Goal: Task Accomplishment & Management: Use online tool/utility

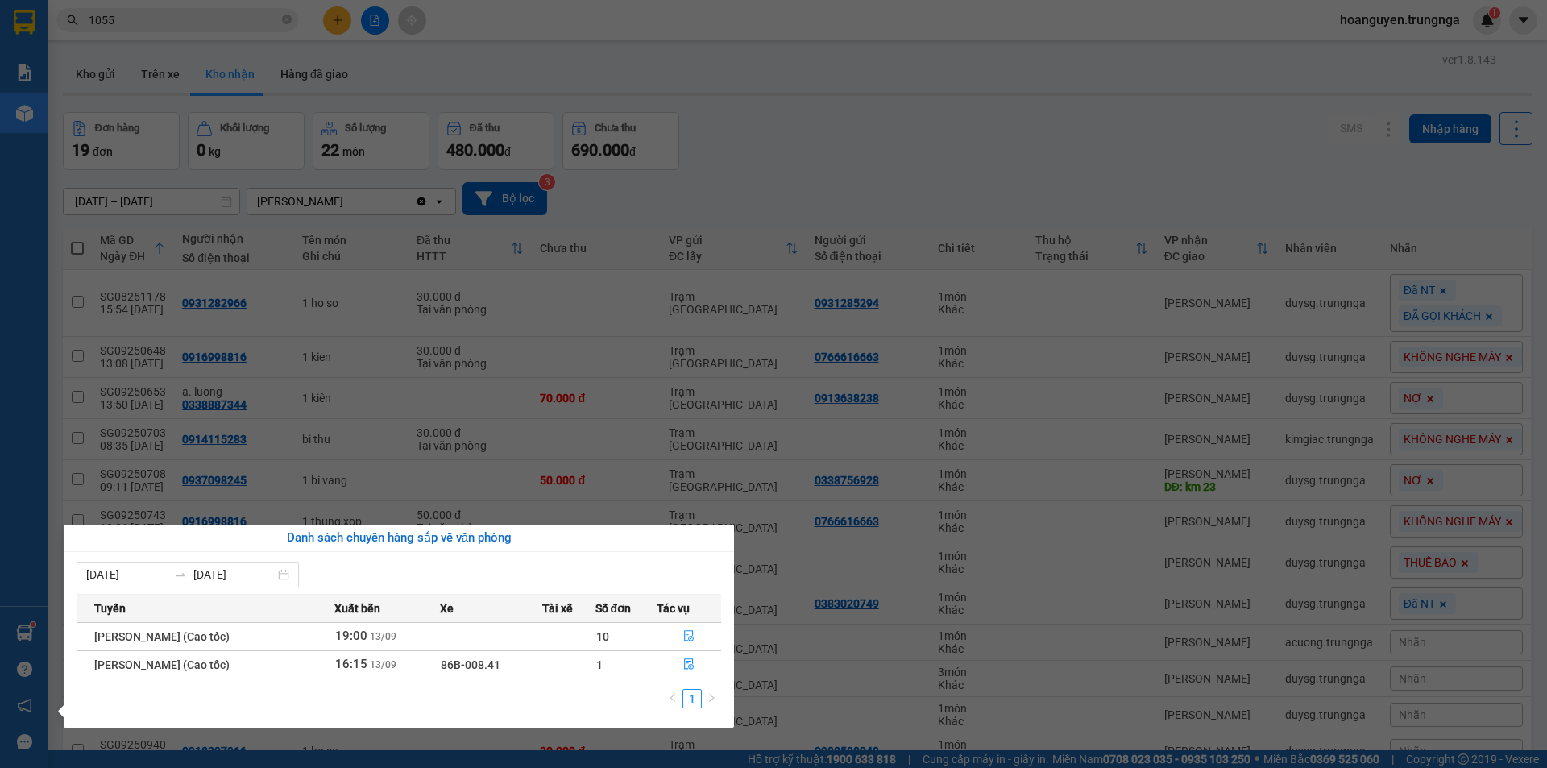
click at [227, 17] on section "Kết quả tìm kiếm ( 4 ) Bộ lọc Mã ĐH Trạng thái Món hàng Thu hộ Tổng cước Chưa c…" at bounding box center [773, 384] width 1547 height 768
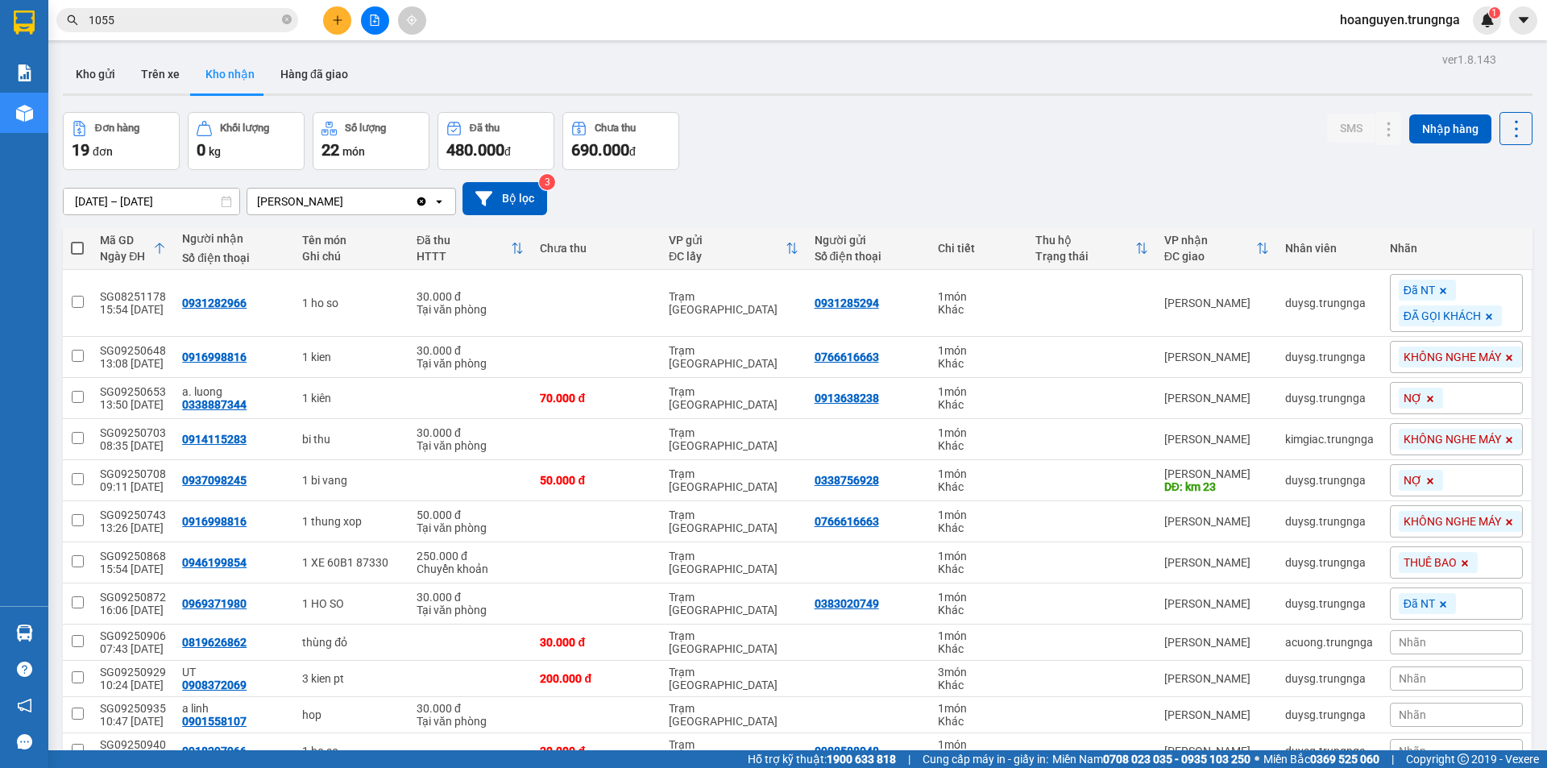
click at [227, 17] on input "1055" at bounding box center [184, 20] width 190 height 18
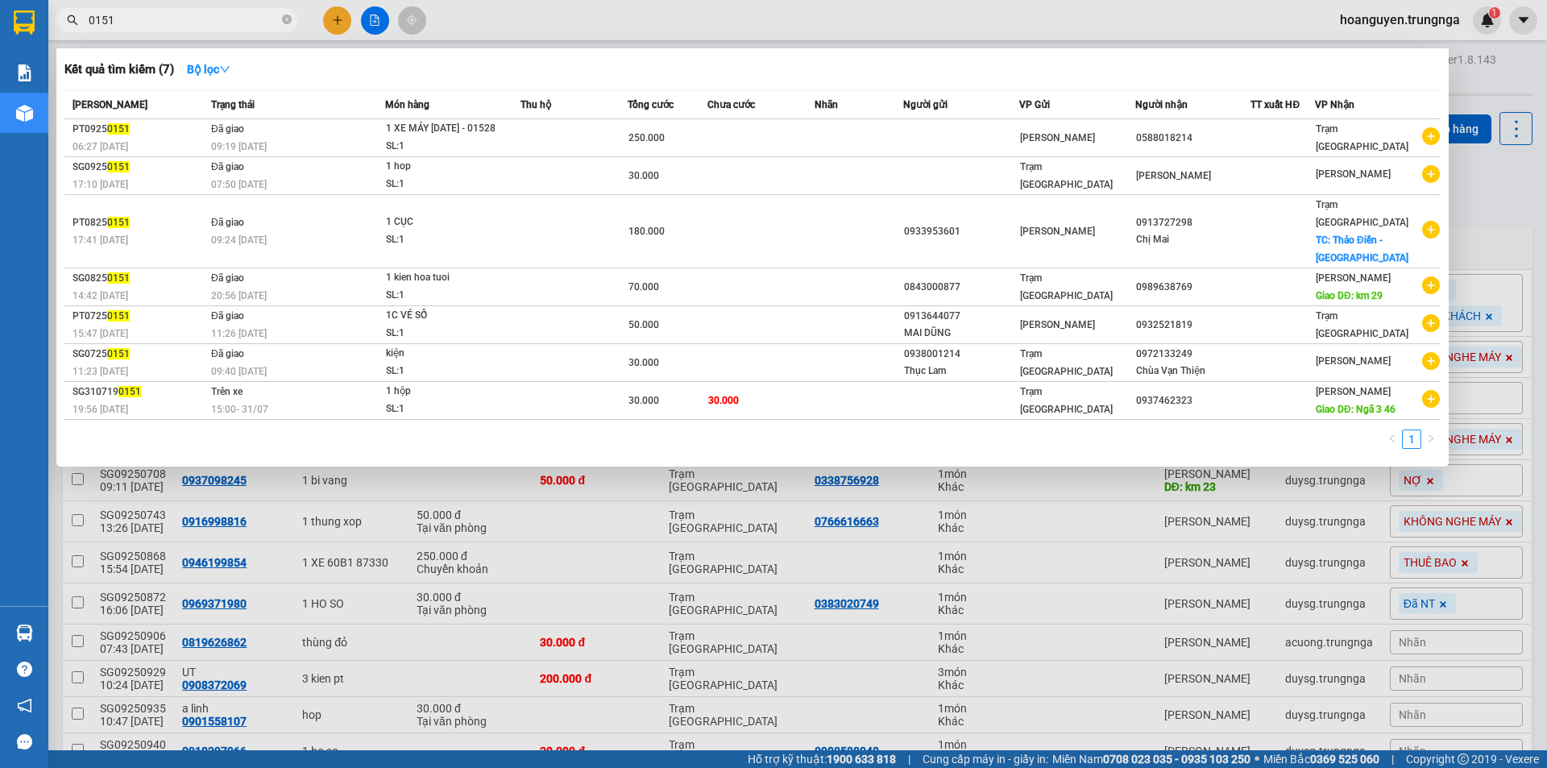
drag, startPoint x: 222, startPoint y: 19, endPoint x: 53, endPoint y: 33, distance: 169.0
click at [53, 33] on div "Kết quả tìm kiếm ( 7 ) Bộ lọc Mã ĐH Trạng thái Món hàng Thu hộ Tổng cước Chưa c…" at bounding box center [157, 20] width 314 height 28
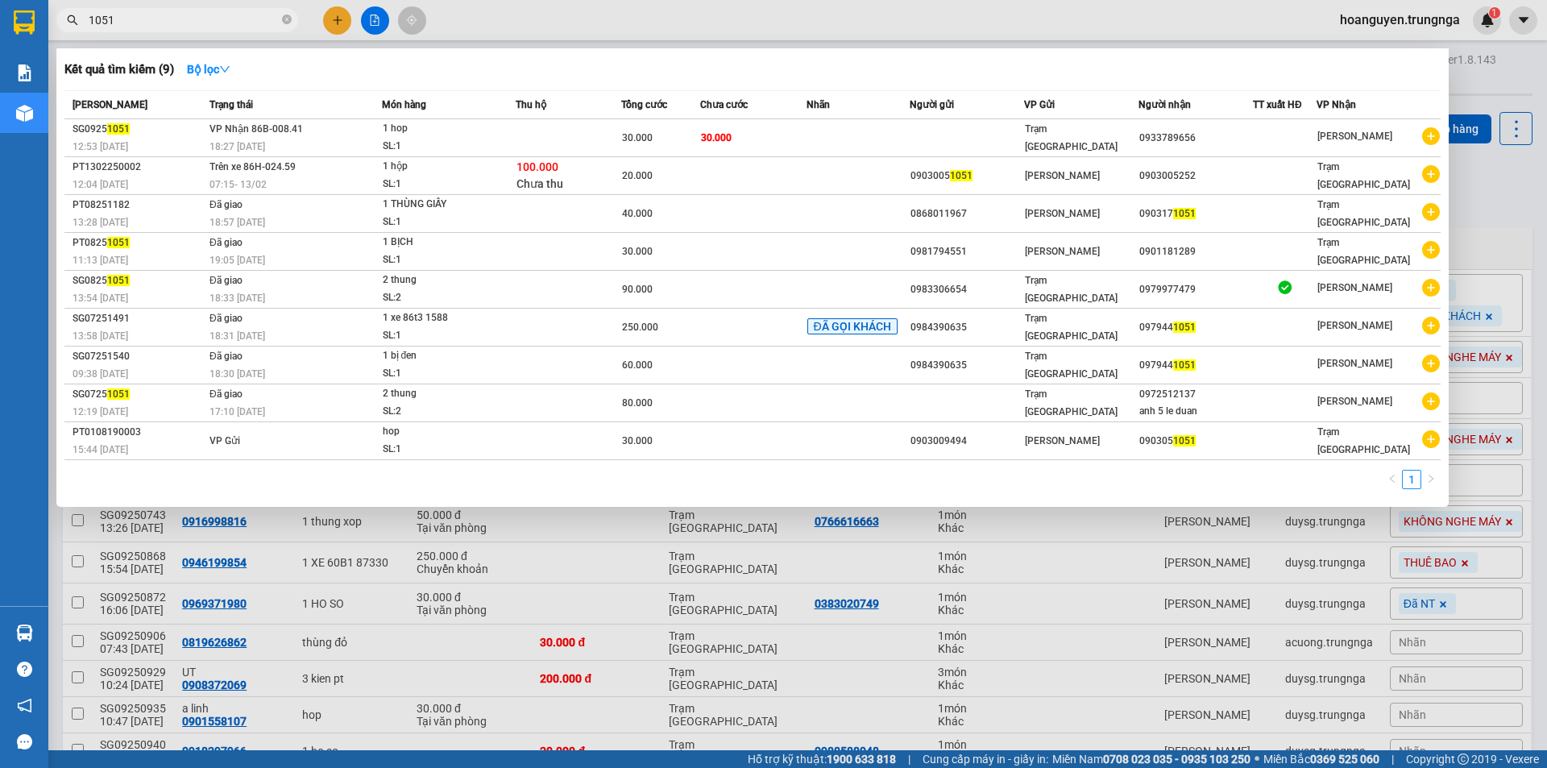
type input "1051"
click at [285, 22] on icon "close-circle" at bounding box center [287, 20] width 10 height 10
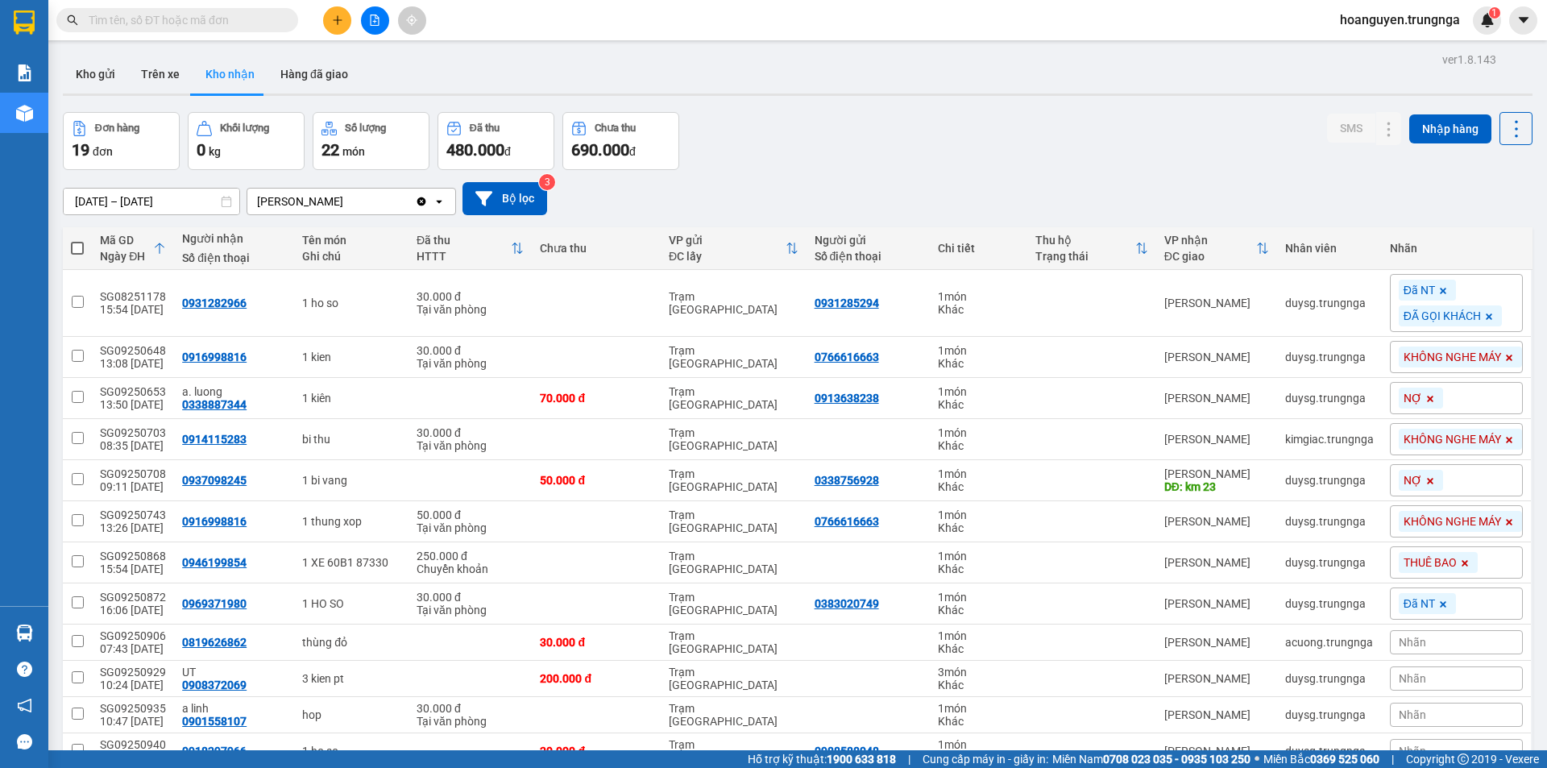
click at [474, 26] on div "Kết quả tìm kiếm ( 9 ) Bộ lọc Mã ĐH Trạng thái Món hàng Thu hộ Tổng cước Chưa c…" at bounding box center [773, 20] width 1547 height 40
click at [784, 153] on div "Đơn hàng 19 đơn Khối lượng 0 kg Số lượng 22 món Đã thu 480.000 đ Chưa thu 690.0…" at bounding box center [798, 141] width 1470 height 58
click at [250, 14] on input "text" at bounding box center [184, 20] width 190 height 18
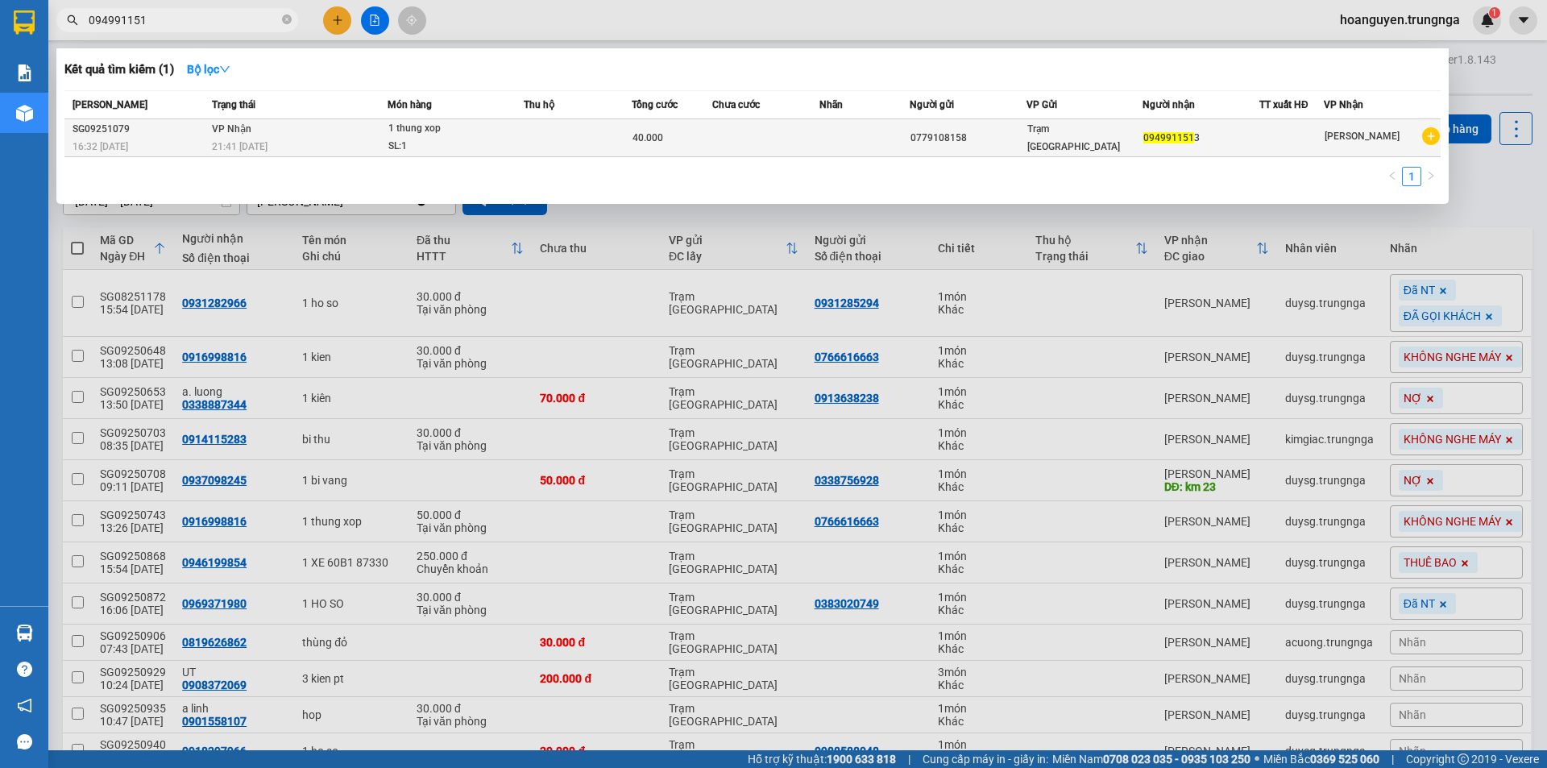
type input "094991151"
click at [313, 140] on div "21:41 - 13/09" at bounding box center [299, 147] width 175 height 18
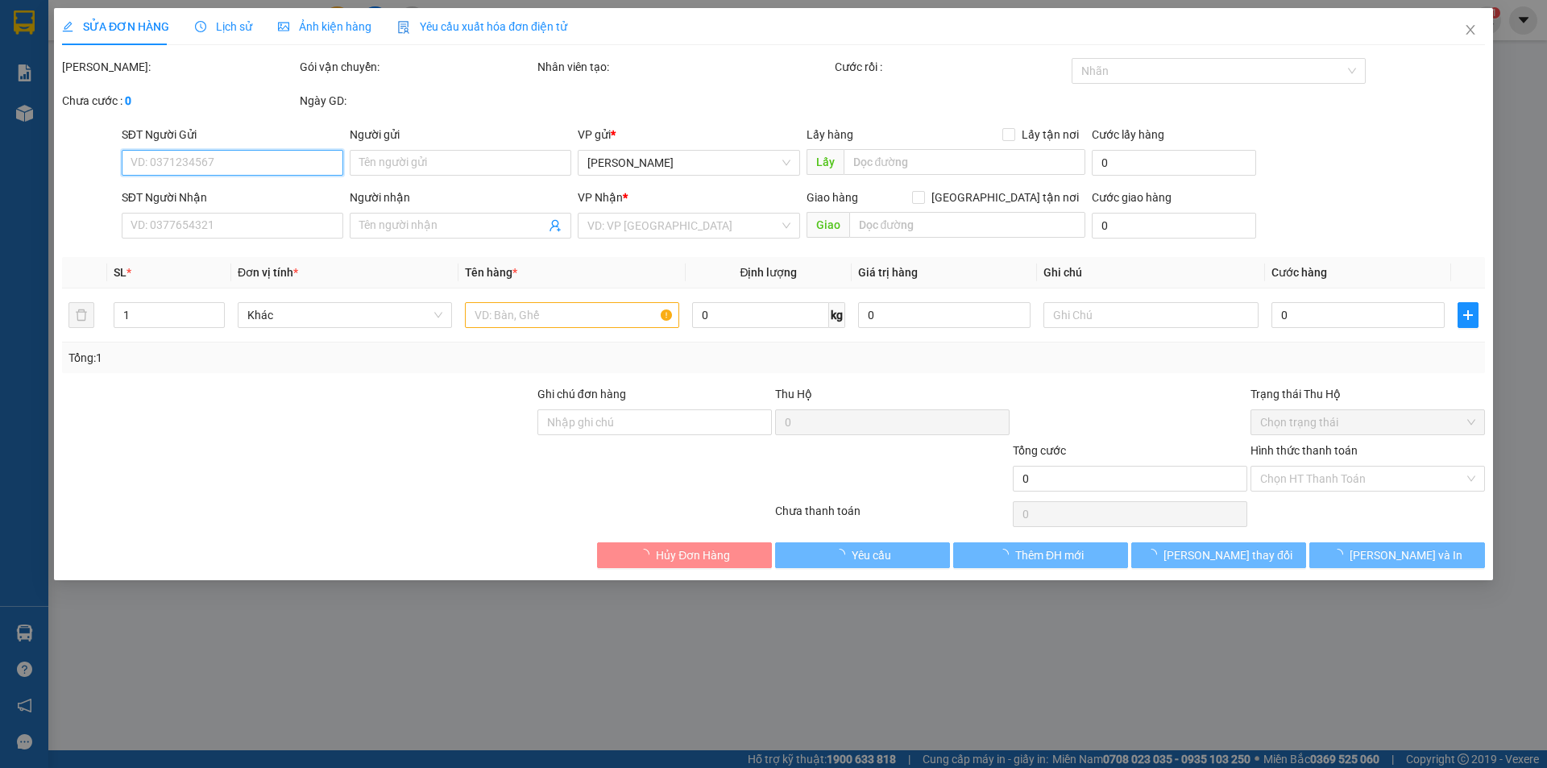
type input "0779108158"
type input "0949911513"
type input "40.000"
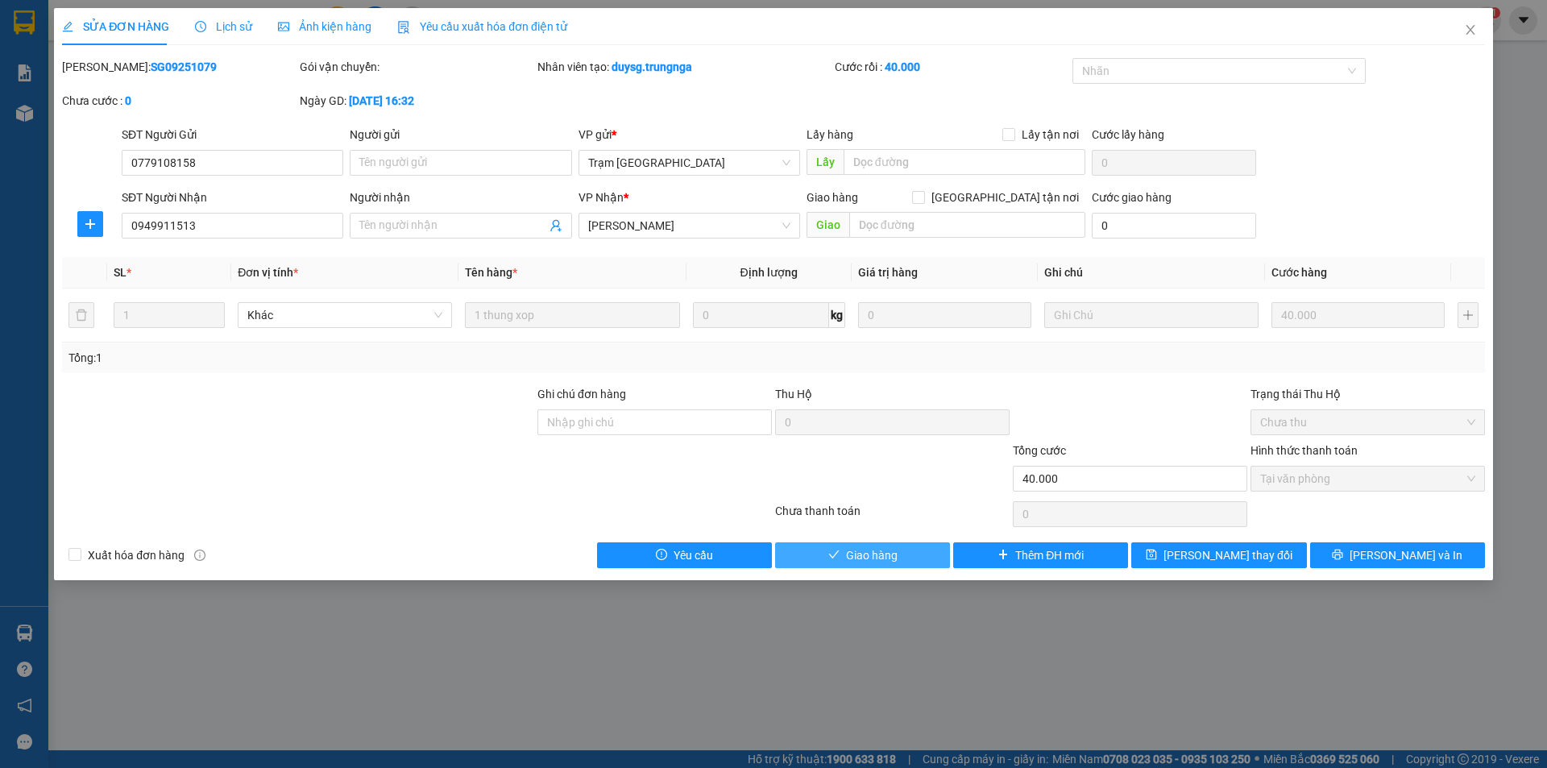
click at [883, 553] on span "Giao hàng" at bounding box center [872, 555] width 52 height 18
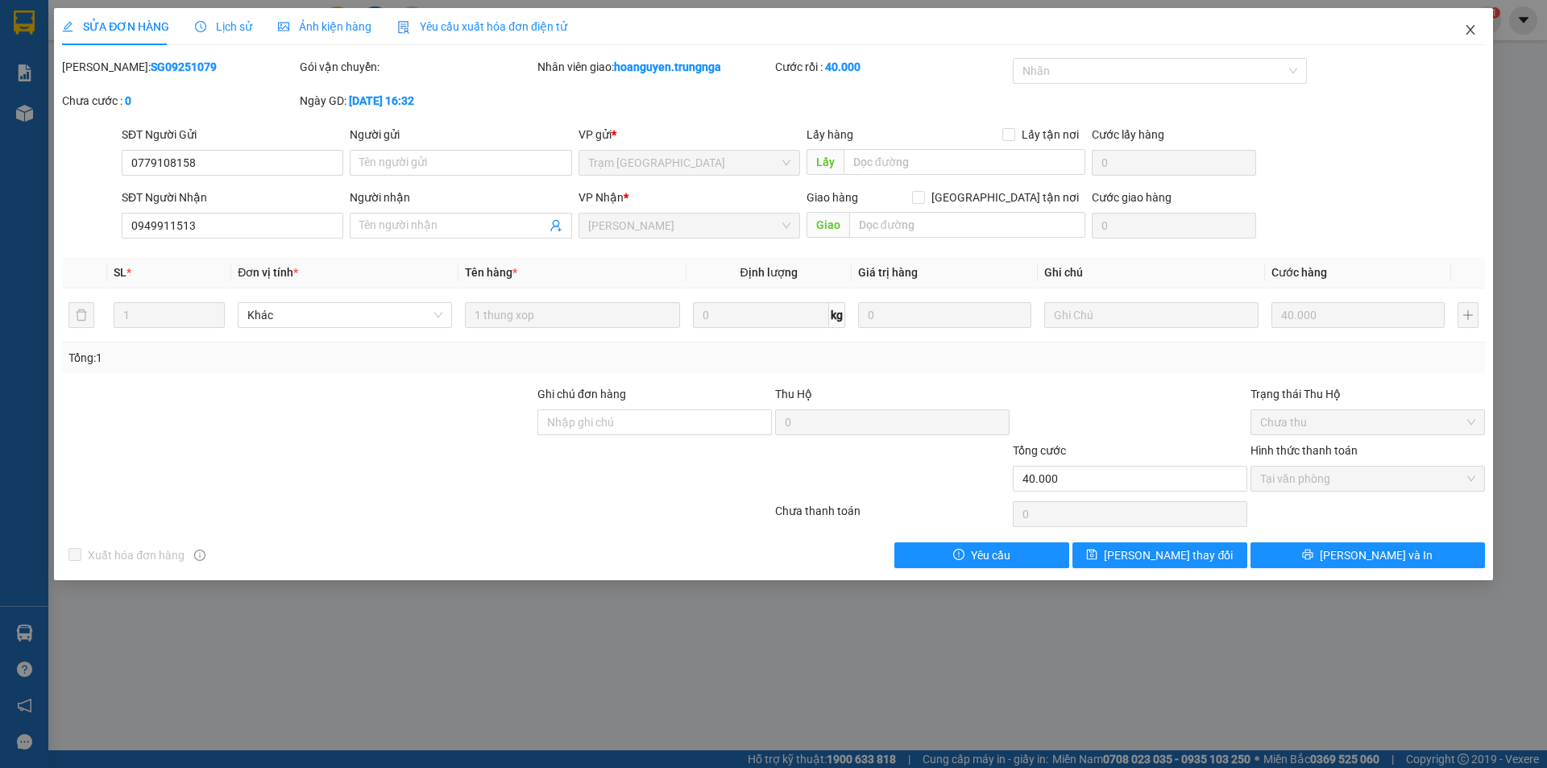
click at [1468, 31] on icon "close" at bounding box center [1470, 29] width 13 height 13
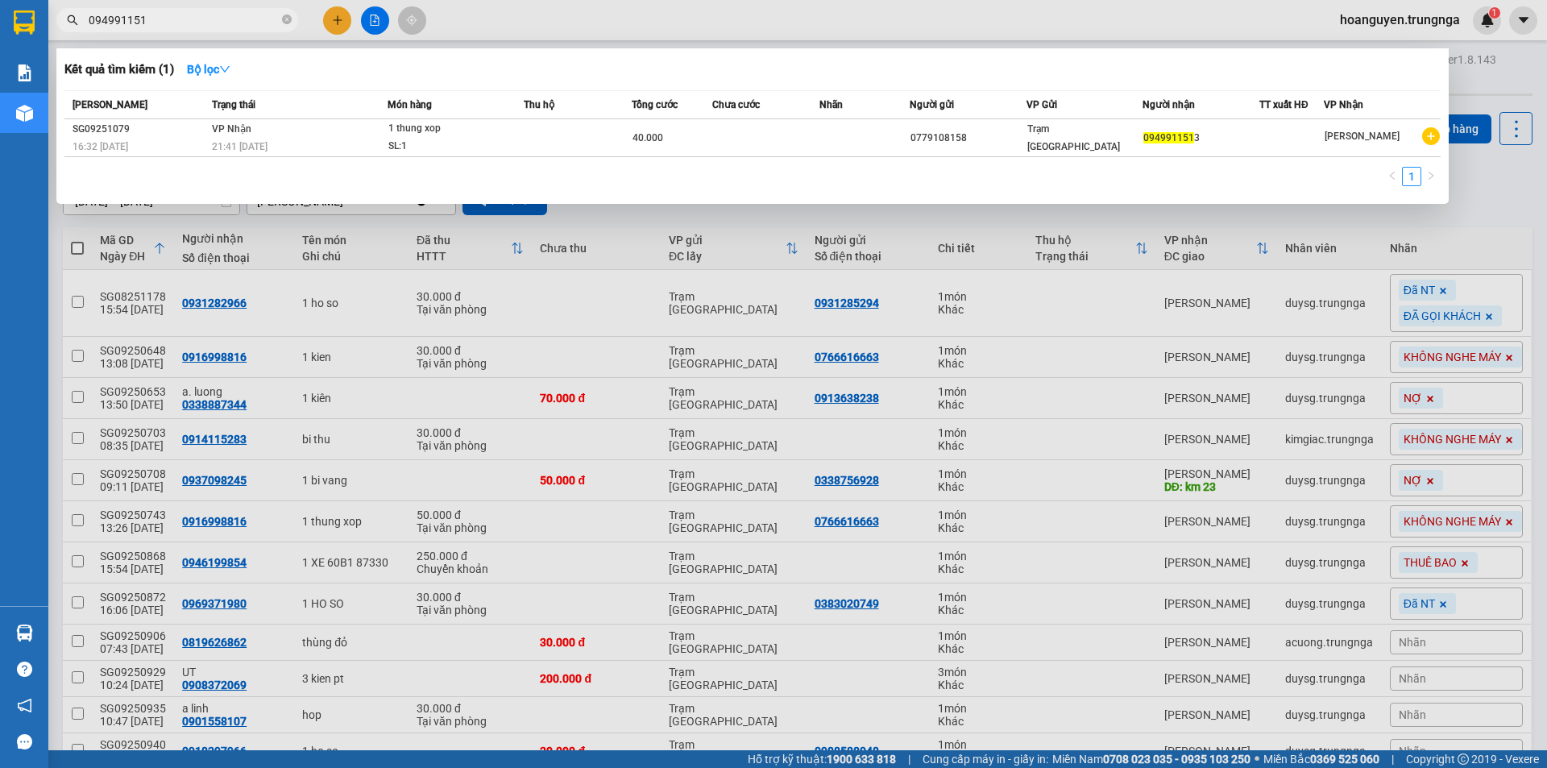
drag, startPoint x: 166, startPoint y: 23, endPoint x: 62, endPoint y: 23, distance: 104.0
click at [62, 23] on span "094991151" at bounding box center [177, 20] width 242 height 24
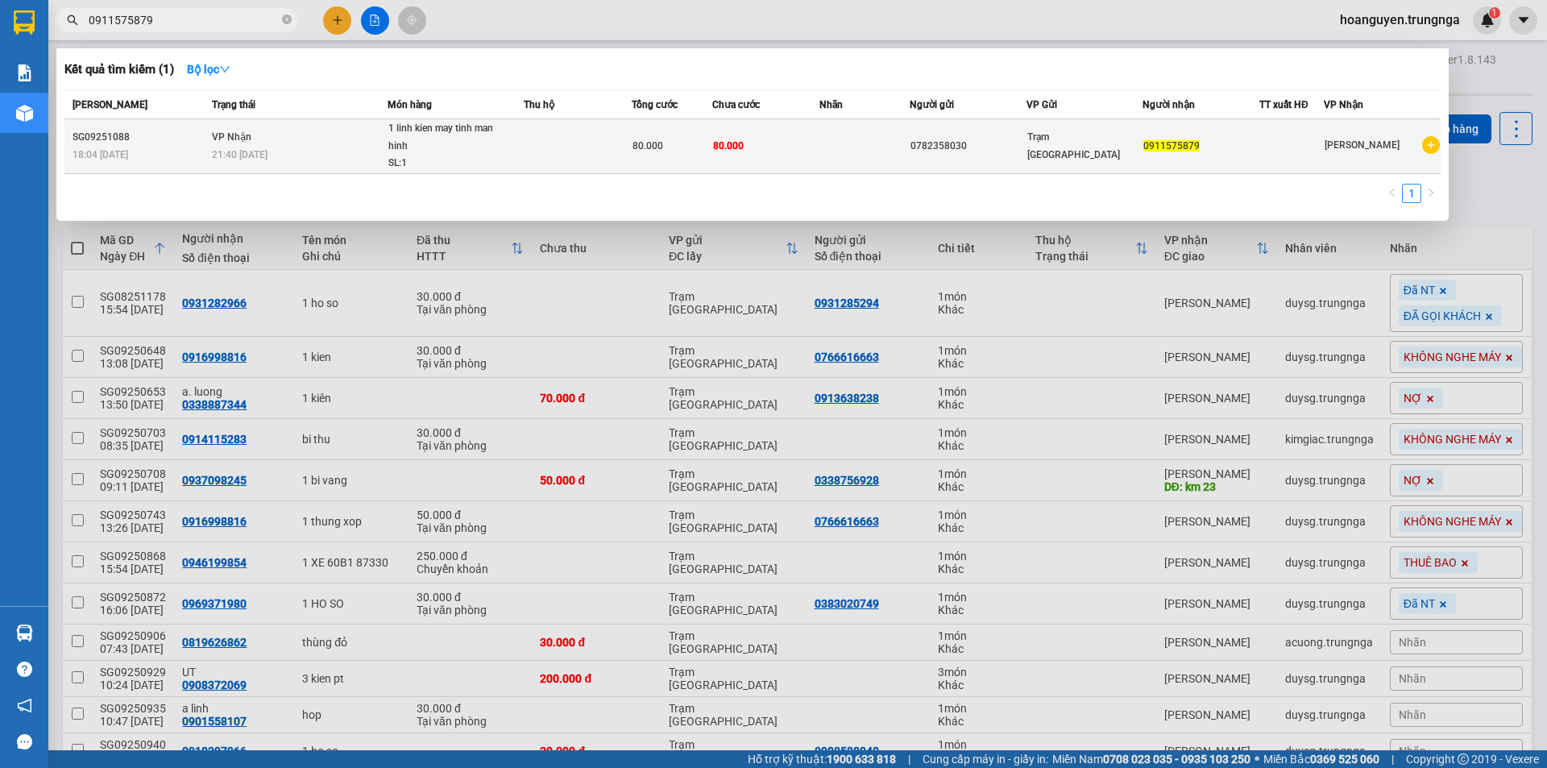
type input "0911575879"
click at [519, 155] on span "1 linh kien may tinh man hinh SL: 1" at bounding box center [455, 146] width 135 height 52
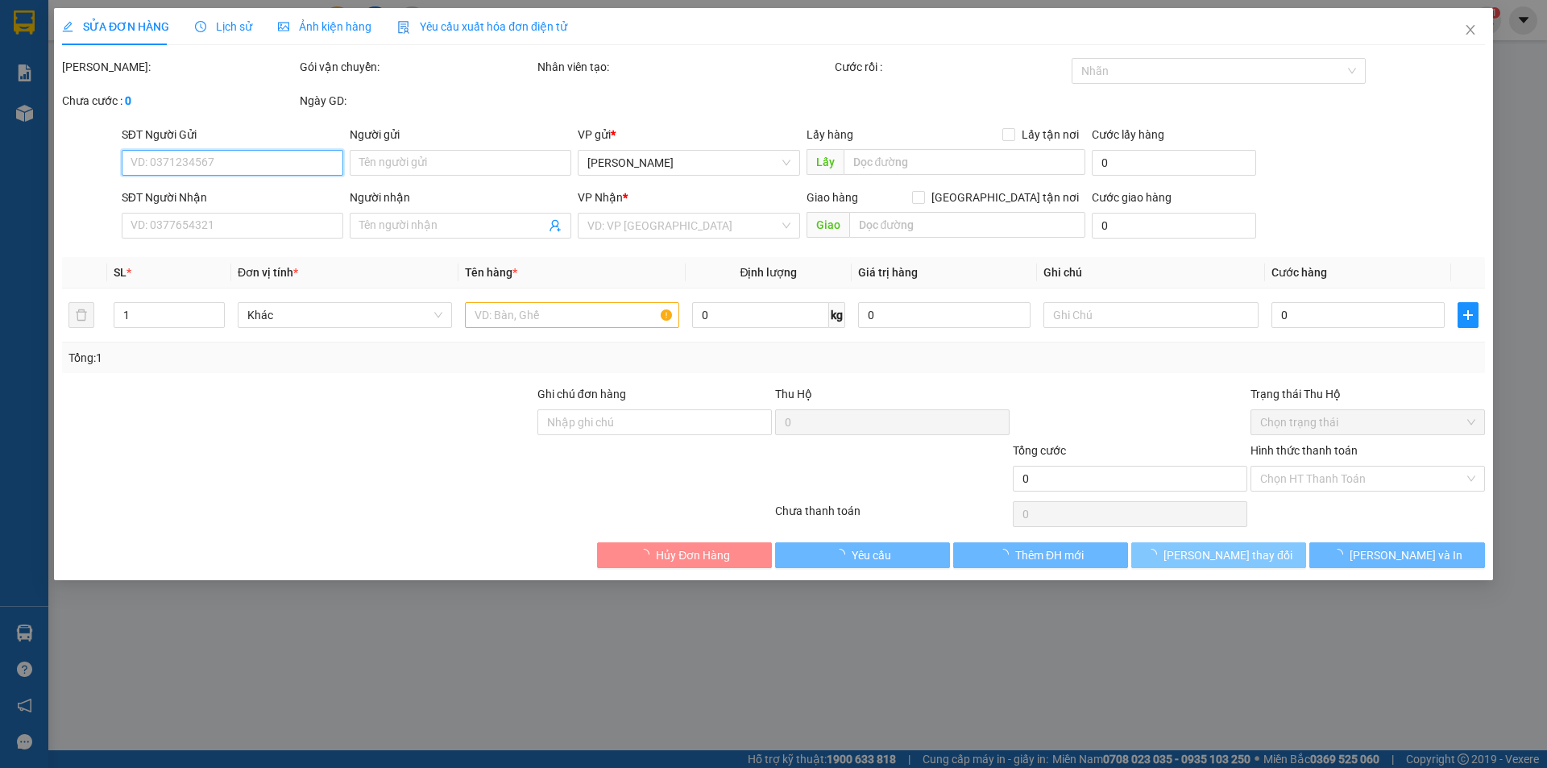
type input "0782358030"
type input "0911575879"
type input "80.000"
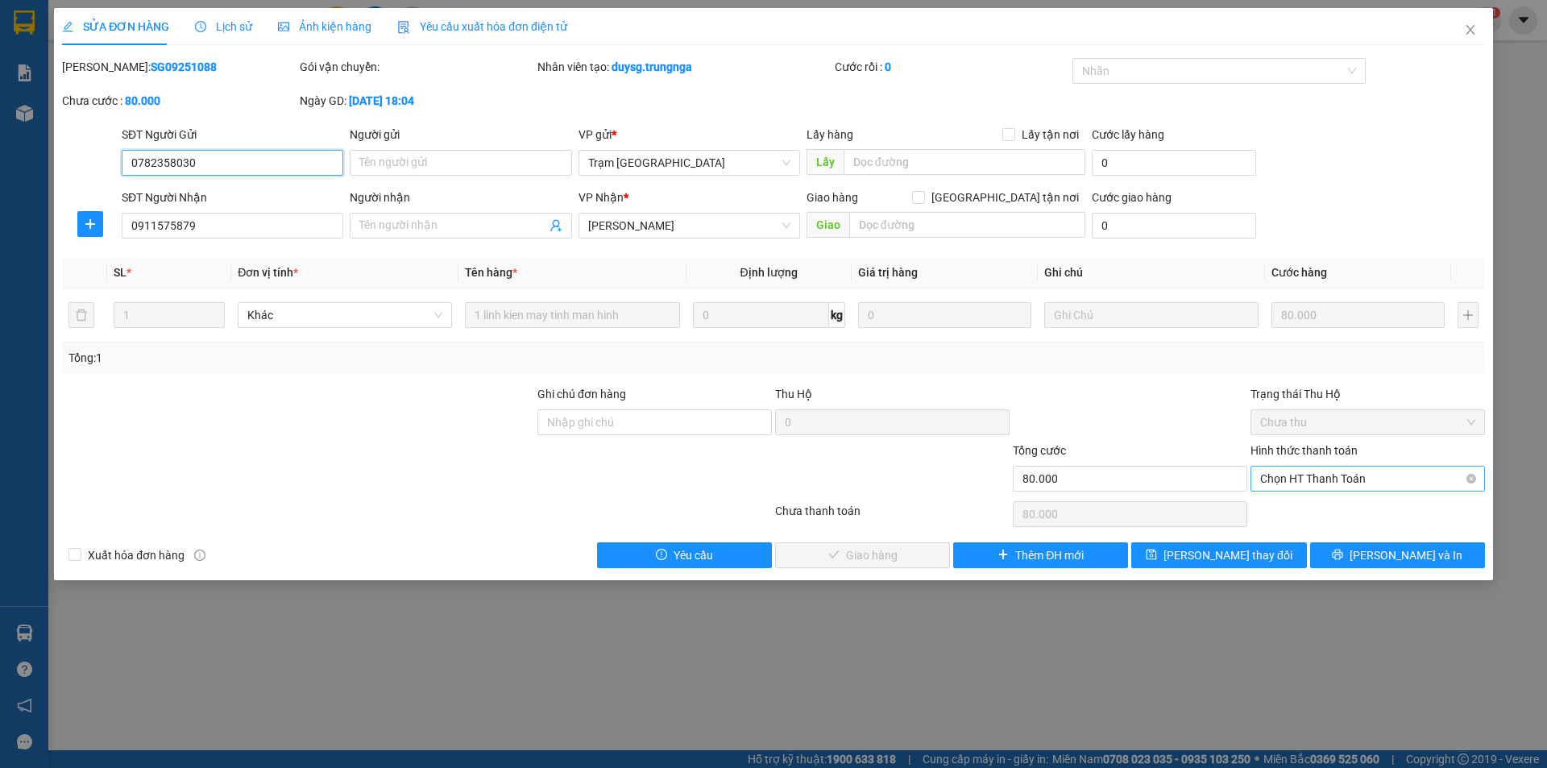
click at [1294, 481] on span "Chọn HT Thanh Toán" at bounding box center [1368, 479] width 215 height 24
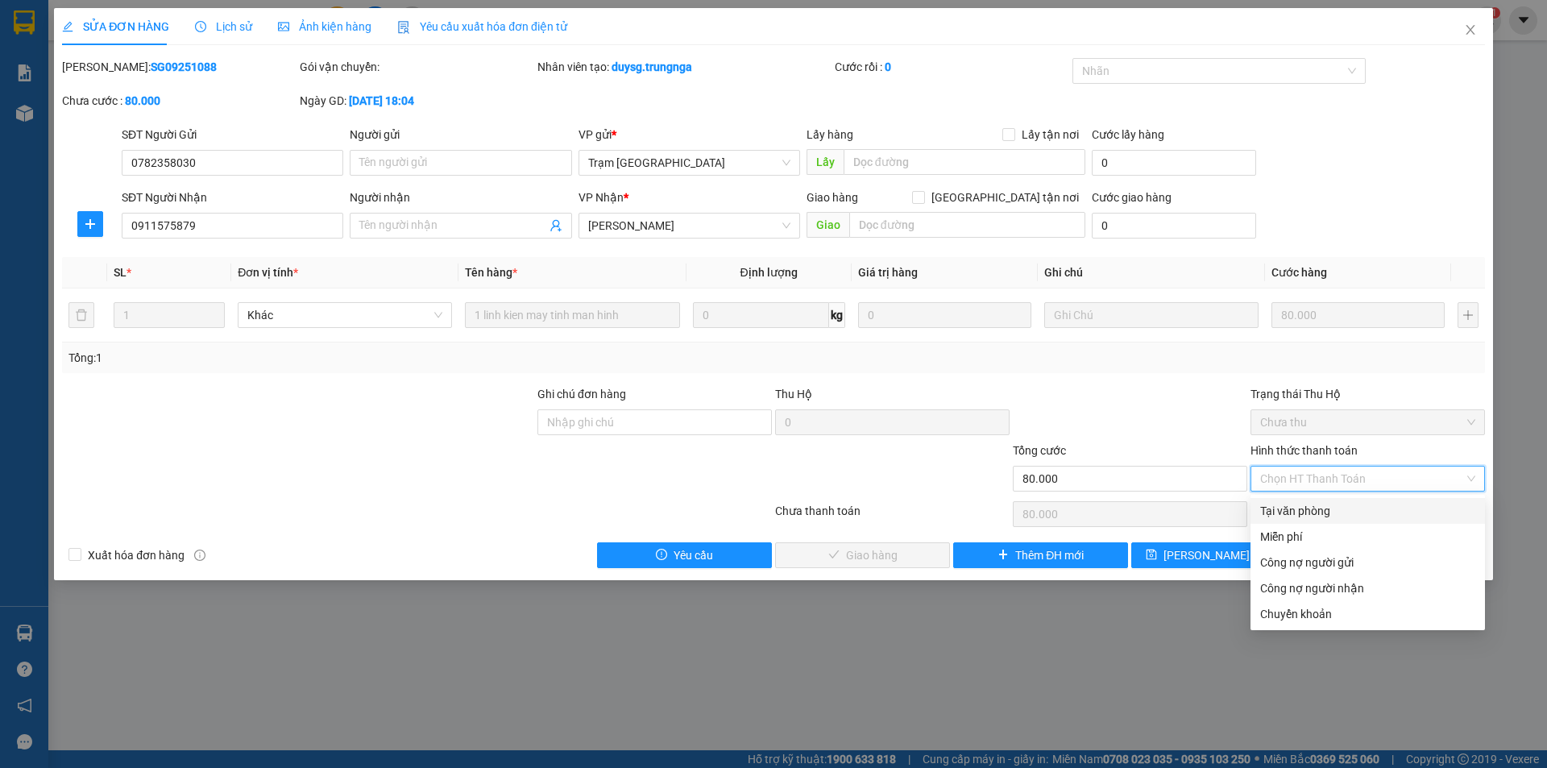
click at [1285, 511] on div "Tại văn phòng" at bounding box center [1368, 511] width 215 height 18
type input "0"
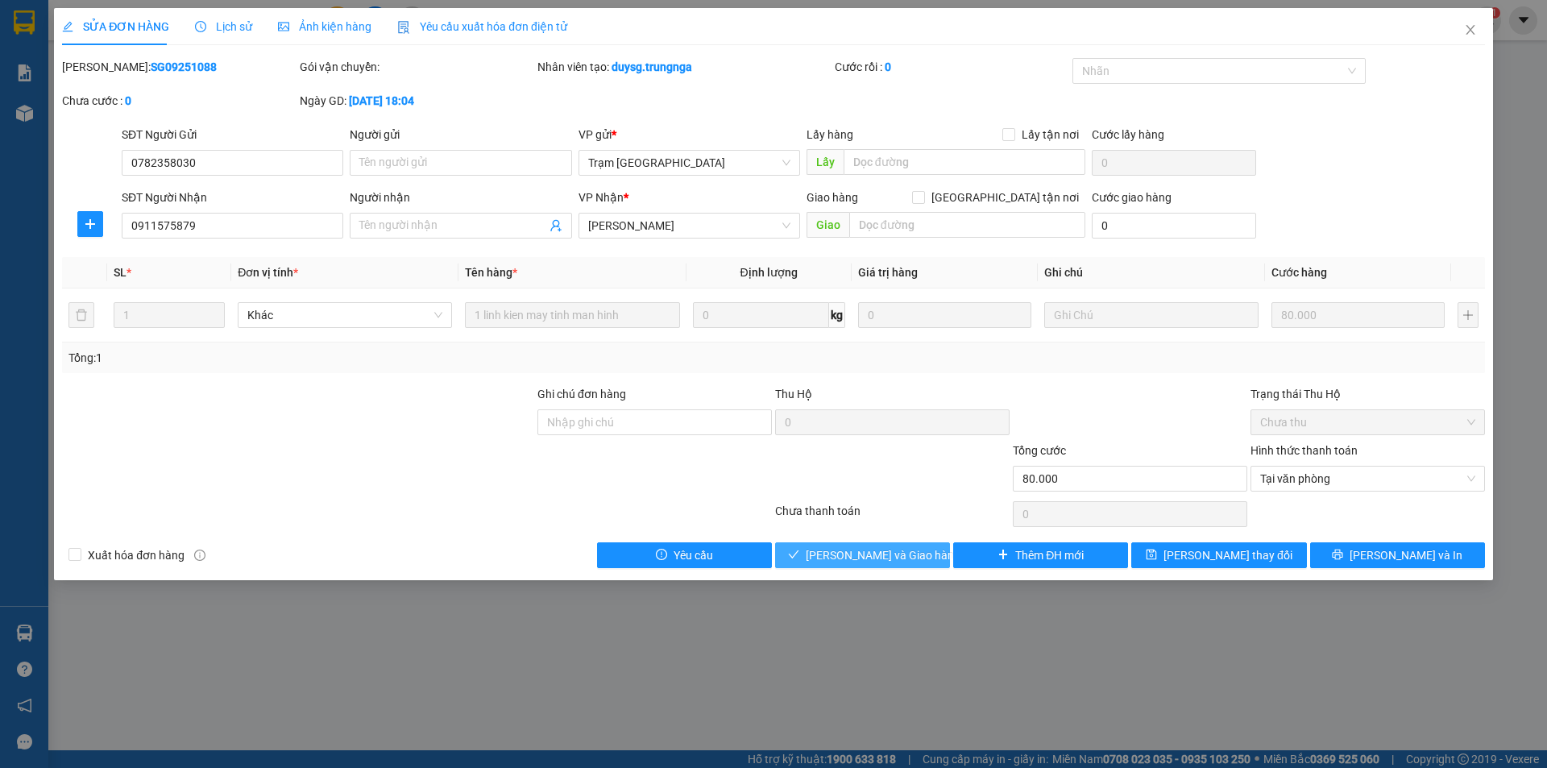
click at [858, 558] on span "Lưu và Giao hàng" at bounding box center [883, 555] width 155 height 18
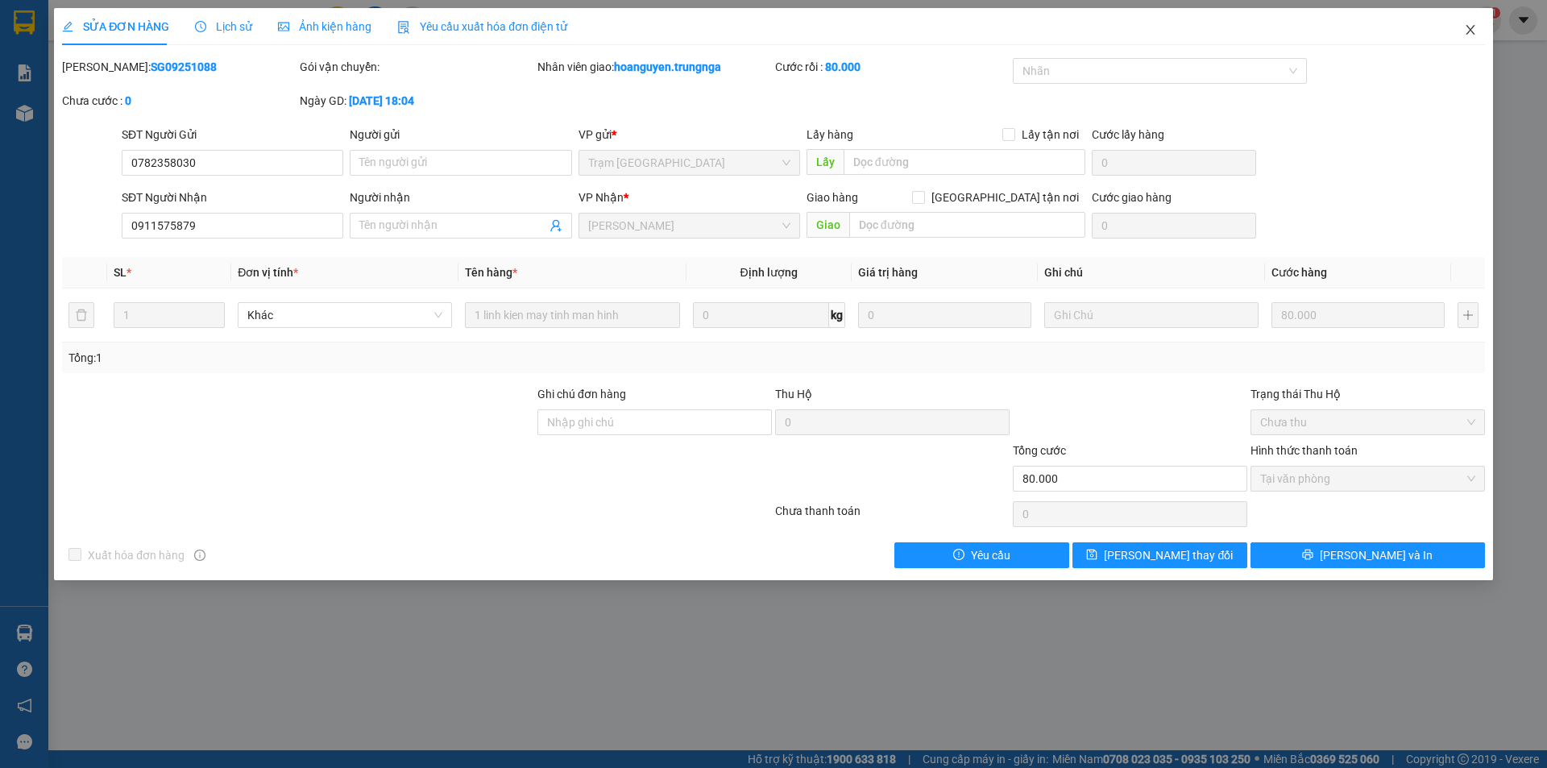
click at [1468, 32] on icon "close" at bounding box center [1470, 29] width 13 height 13
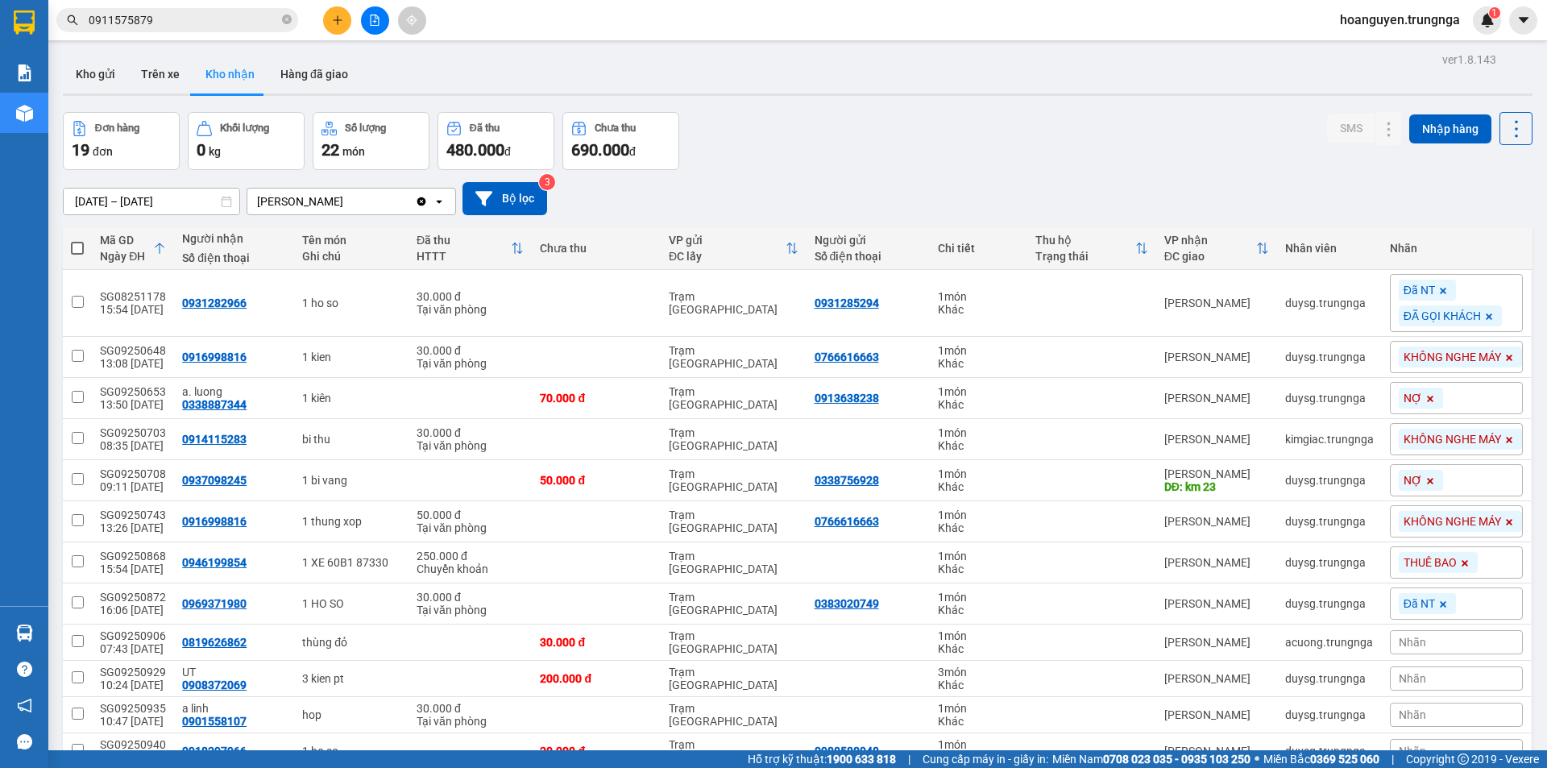
click at [914, 148] on div "Đơn hàng 19 đơn Khối lượng 0 kg Số lượng 22 món Đã thu 480.000 đ Chưa thu 690.0…" at bounding box center [798, 141] width 1470 height 58
click at [287, 13] on span at bounding box center [287, 20] width 10 height 15
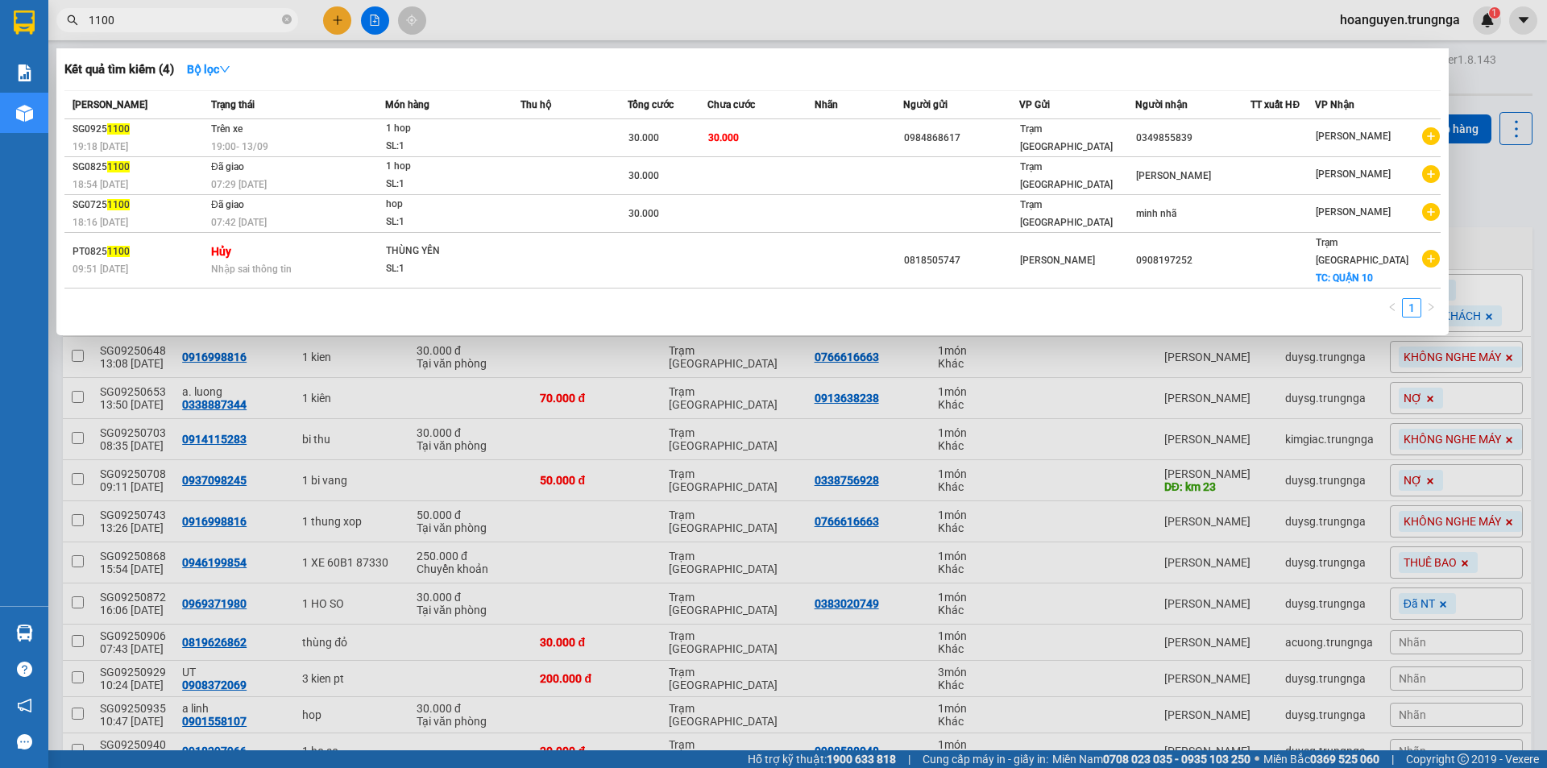
type input "1100"
click at [288, 21] on icon "close-circle" at bounding box center [287, 20] width 10 height 10
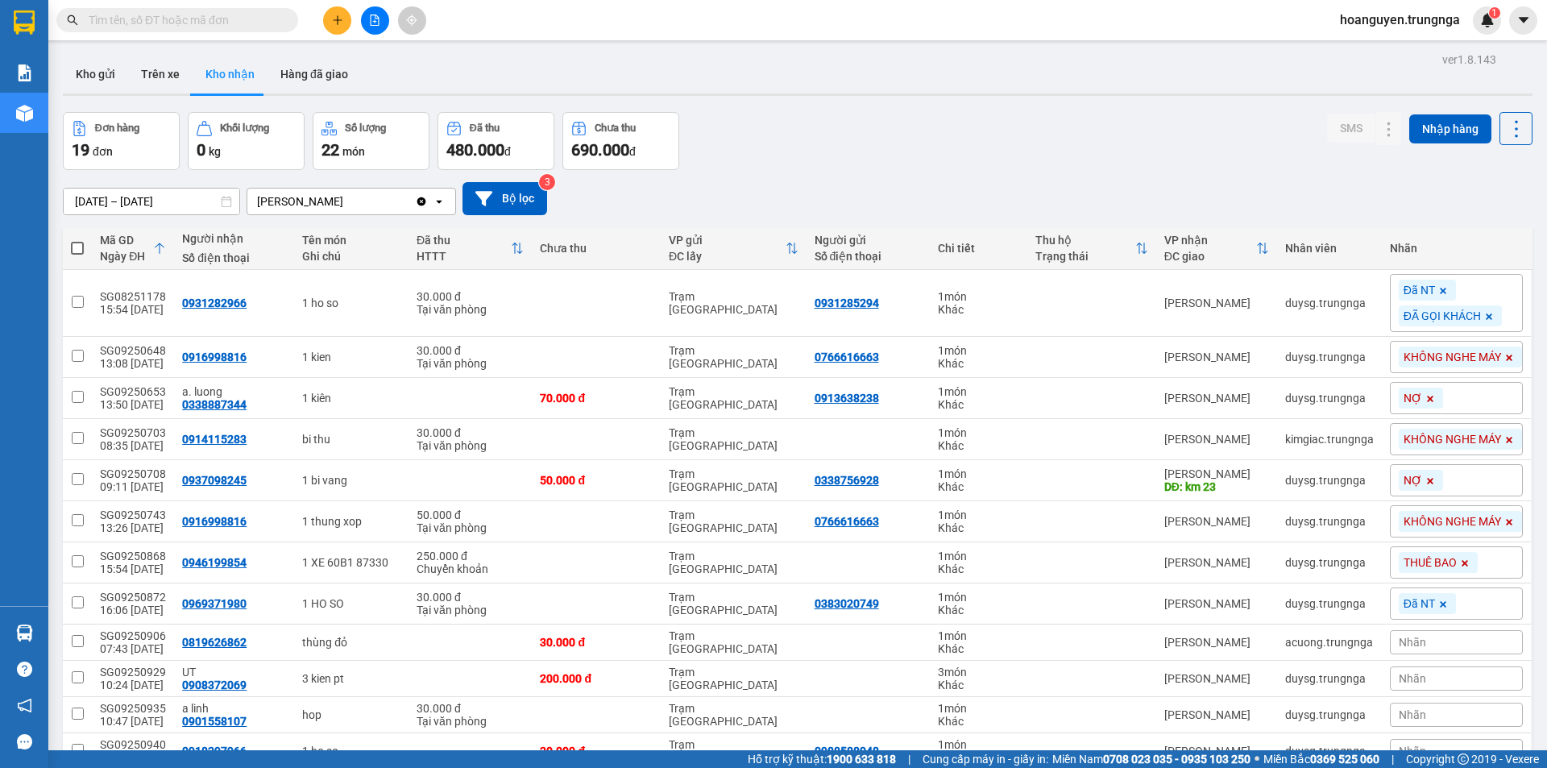
click at [523, 22] on div "Kết quả tìm kiếm ( 4 ) Bộ lọc Mã ĐH Trạng thái Món hàng Thu hộ Tổng cước Chưa c…" at bounding box center [773, 20] width 1547 height 40
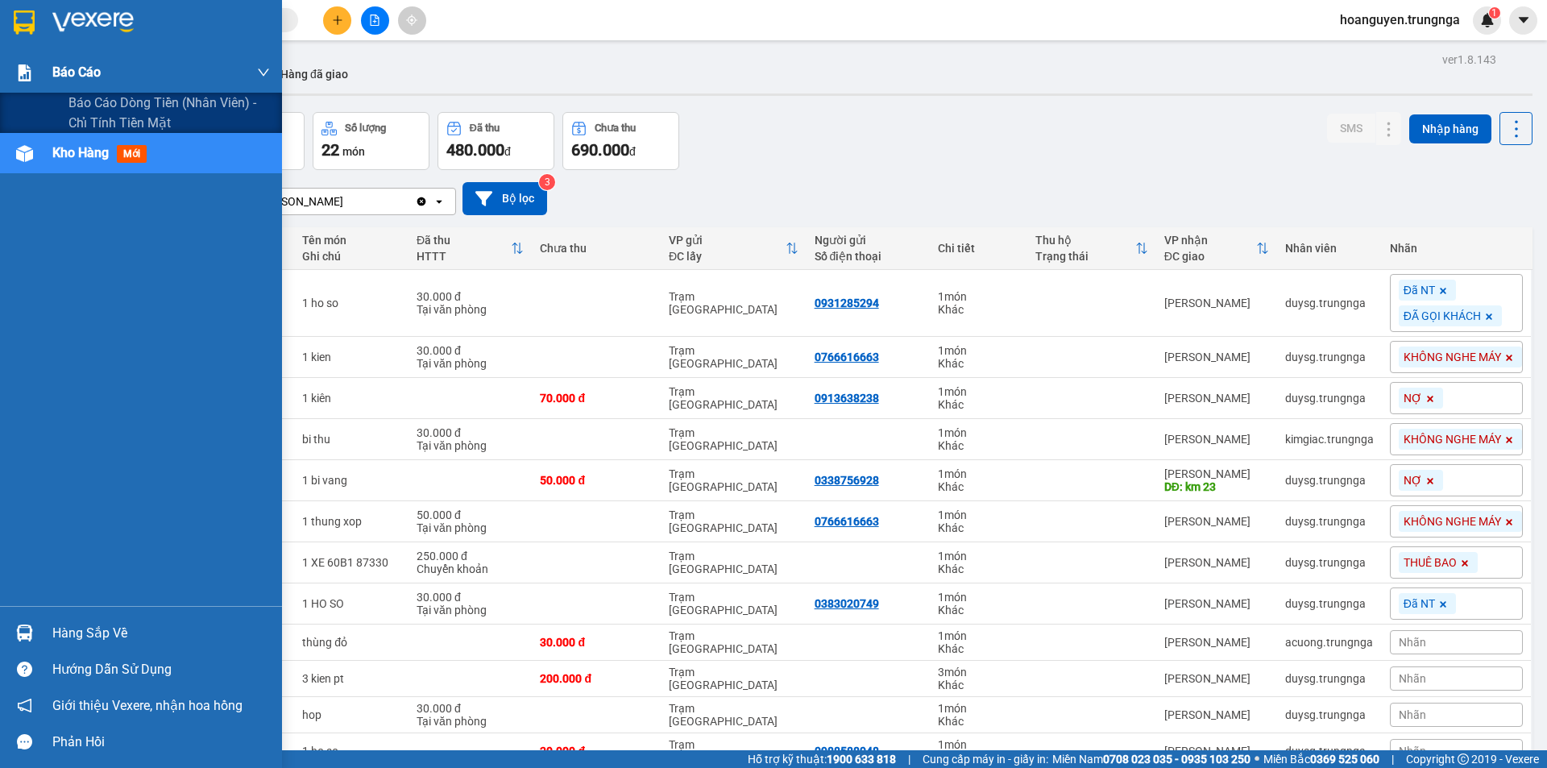
click at [31, 64] on img at bounding box center [24, 72] width 17 height 17
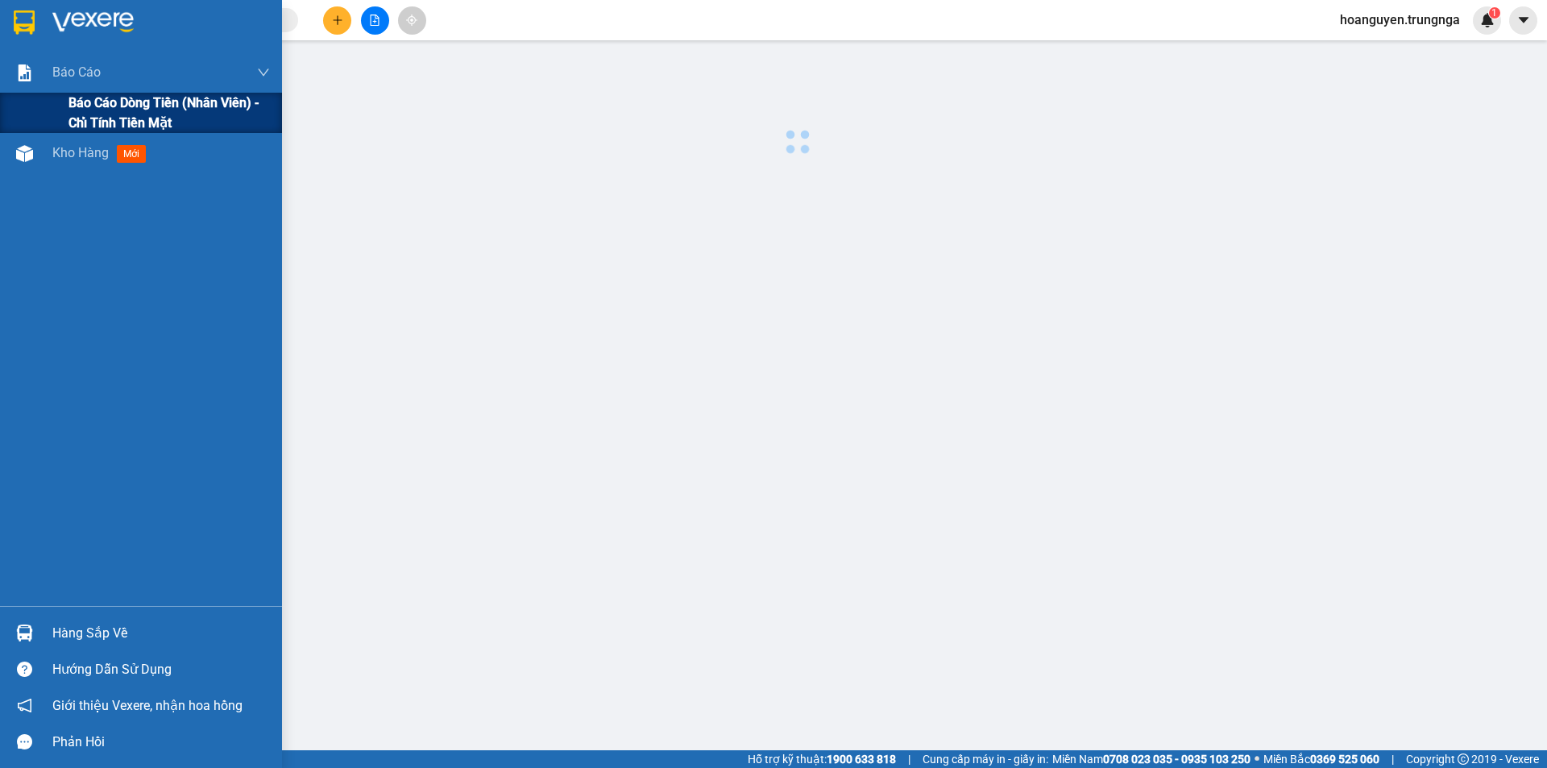
click at [130, 107] on span "Báo cáo dòng tiền (nhân viên) - chỉ tính tiền mặt" at bounding box center [169, 113] width 201 height 40
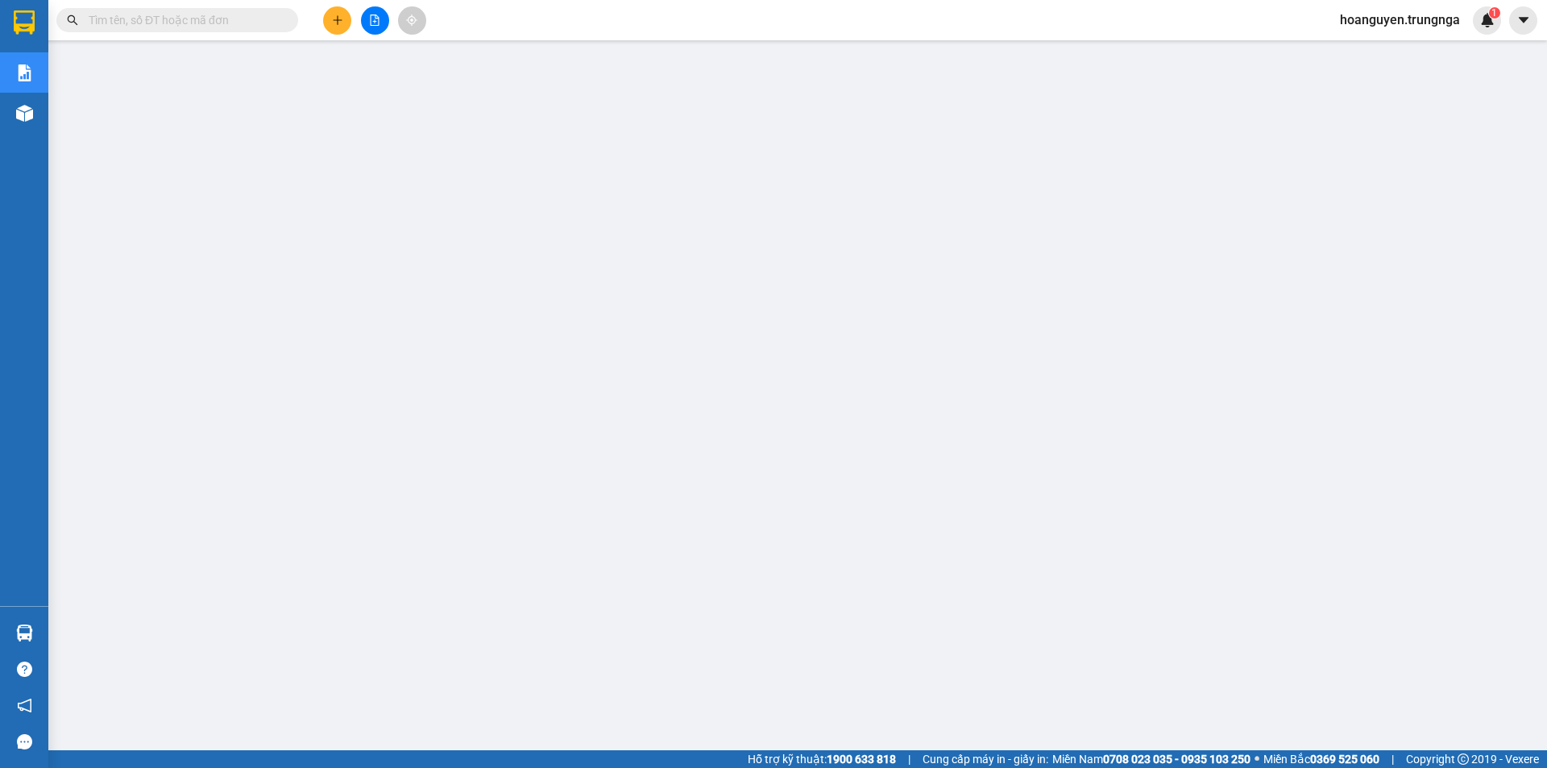
click at [255, 18] on input "text" at bounding box center [184, 20] width 190 height 18
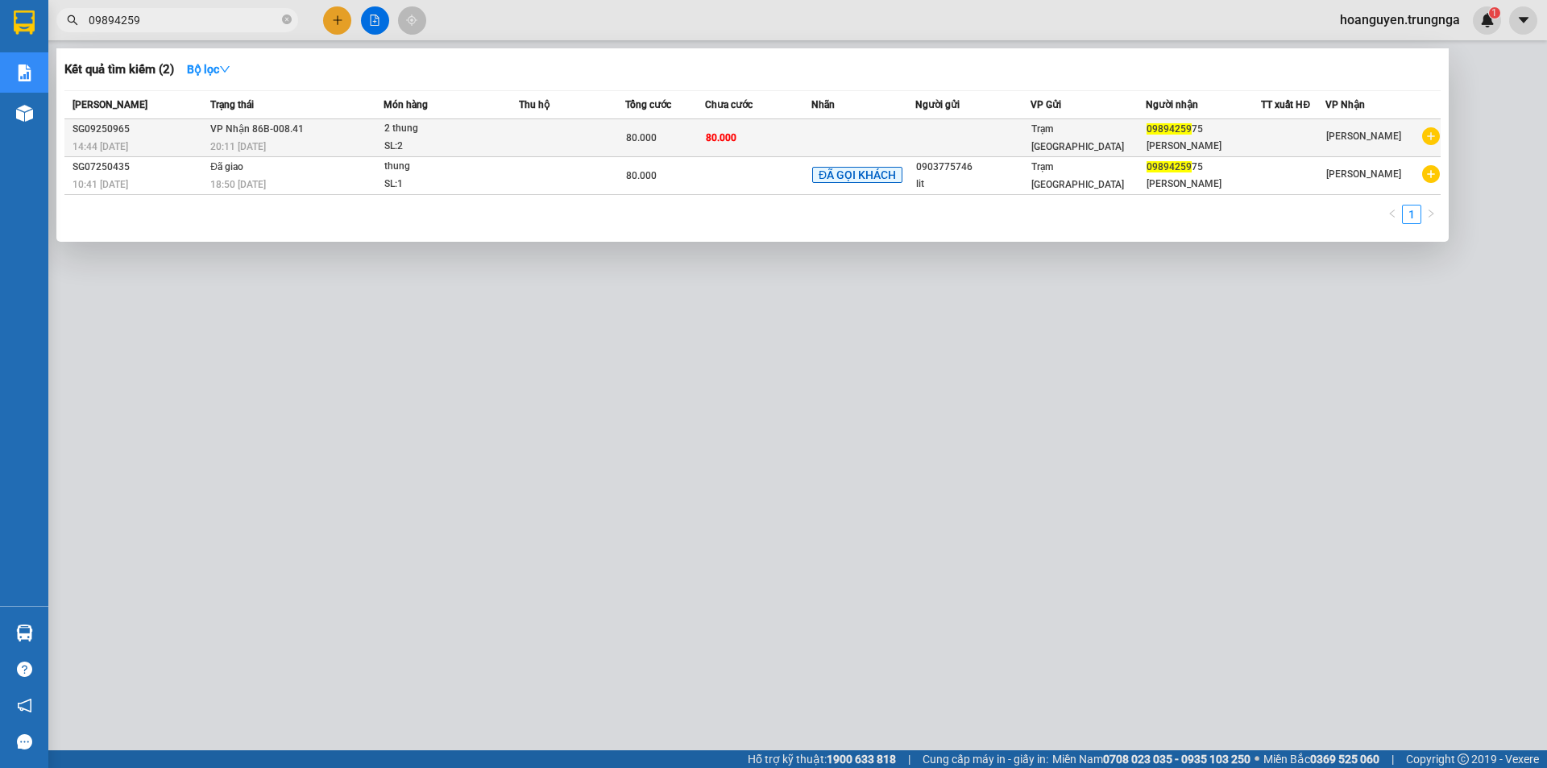
type input "09894259"
click at [834, 134] on td at bounding box center [864, 138] width 104 height 38
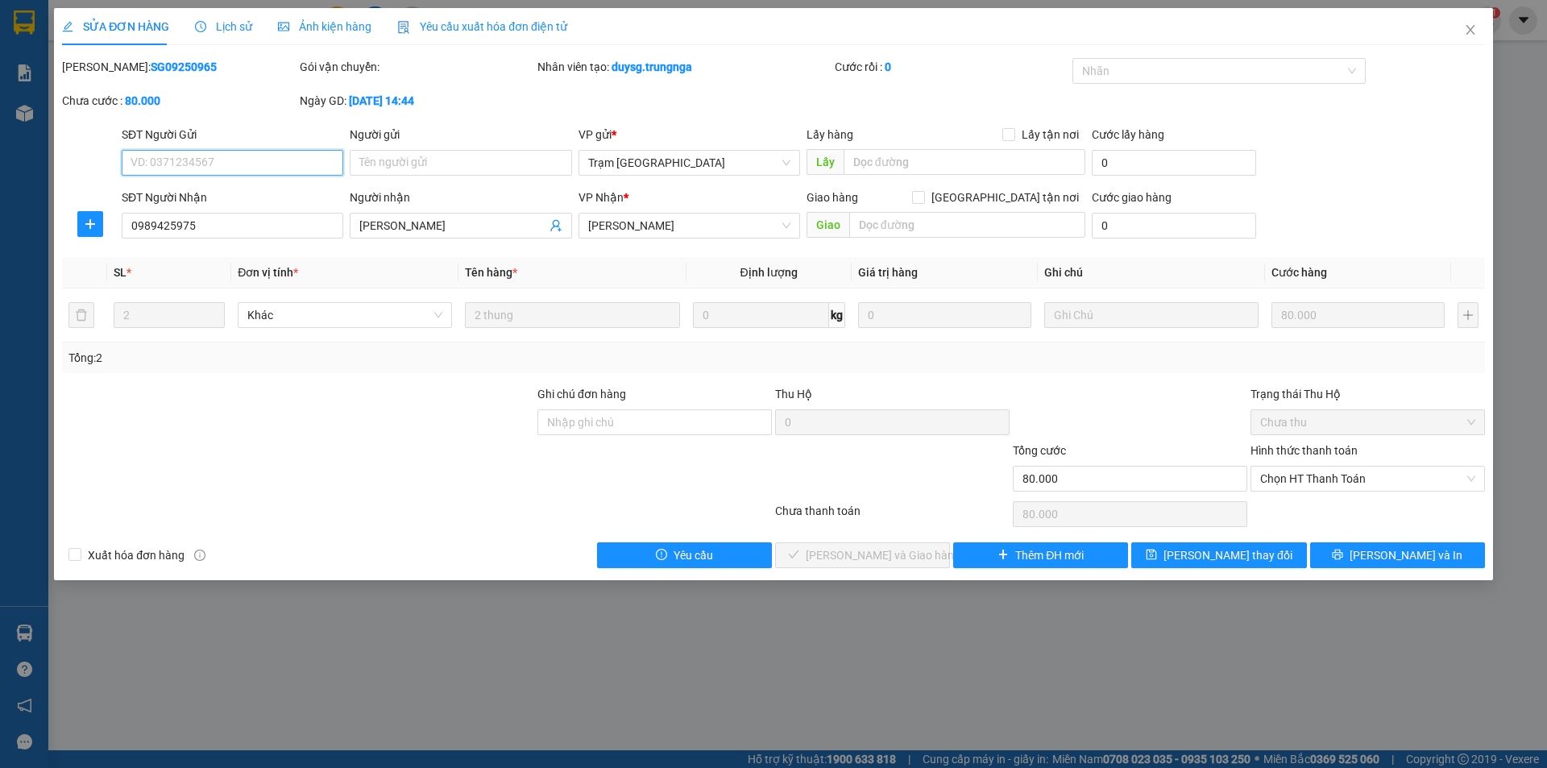
type input "0989425975"
type input "[PERSON_NAME]"
type input "80.000"
click at [1266, 481] on span "Chọn HT Thanh Toán" at bounding box center [1368, 479] width 215 height 24
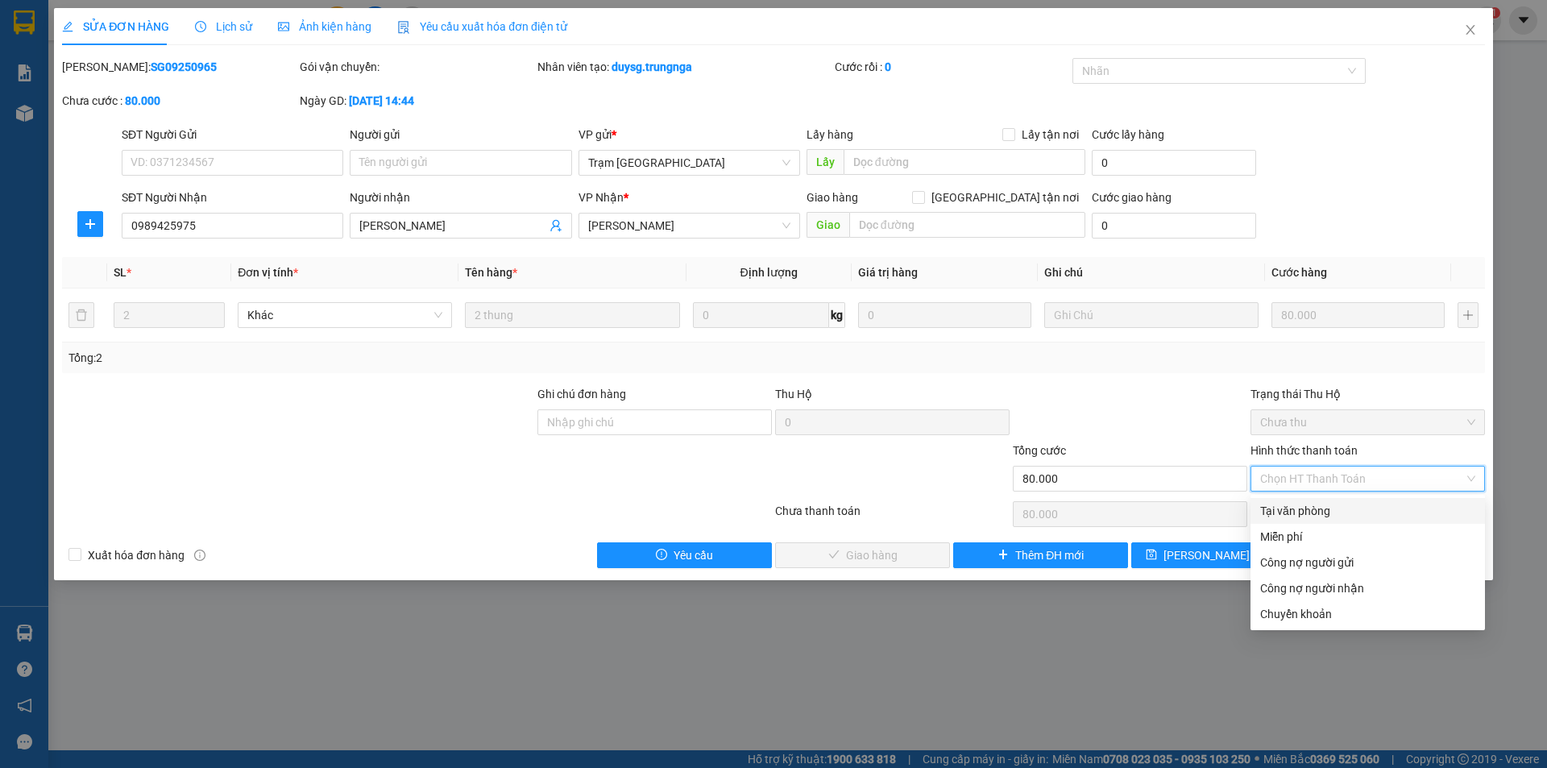
click at [1281, 512] on div "Tại văn phòng" at bounding box center [1368, 511] width 215 height 18
type input "0"
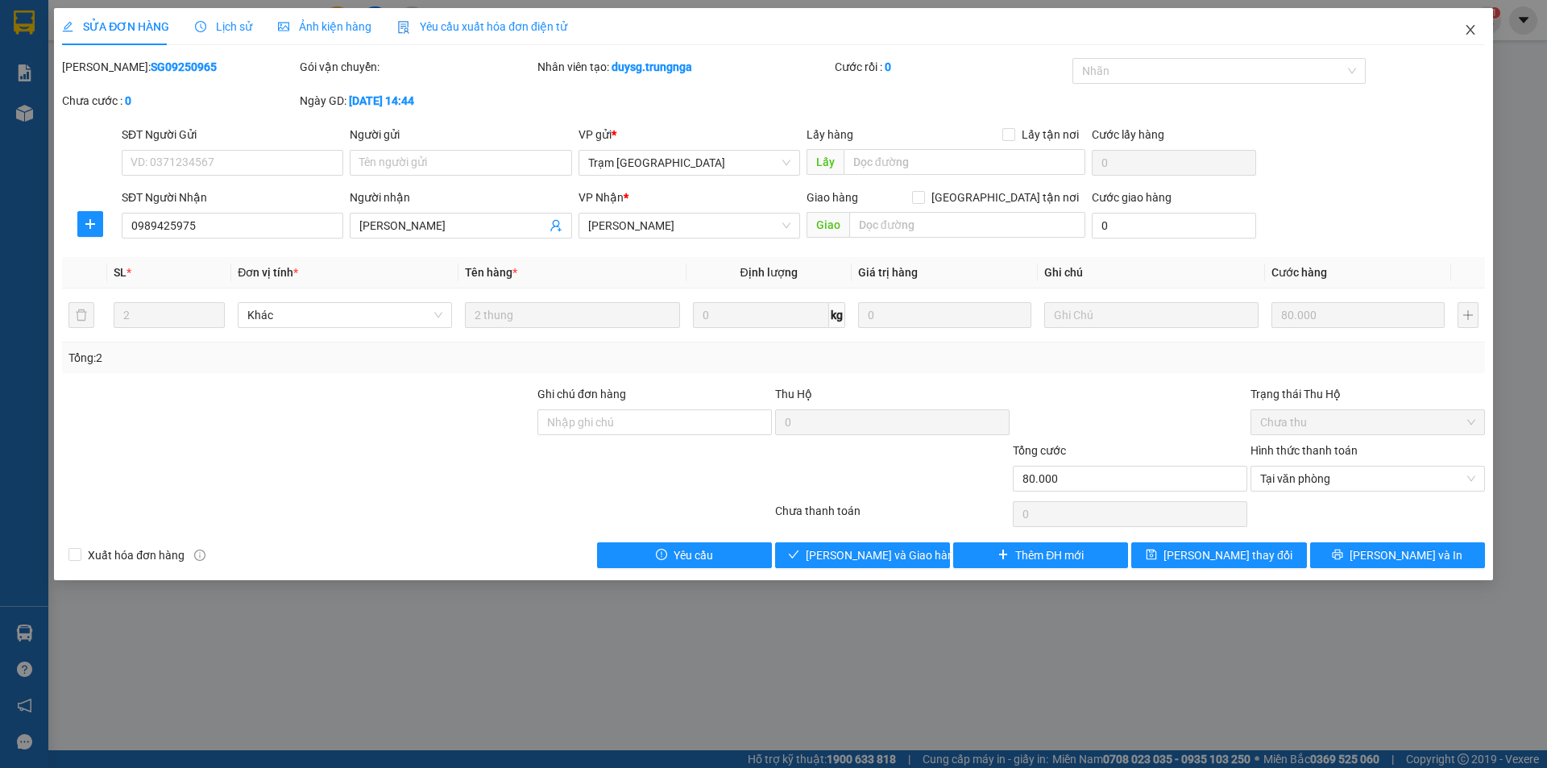
click at [1471, 30] on icon "close" at bounding box center [1470, 30] width 9 height 10
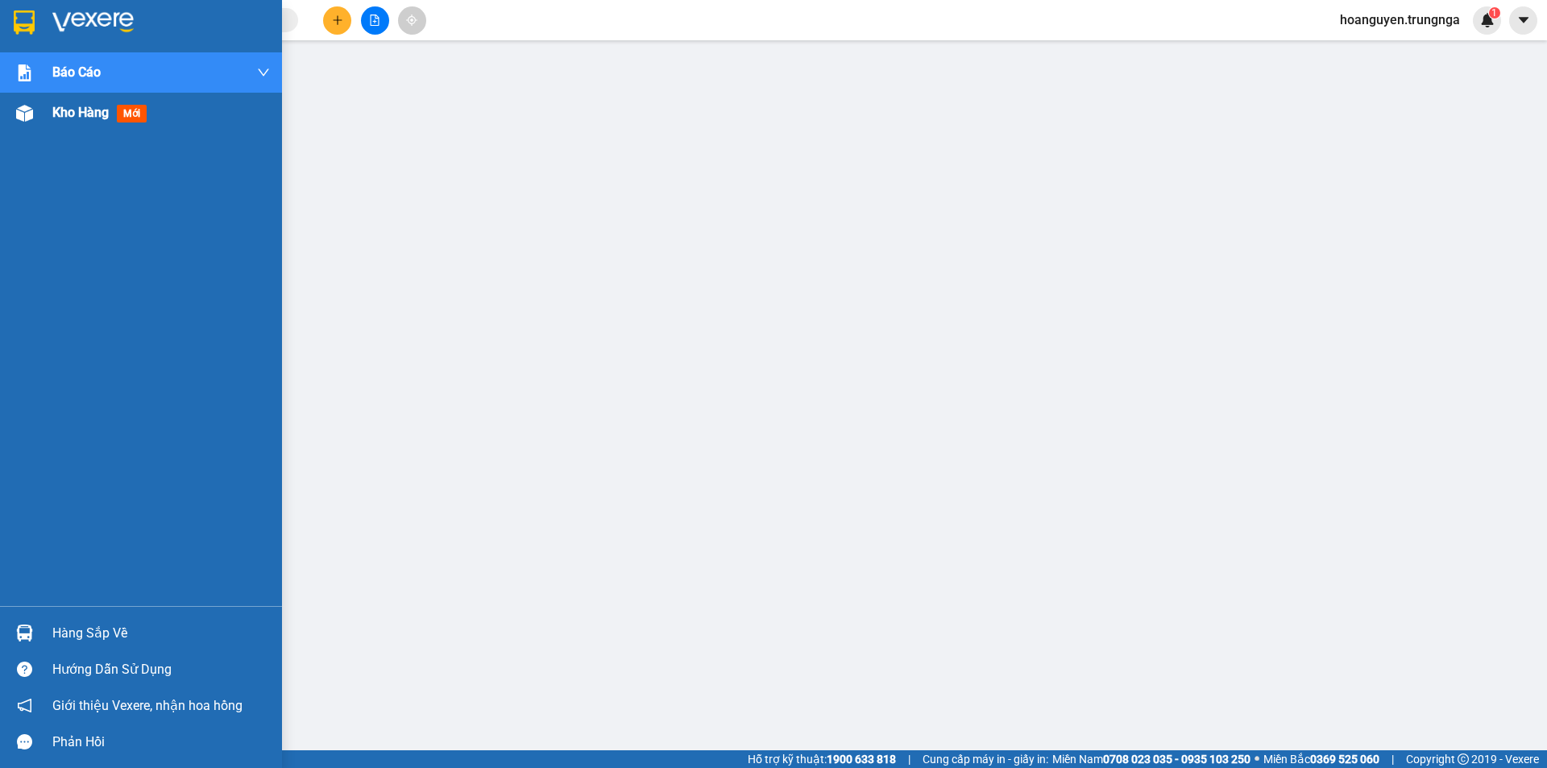
click at [26, 111] on img at bounding box center [24, 113] width 17 height 17
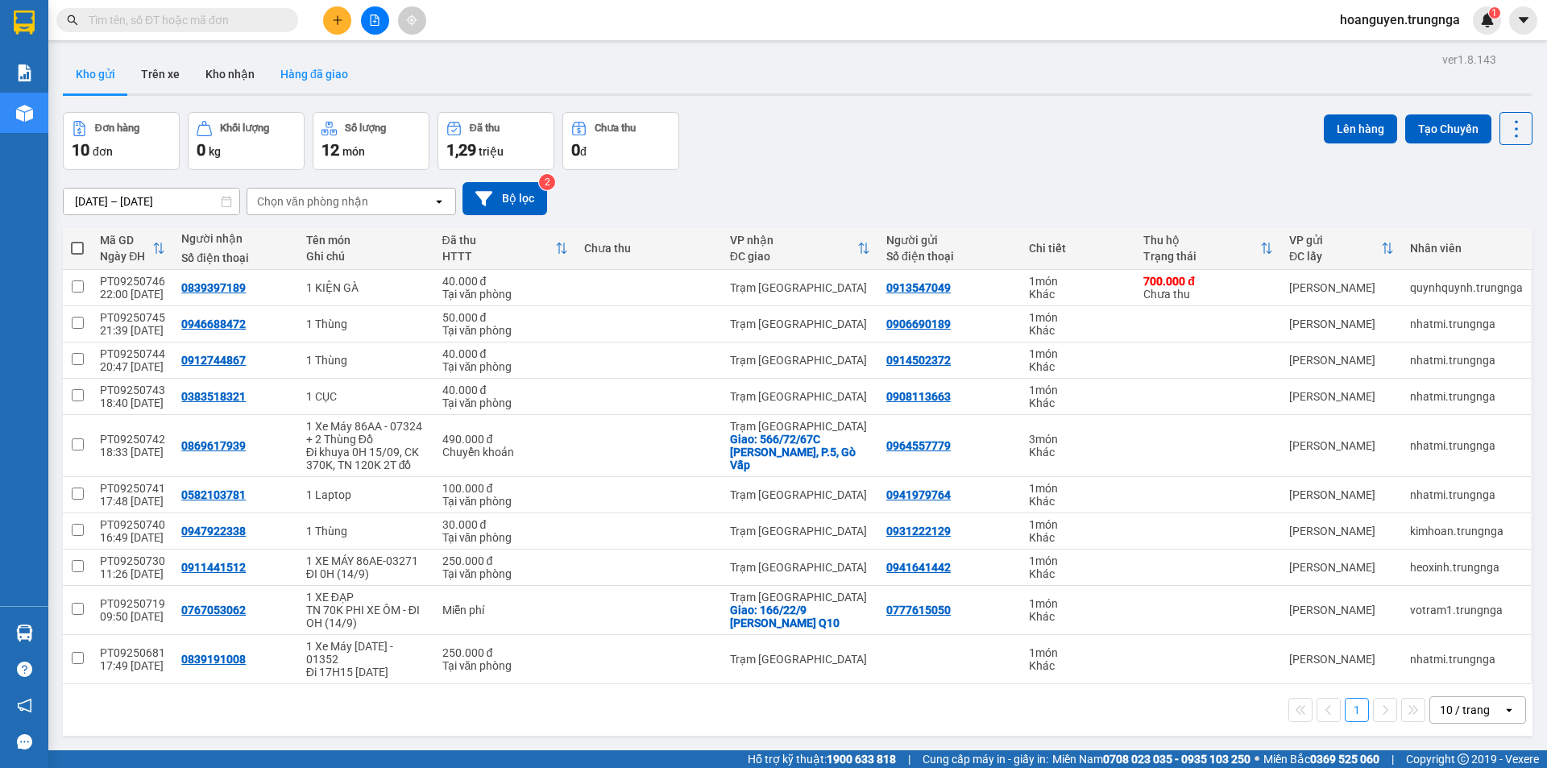
click at [322, 68] on button "Hàng đã giao" at bounding box center [314, 74] width 93 height 39
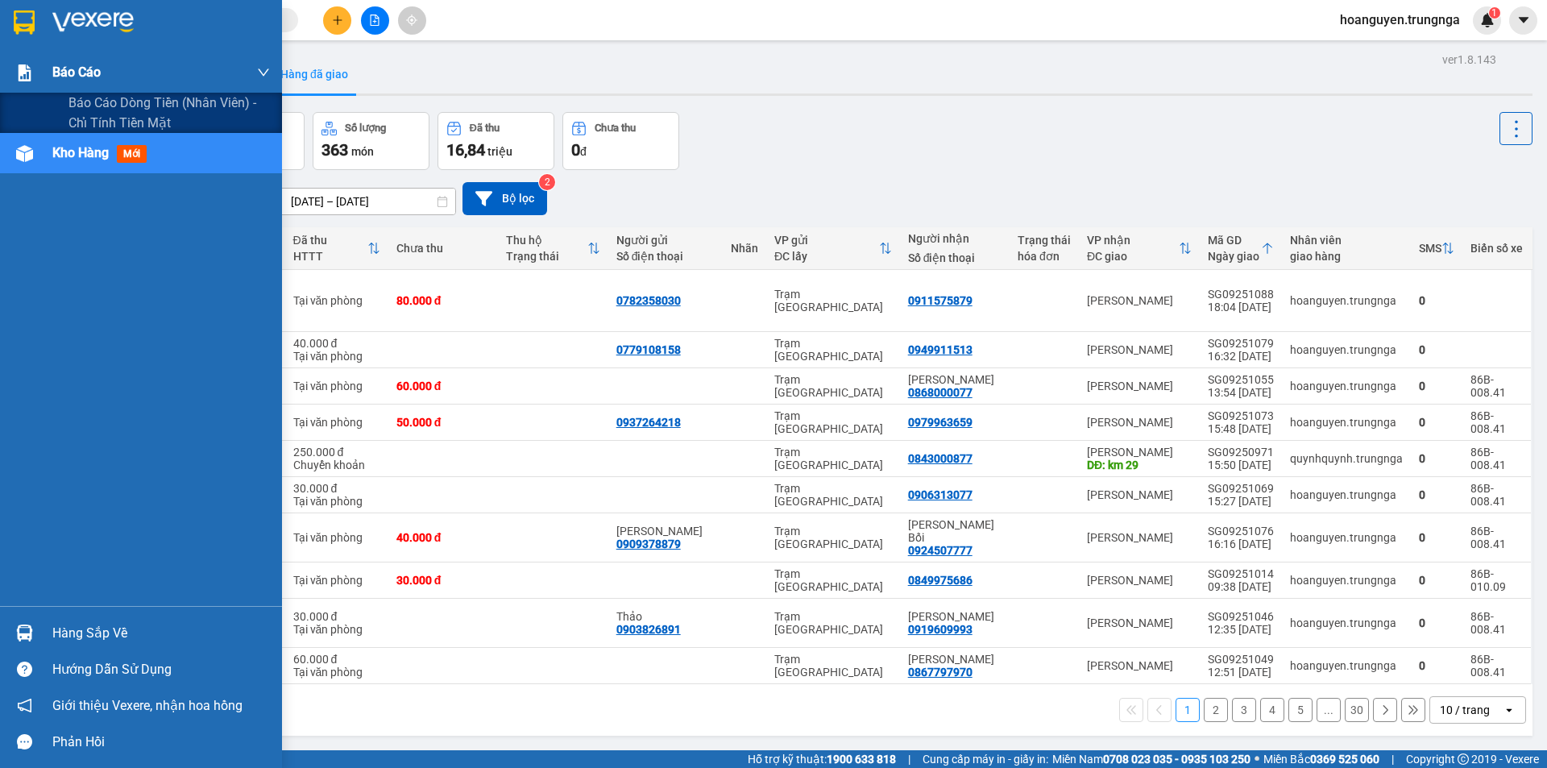
click at [16, 71] on img at bounding box center [24, 72] width 17 height 17
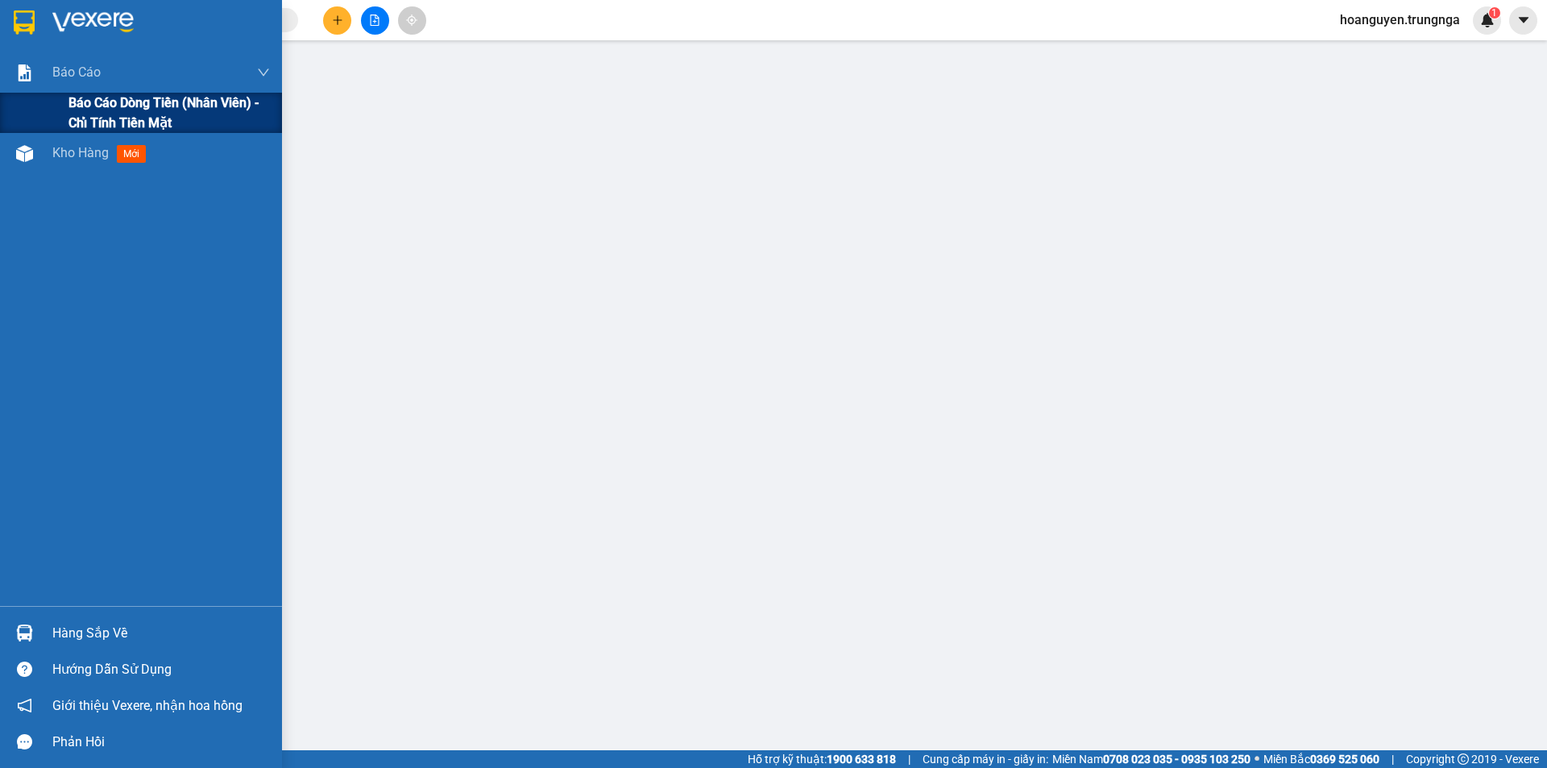
click at [110, 108] on span "Báo cáo dòng tiền (nhân viên) - chỉ tính tiền mặt" at bounding box center [169, 113] width 201 height 40
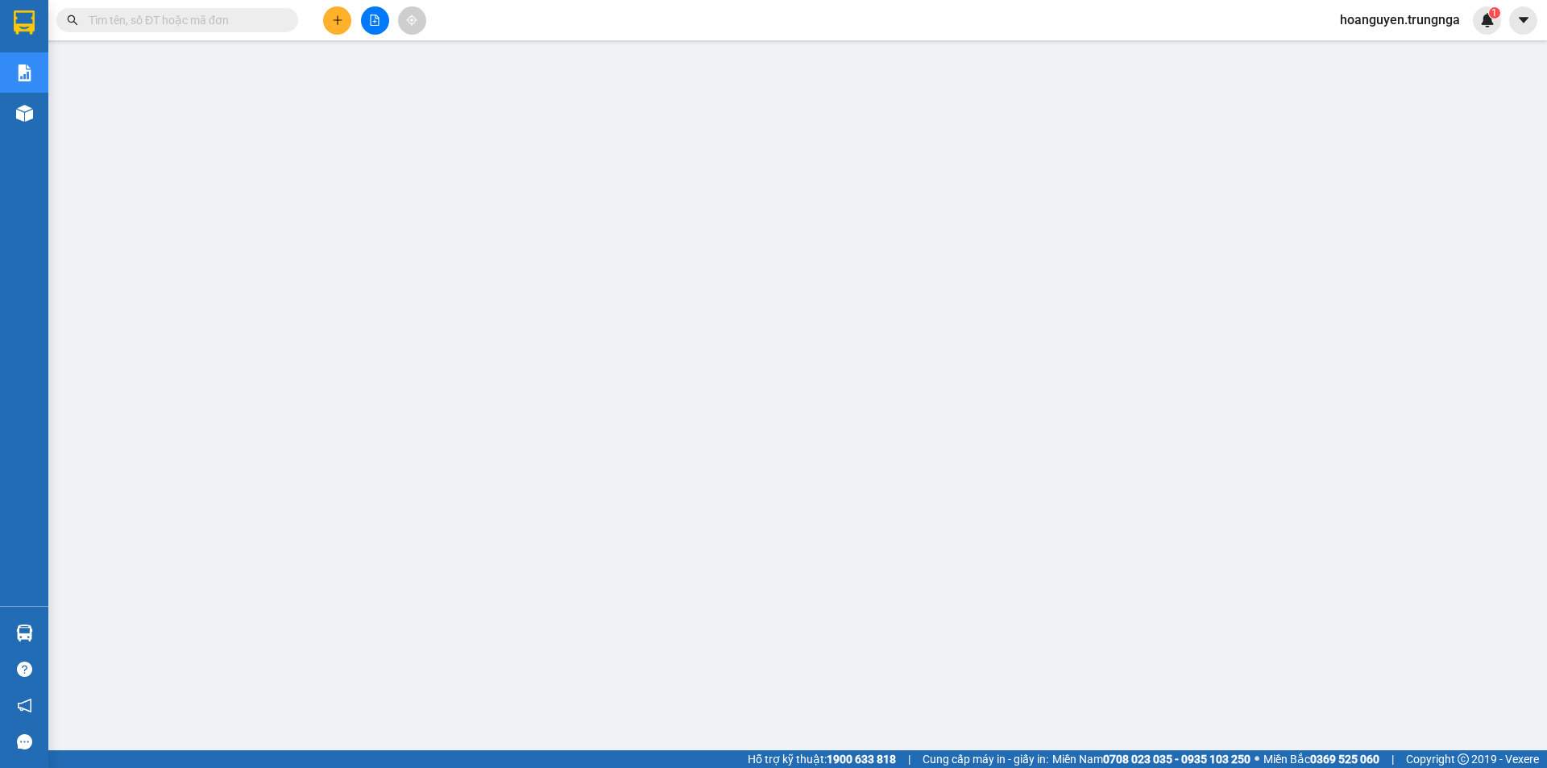
click at [216, 20] on input "text" at bounding box center [184, 20] width 190 height 18
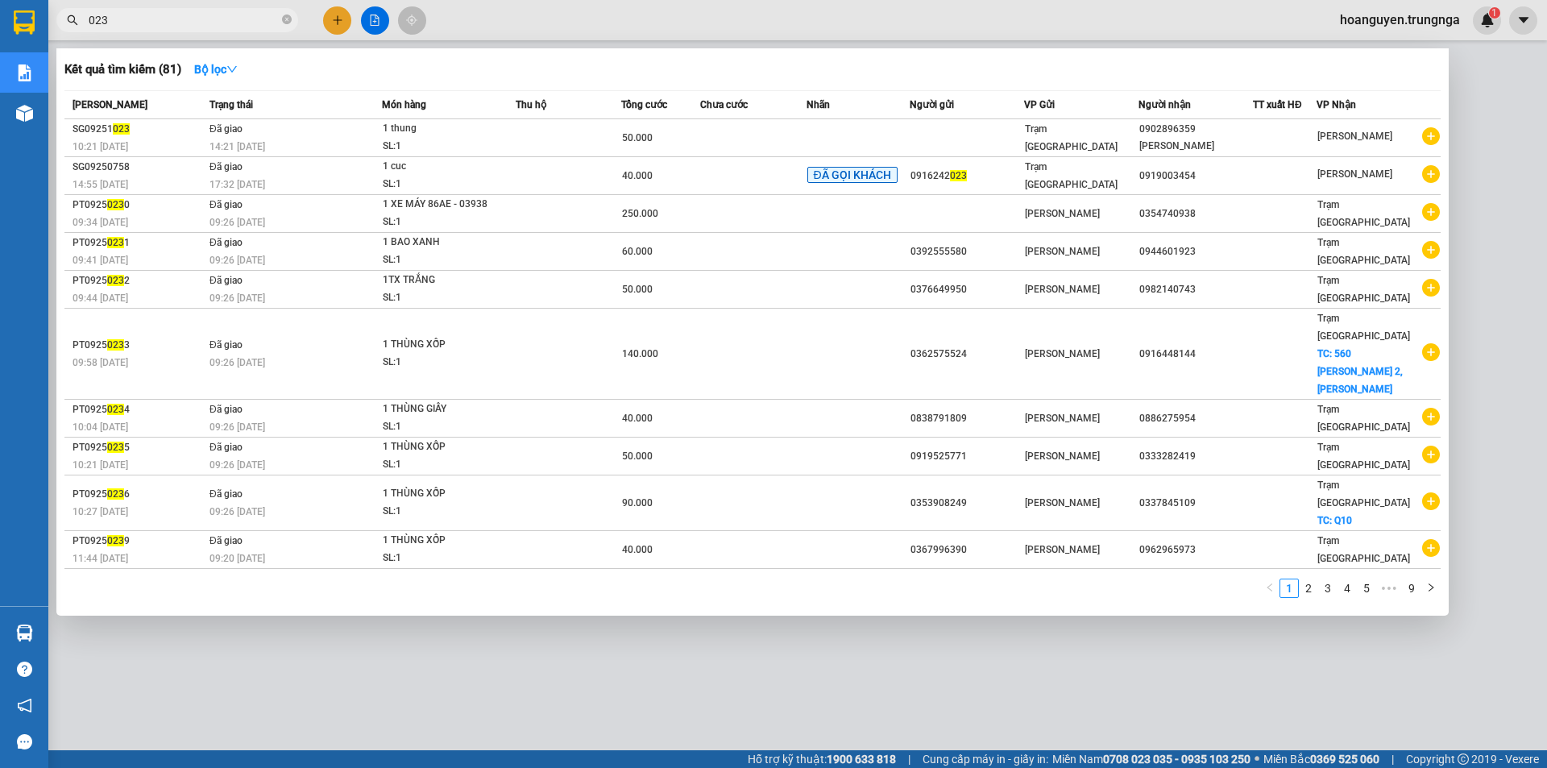
type input "023"
click at [554, 25] on div at bounding box center [773, 384] width 1547 height 768
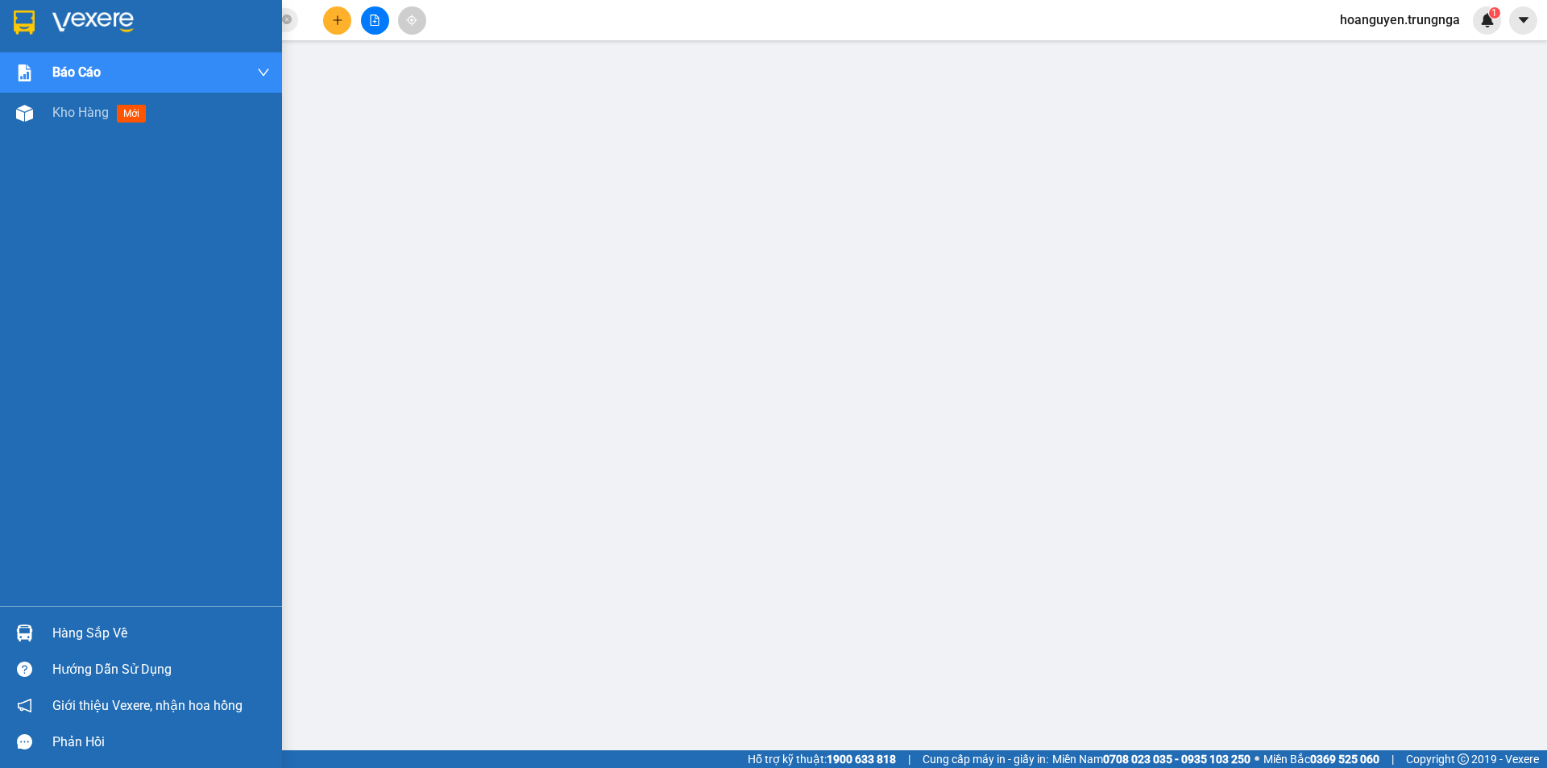
click at [29, 630] on img at bounding box center [24, 633] width 17 height 17
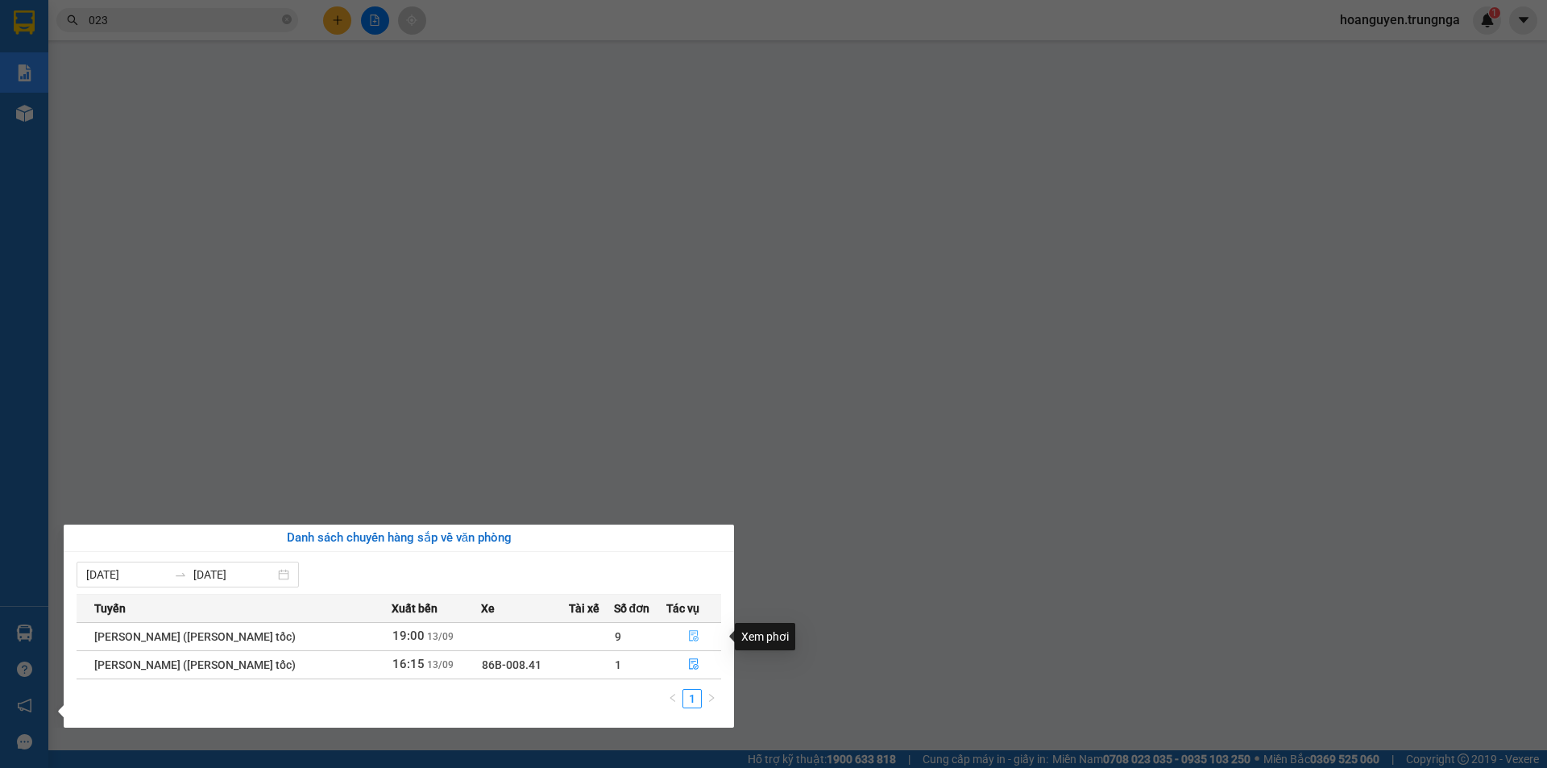
click at [688, 630] on icon "file-done" at bounding box center [693, 635] width 11 height 11
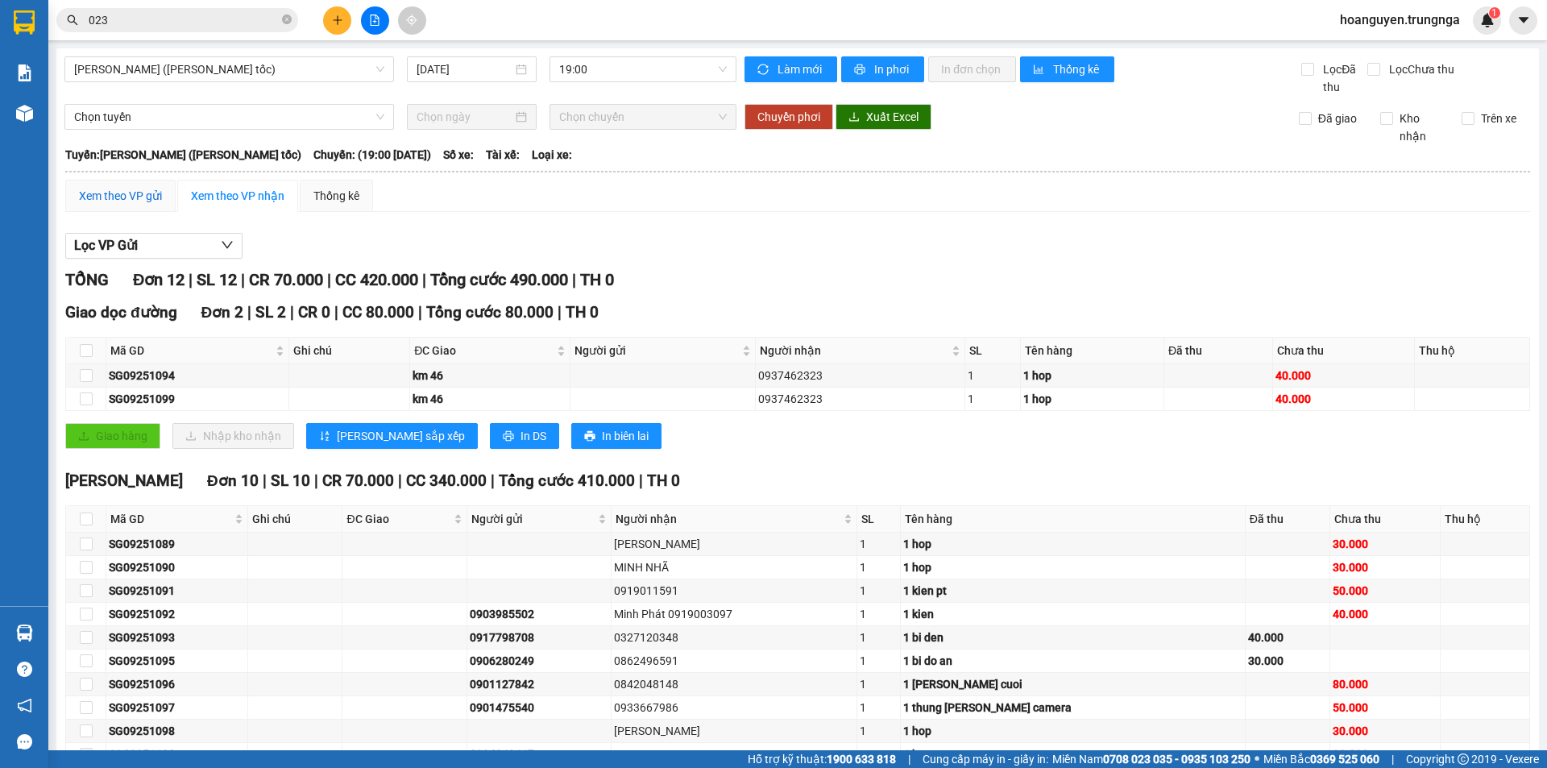
click at [118, 193] on div "Xem theo VP gửi" at bounding box center [120, 196] width 83 height 18
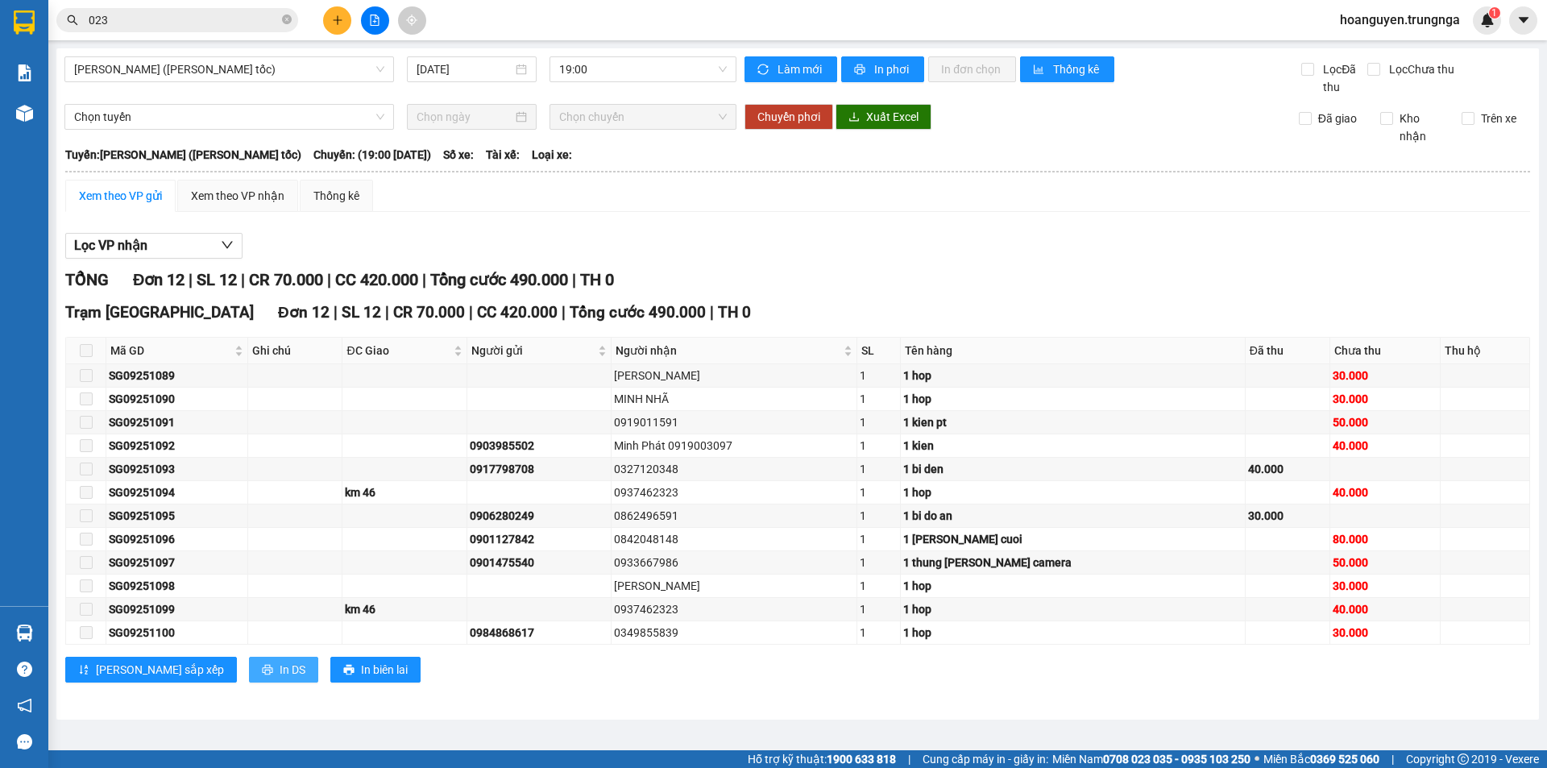
click at [280, 671] on span "In DS" at bounding box center [293, 670] width 26 height 18
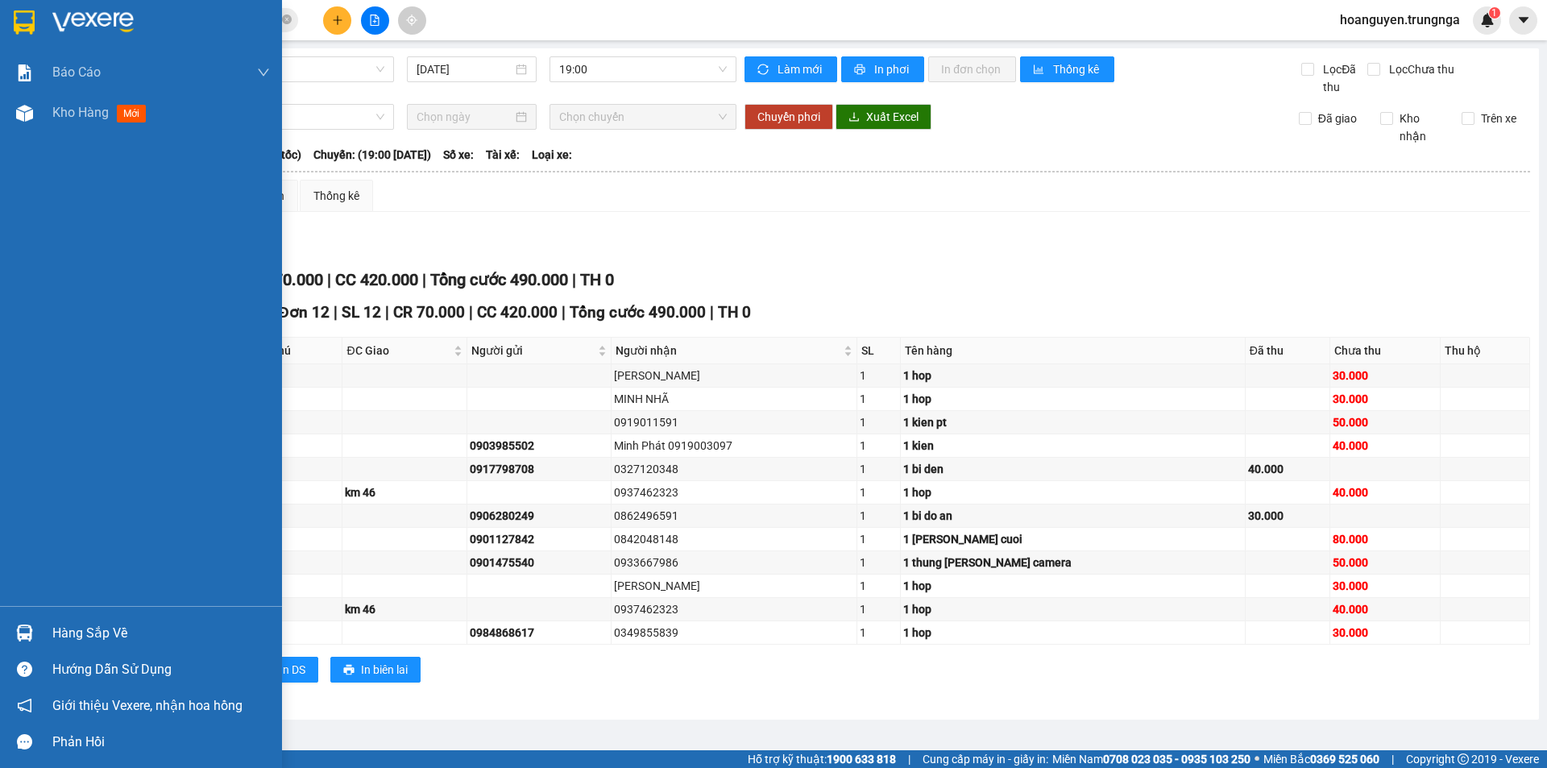
click at [23, 642] on div at bounding box center [24, 633] width 28 height 28
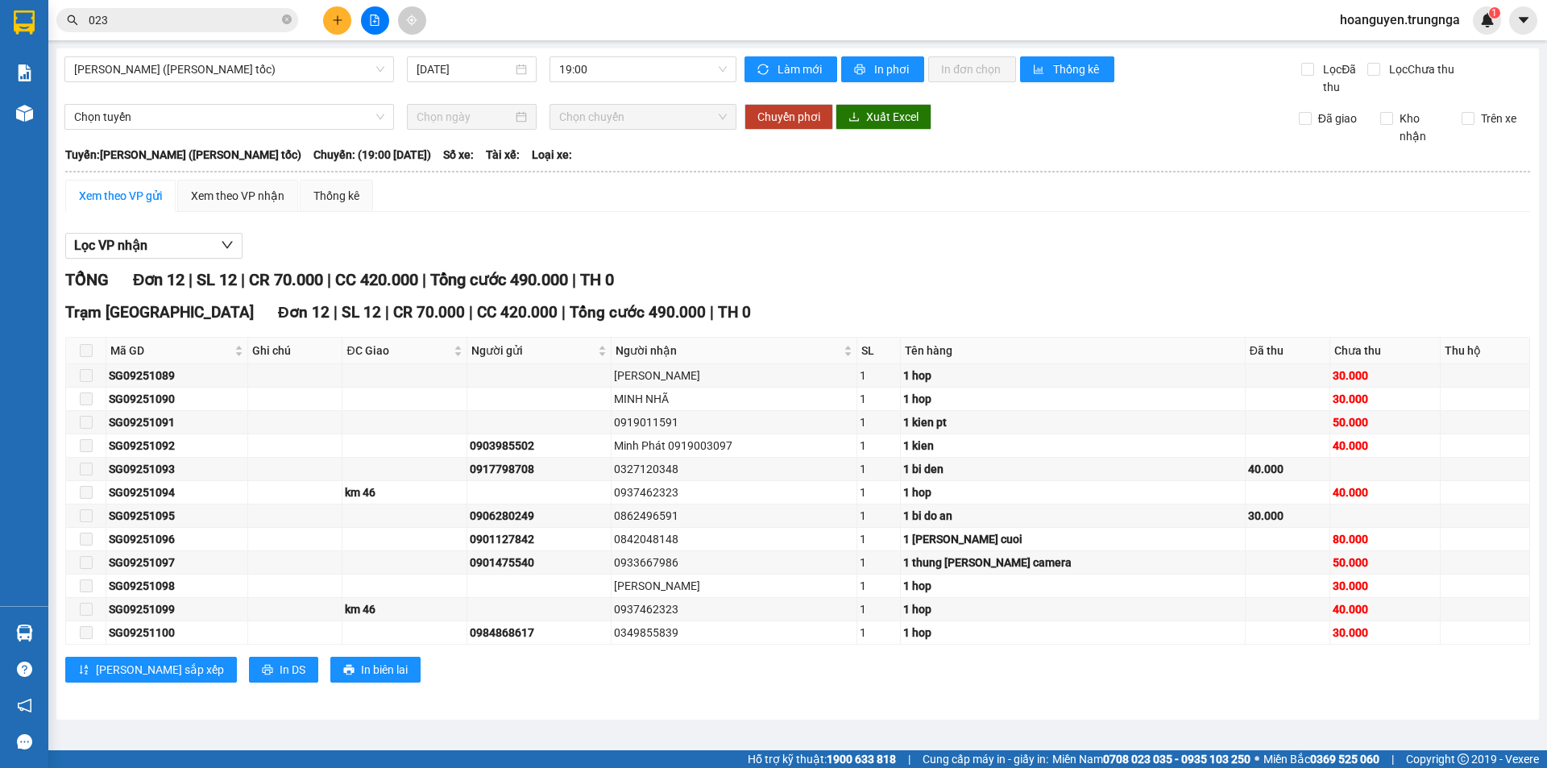
click at [810, 677] on section "Kết quả tìm kiếm ( 81 ) Bộ lọc Mã ĐH Trạng thái Món hàng Thu hộ Tổng cước Chưa …" at bounding box center [773, 384] width 1547 height 768
click at [1430, 23] on span "hoanguyen.trungnga" at bounding box center [1400, 20] width 146 height 20
click at [1406, 59] on li "Đăng xuất" at bounding box center [1399, 50] width 148 height 26
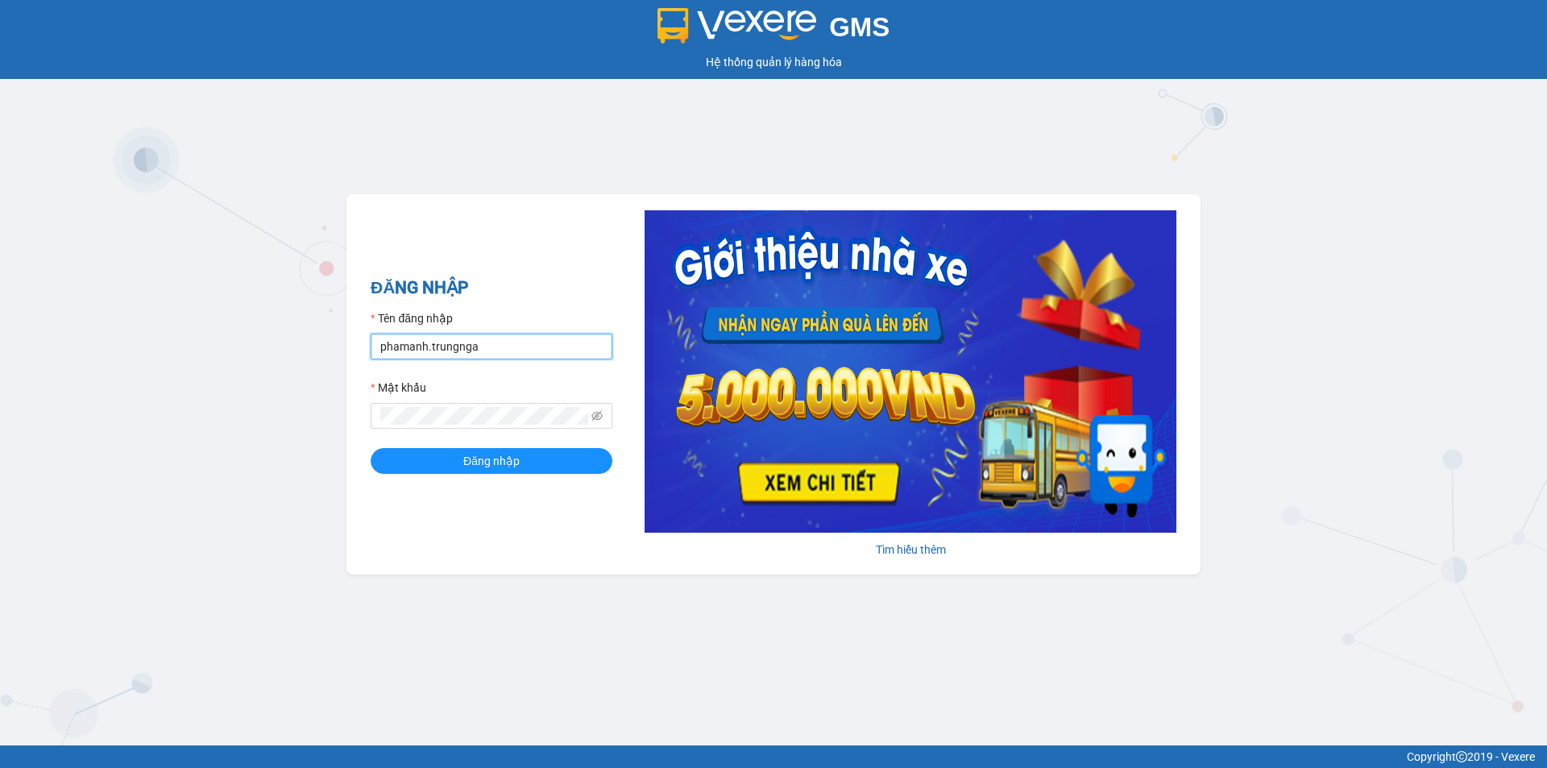
drag, startPoint x: 424, startPoint y: 345, endPoint x: 364, endPoint y: 345, distance: 59.6
click at [364, 345] on div "ĐĂNG NHẬP Tên đăng nhập phamanh.trungnga Mật khẩu Đăng nhập Tìm hiểu thêm" at bounding box center [774, 384] width 854 height 380
type input "hongphuc1.trungnga"
click at [372, 414] on span at bounding box center [492, 416] width 242 height 26
click at [371, 448] on button "Đăng nhập" at bounding box center [492, 461] width 242 height 26
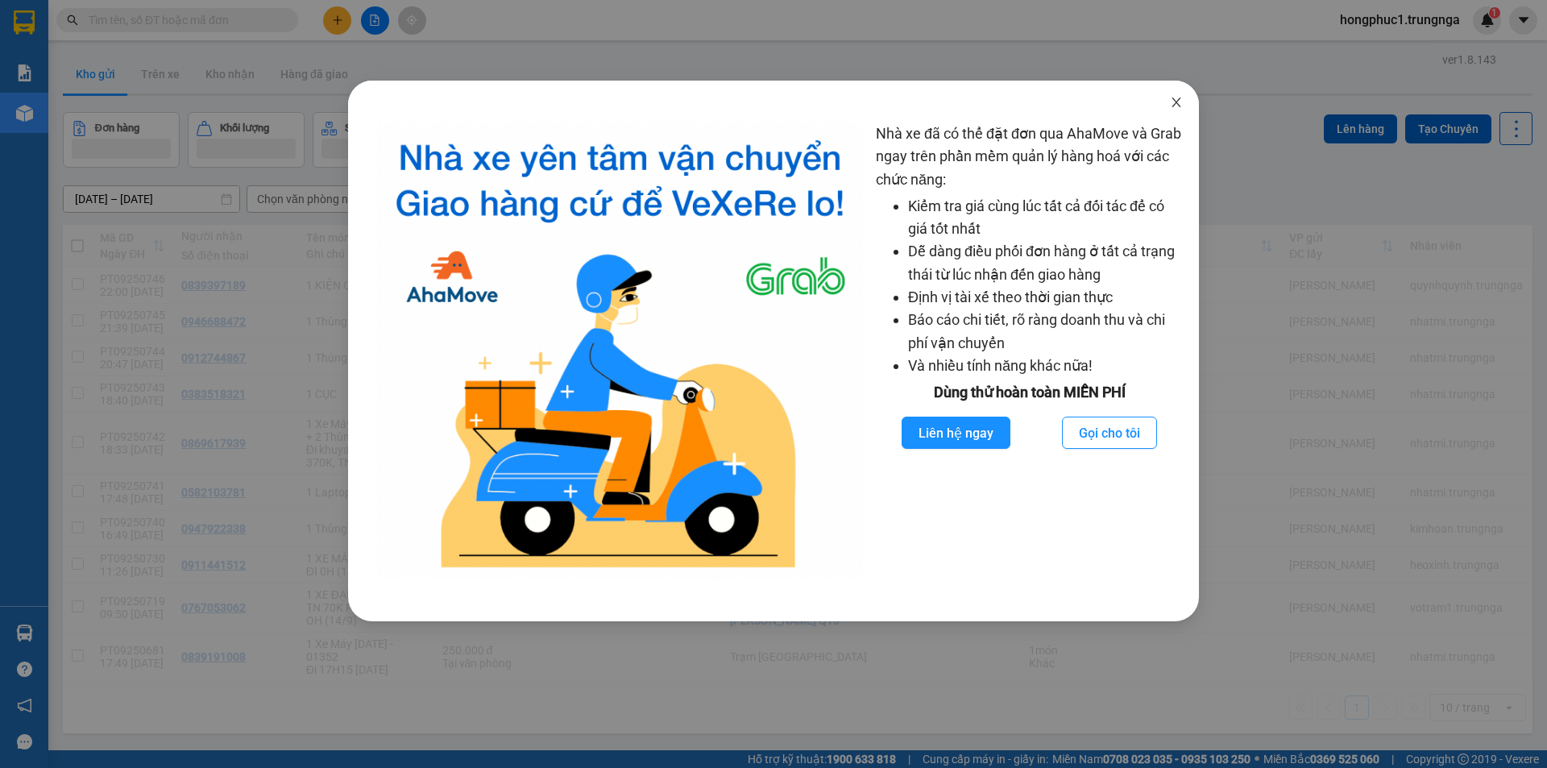
click at [1176, 107] on icon "close" at bounding box center [1176, 102] width 13 height 13
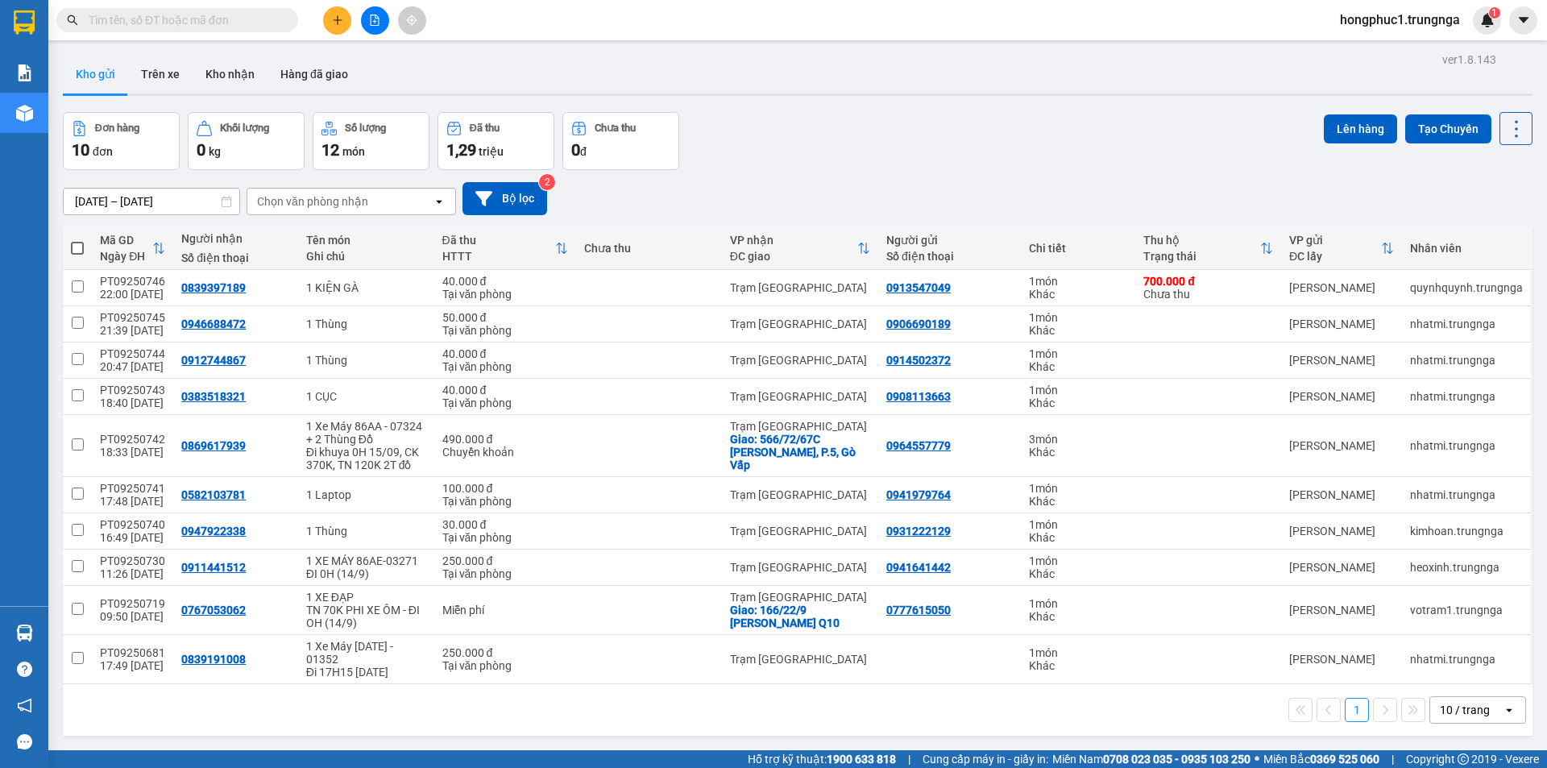
click at [230, 19] on input "text" at bounding box center [184, 20] width 190 height 18
click at [256, 18] on input "text" at bounding box center [184, 20] width 190 height 18
type input "0"
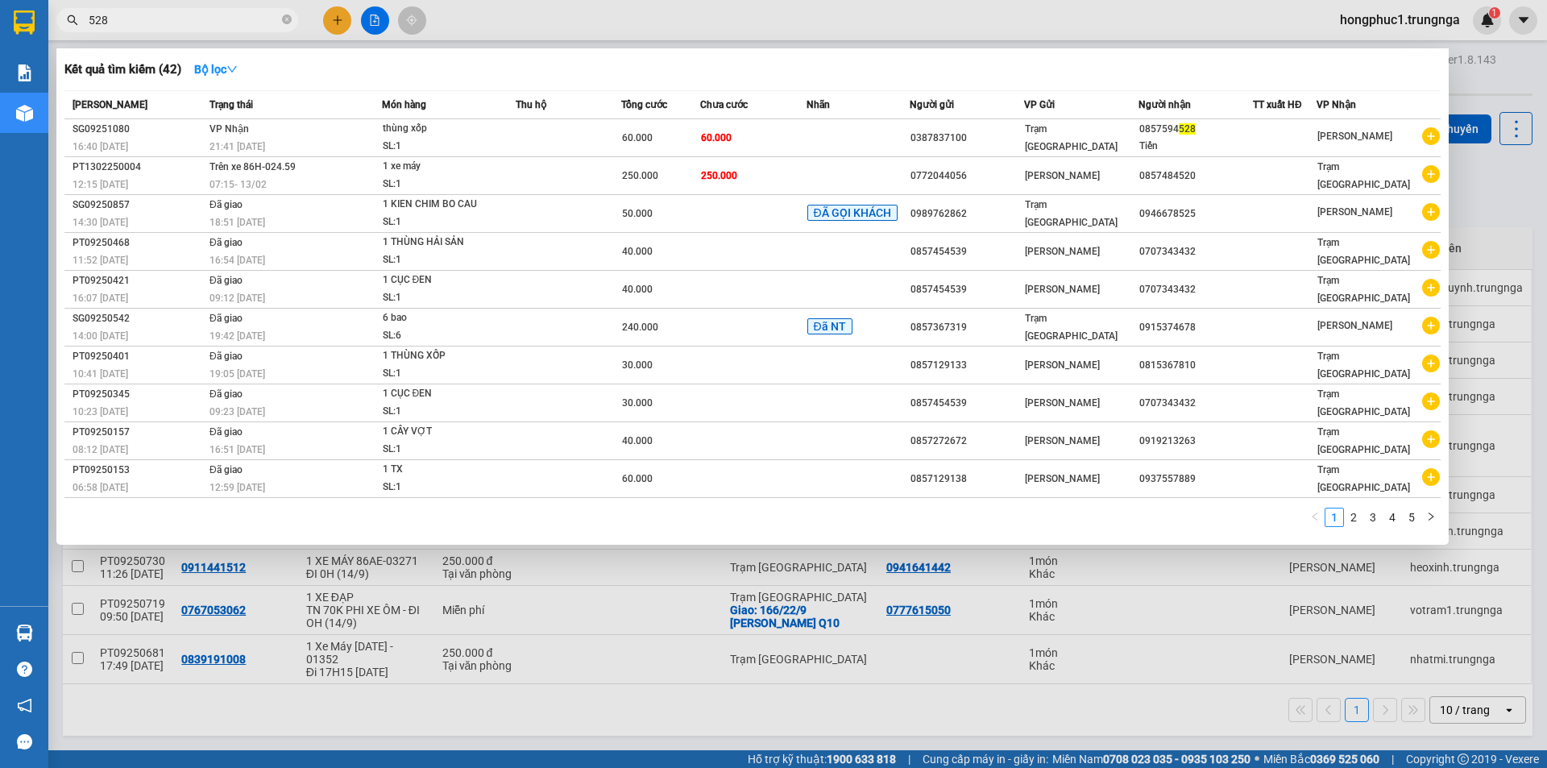
type input "528"
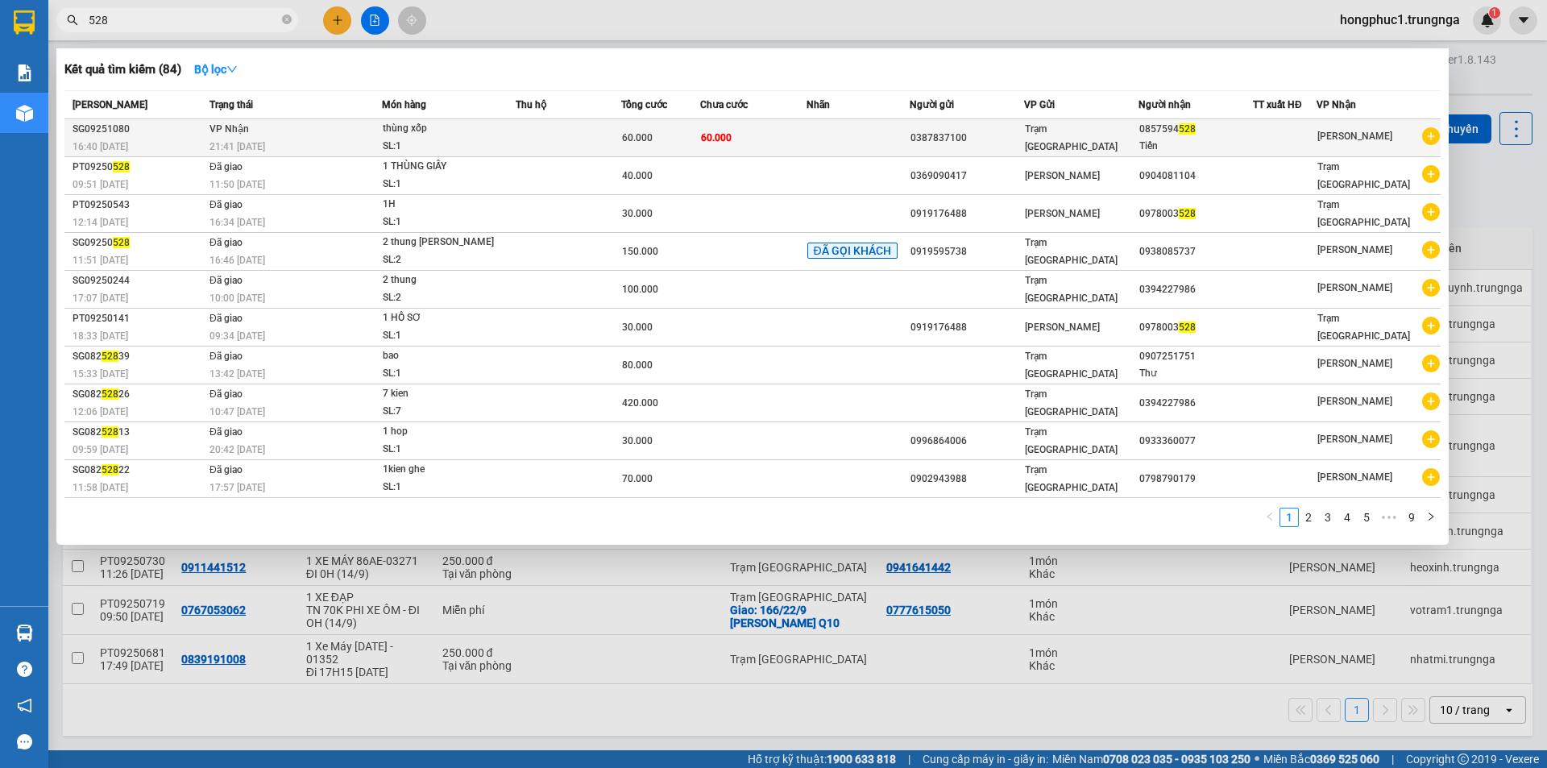
click at [800, 143] on td "60.000" at bounding box center [753, 138] width 106 height 38
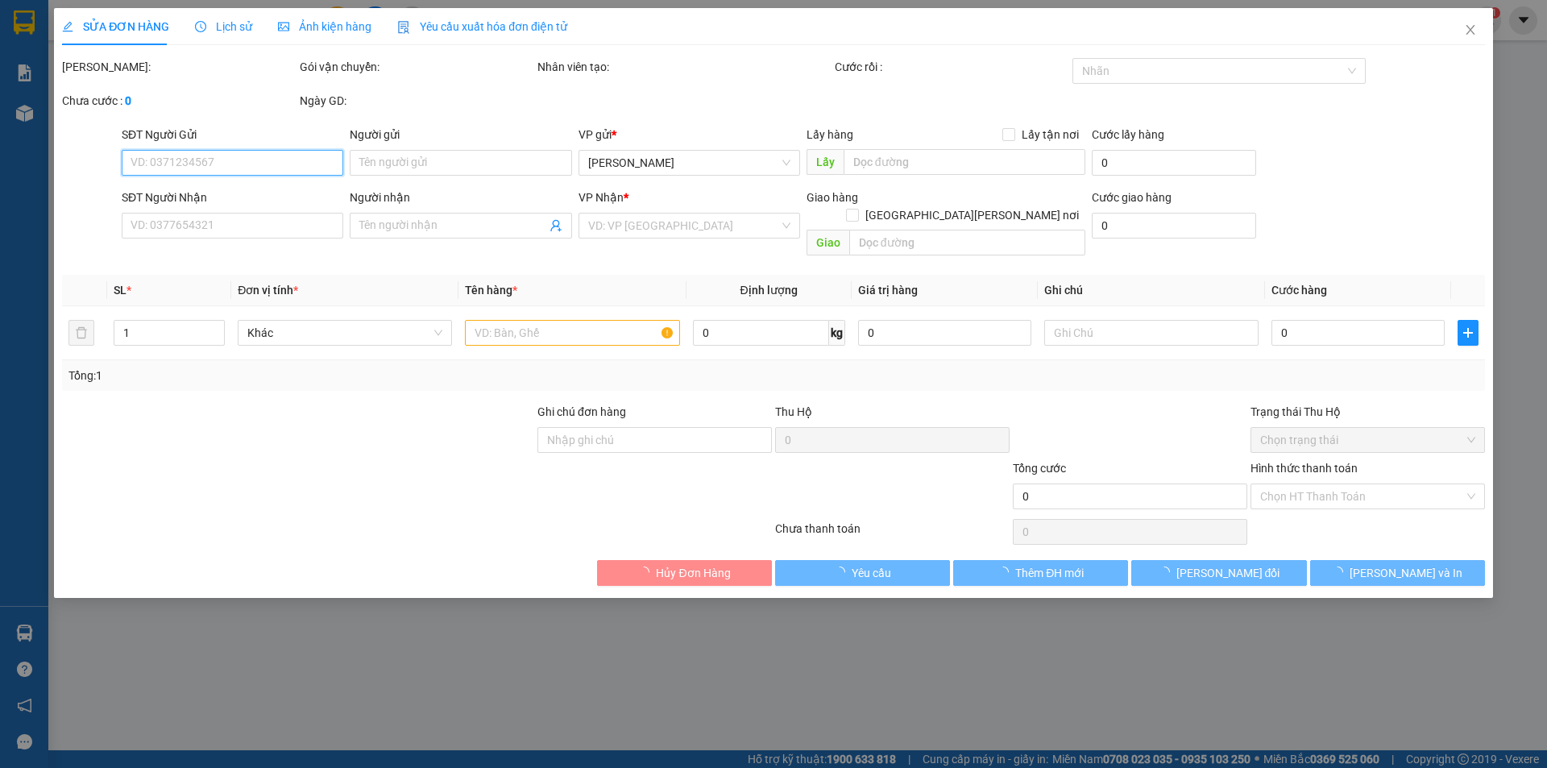
type input "0387837100"
type input "0857594528"
type input "Tiến"
type input "60.000"
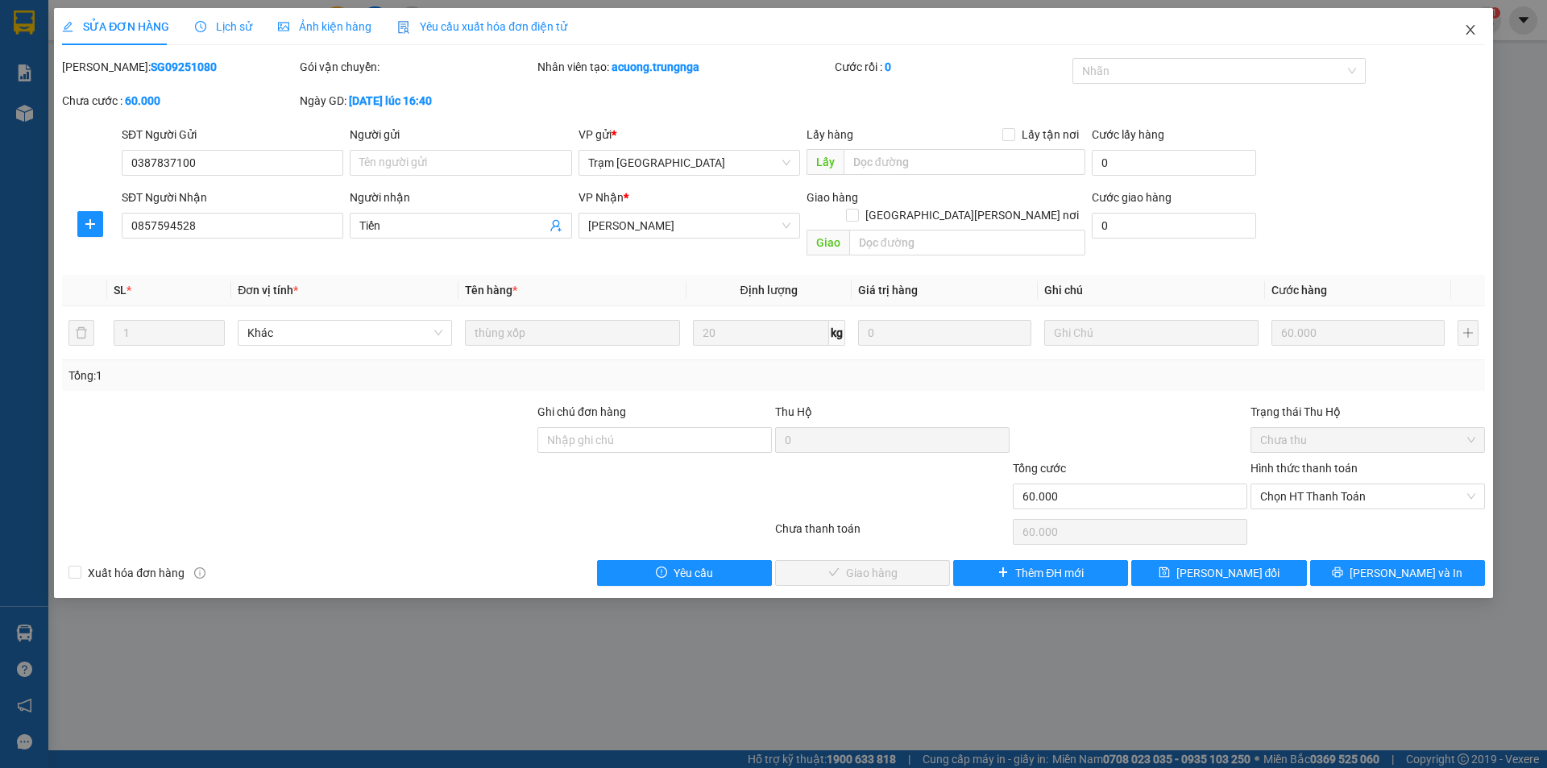
click at [1468, 30] on icon "close" at bounding box center [1470, 29] width 13 height 13
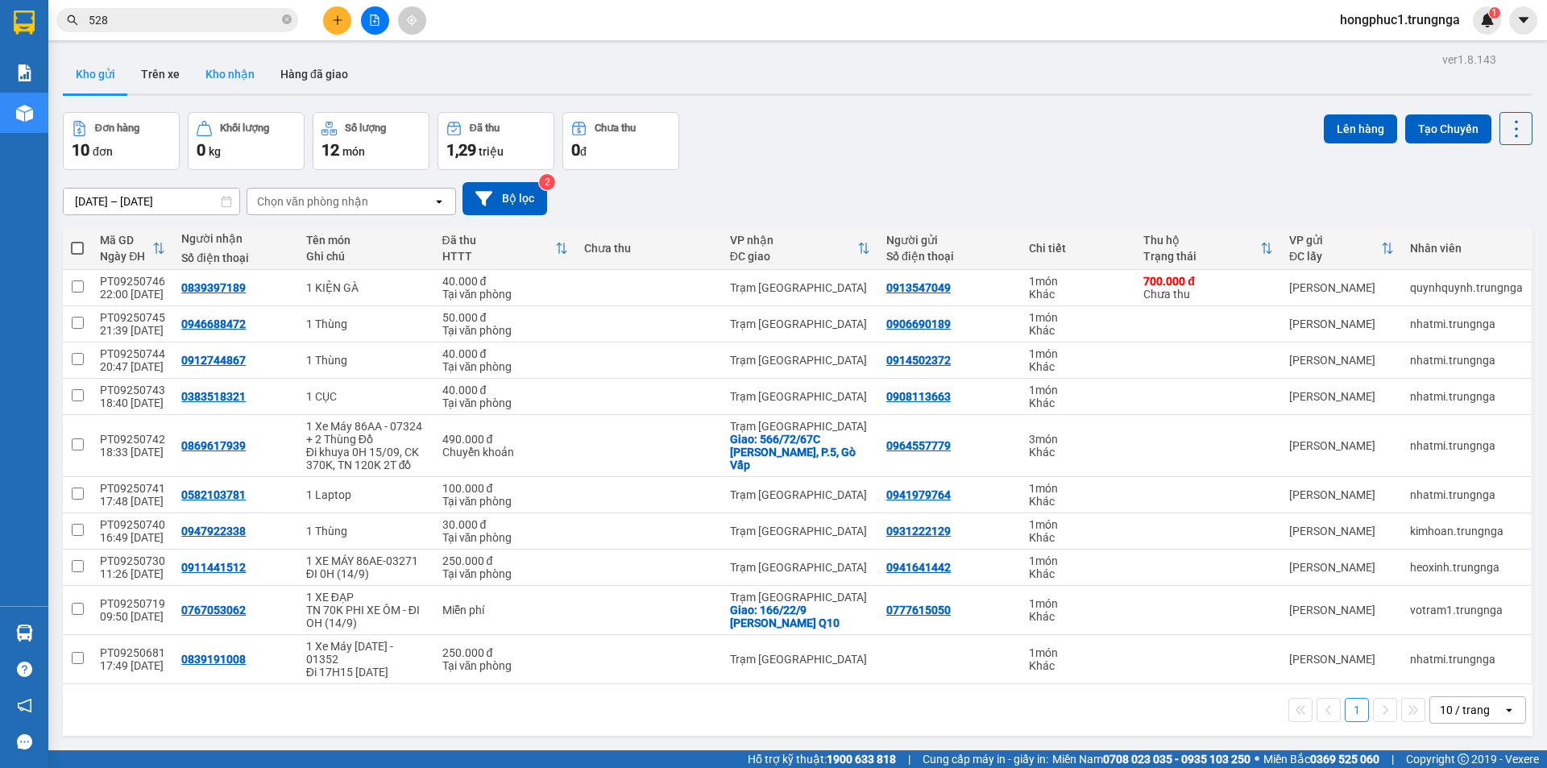
click at [235, 66] on button "Kho nhận" at bounding box center [230, 74] width 75 height 39
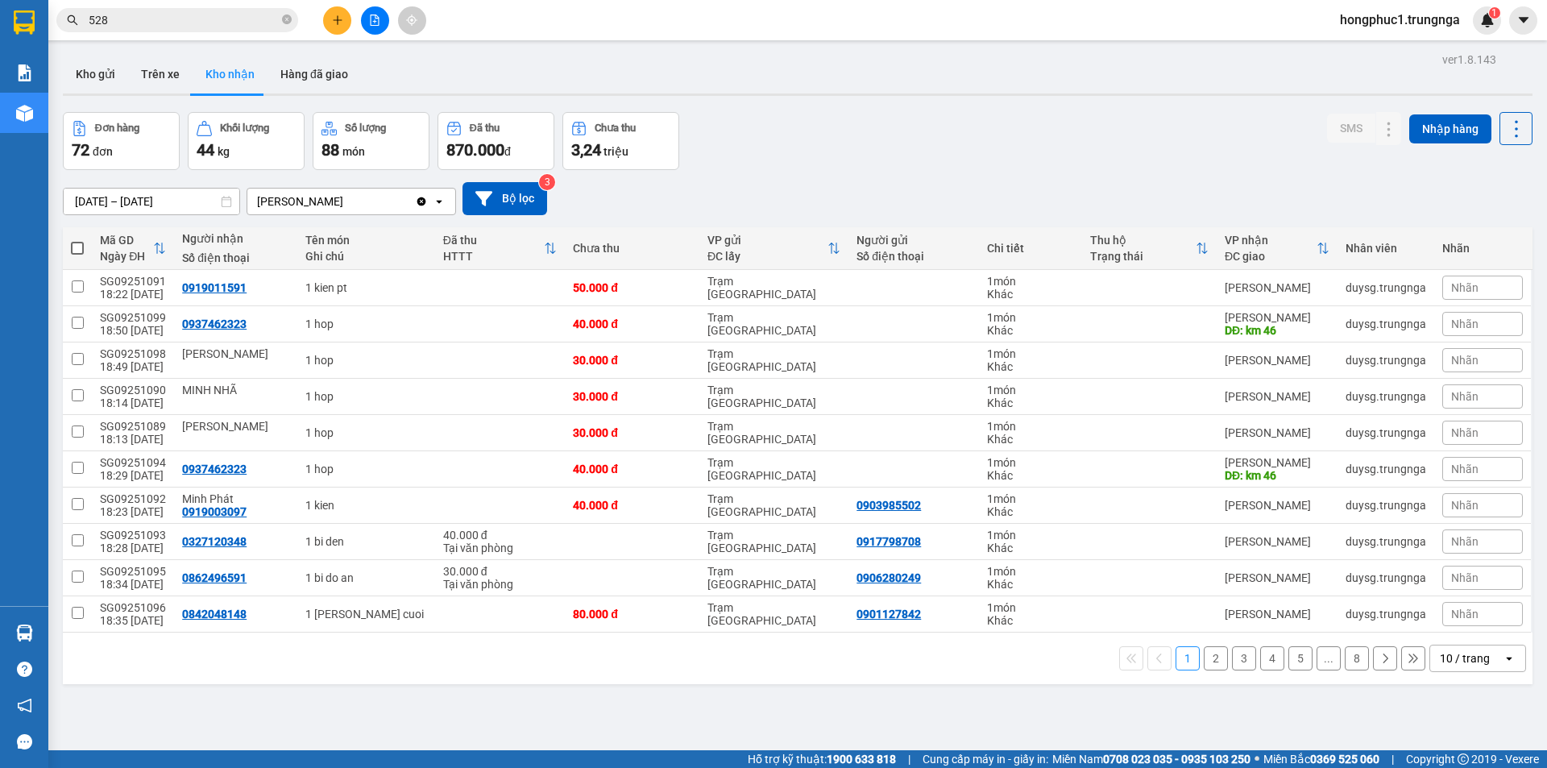
click at [1204, 660] on button "2" at bounding box center [1216, 658] width 24 height 24
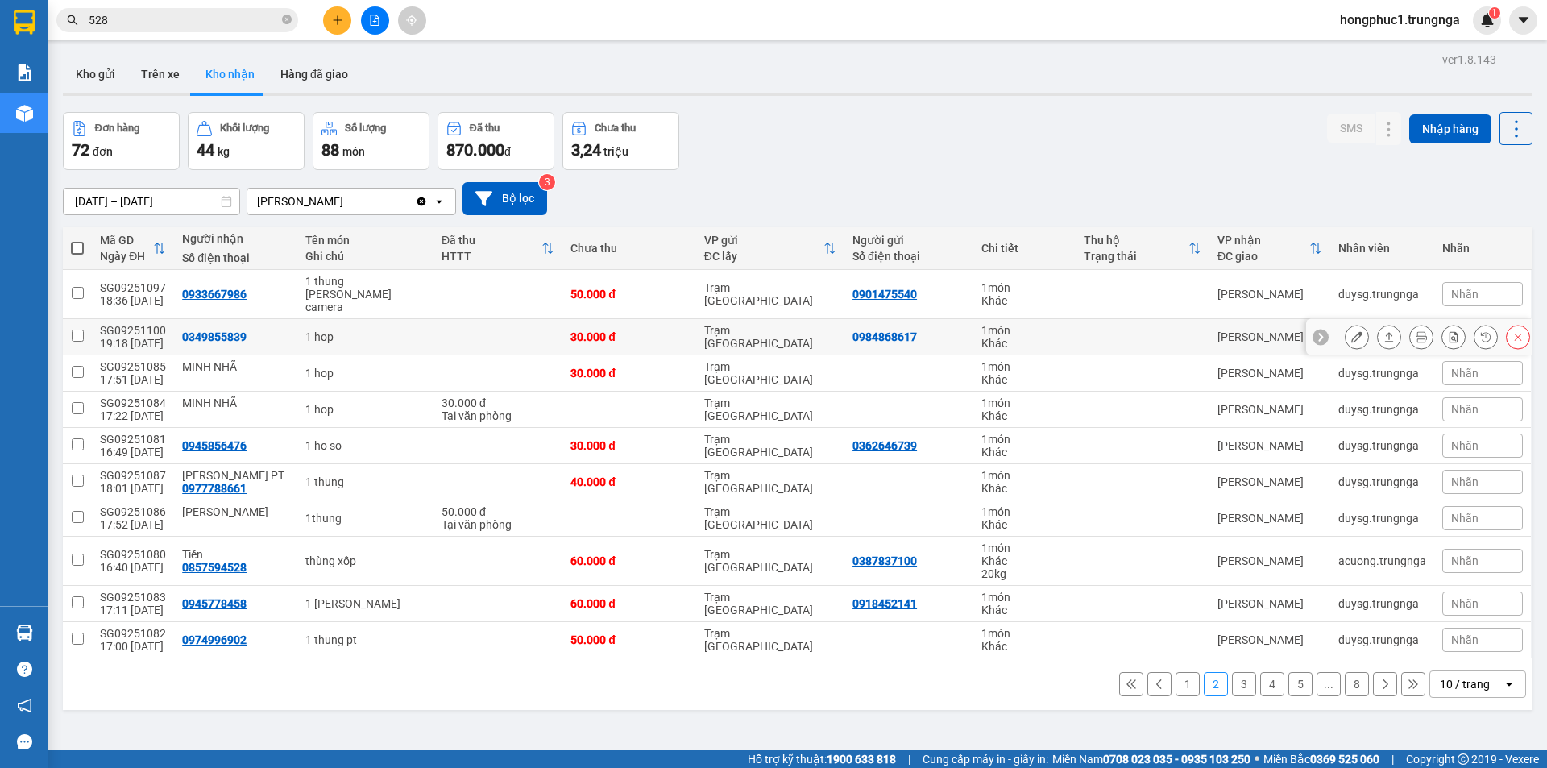
click at [1319, 333] on icon at bounding box center [1321, 337] width 5 height 9
click at [1456, 330] on span "Nhãn" at bounding box center [1465, 336] width 27 height 13
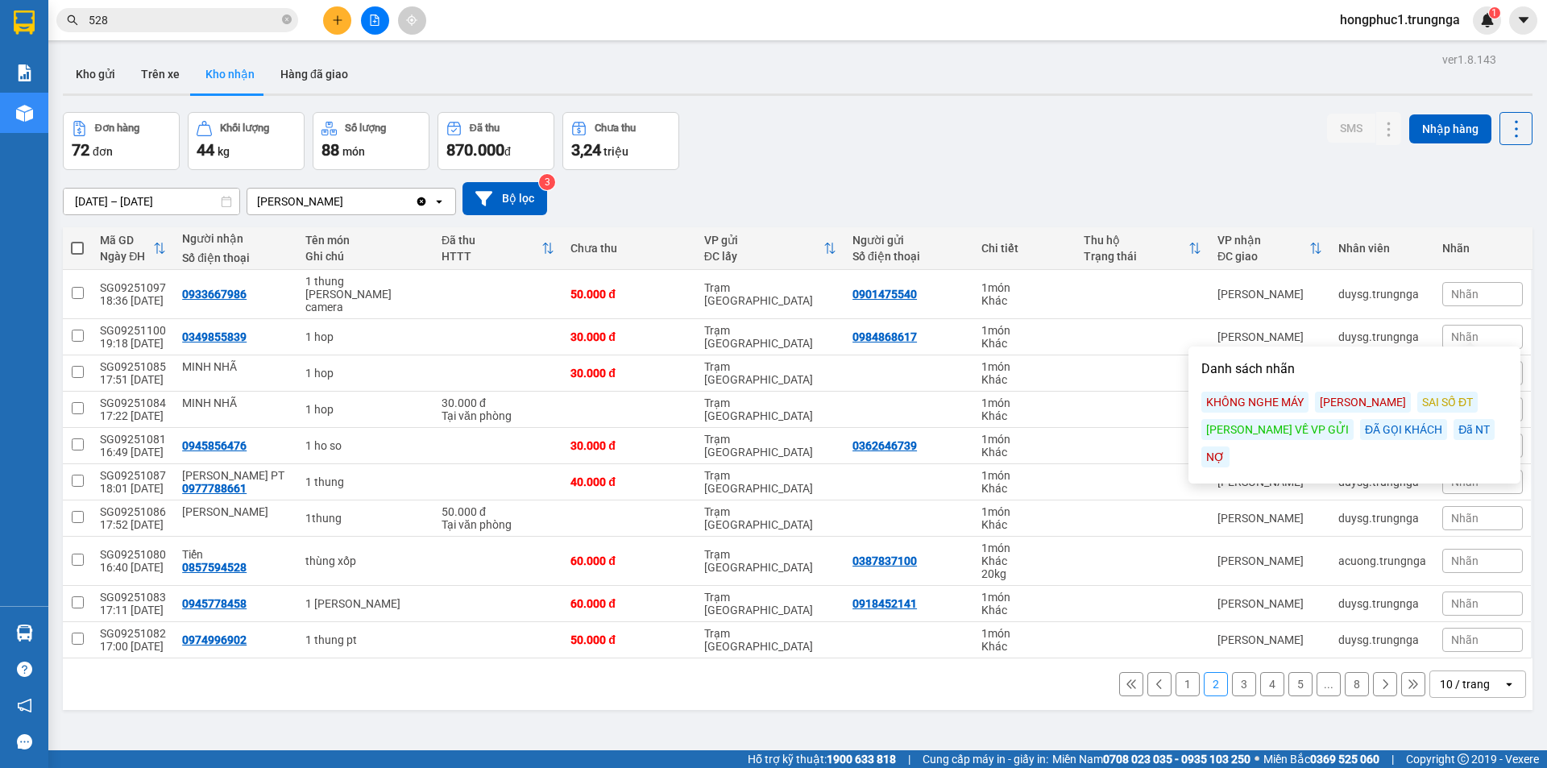
click at [1454, 431] on div "Đã NT" at bounding box center [1474, 429] width 41 height 21
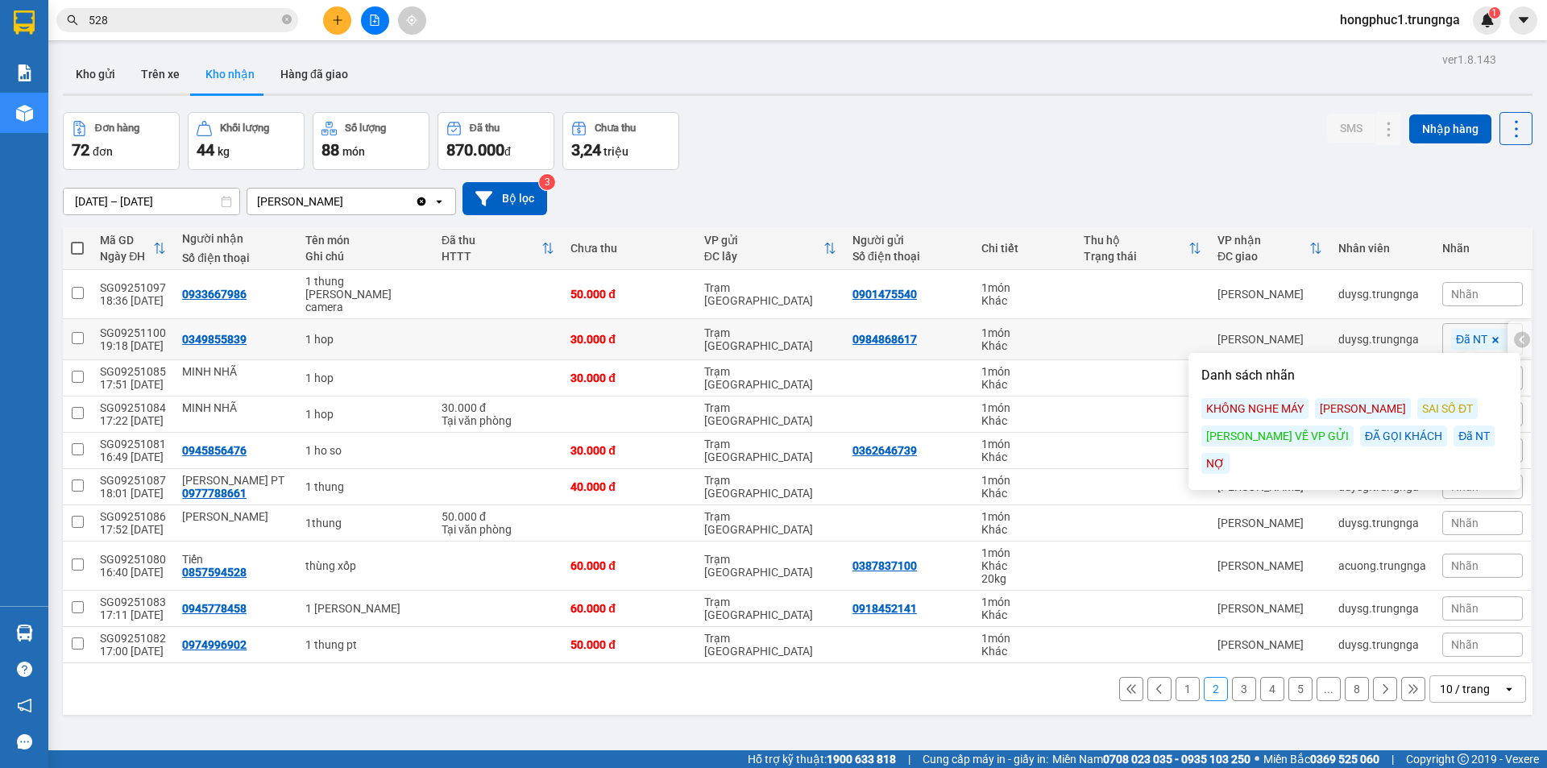
click at [197, 333] on div "0349855839" at bounding box center [214, 339] width 64 height 13
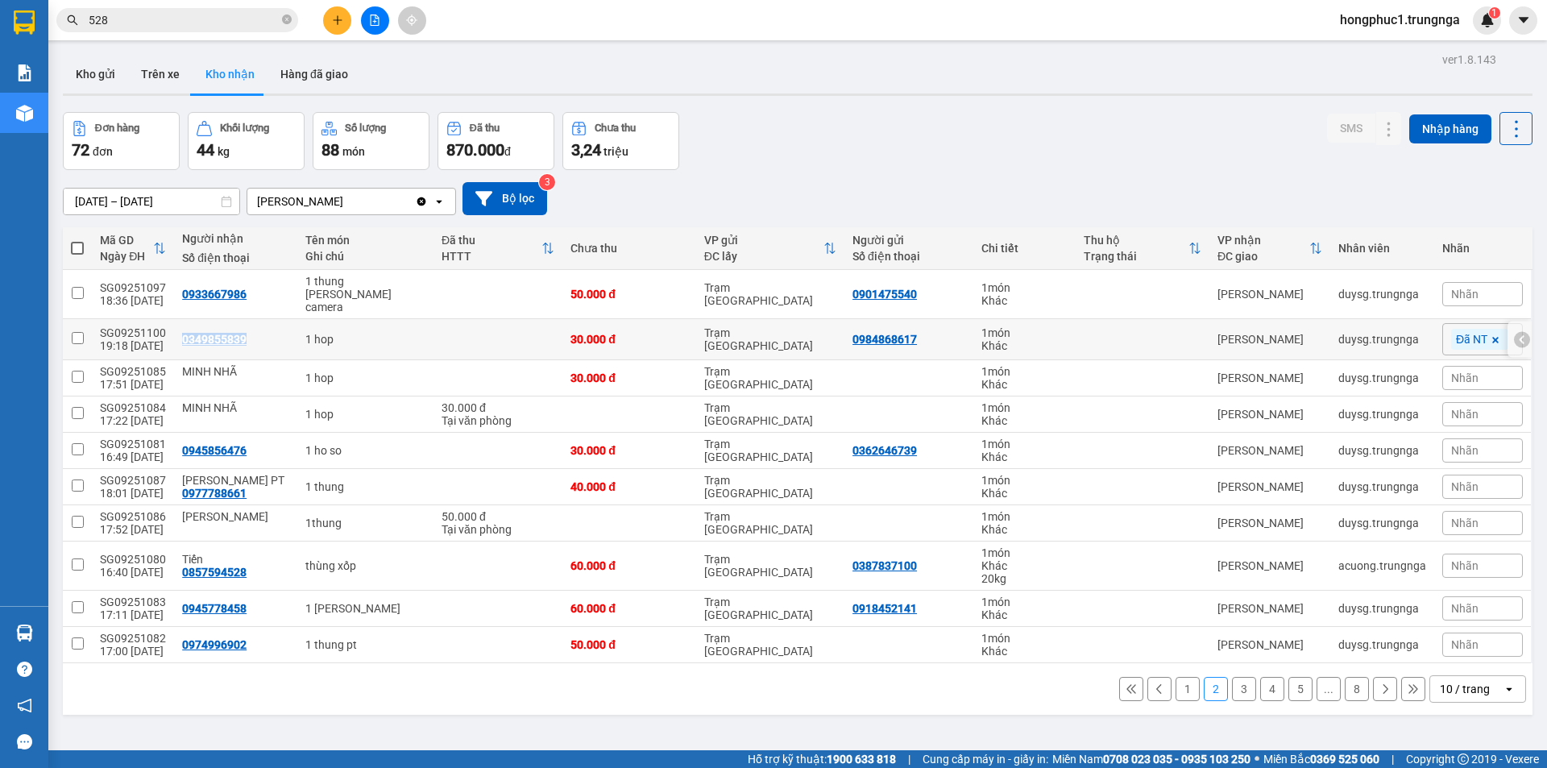
click at [197, 333] on div "0349855839" at bounding box center [214, 339] width 64 height 13
copy div "0349855839"
click at [214, 288] on div "0933667986" at bounding box center [214, 294] width 64 height 13
copy div "0933667986"
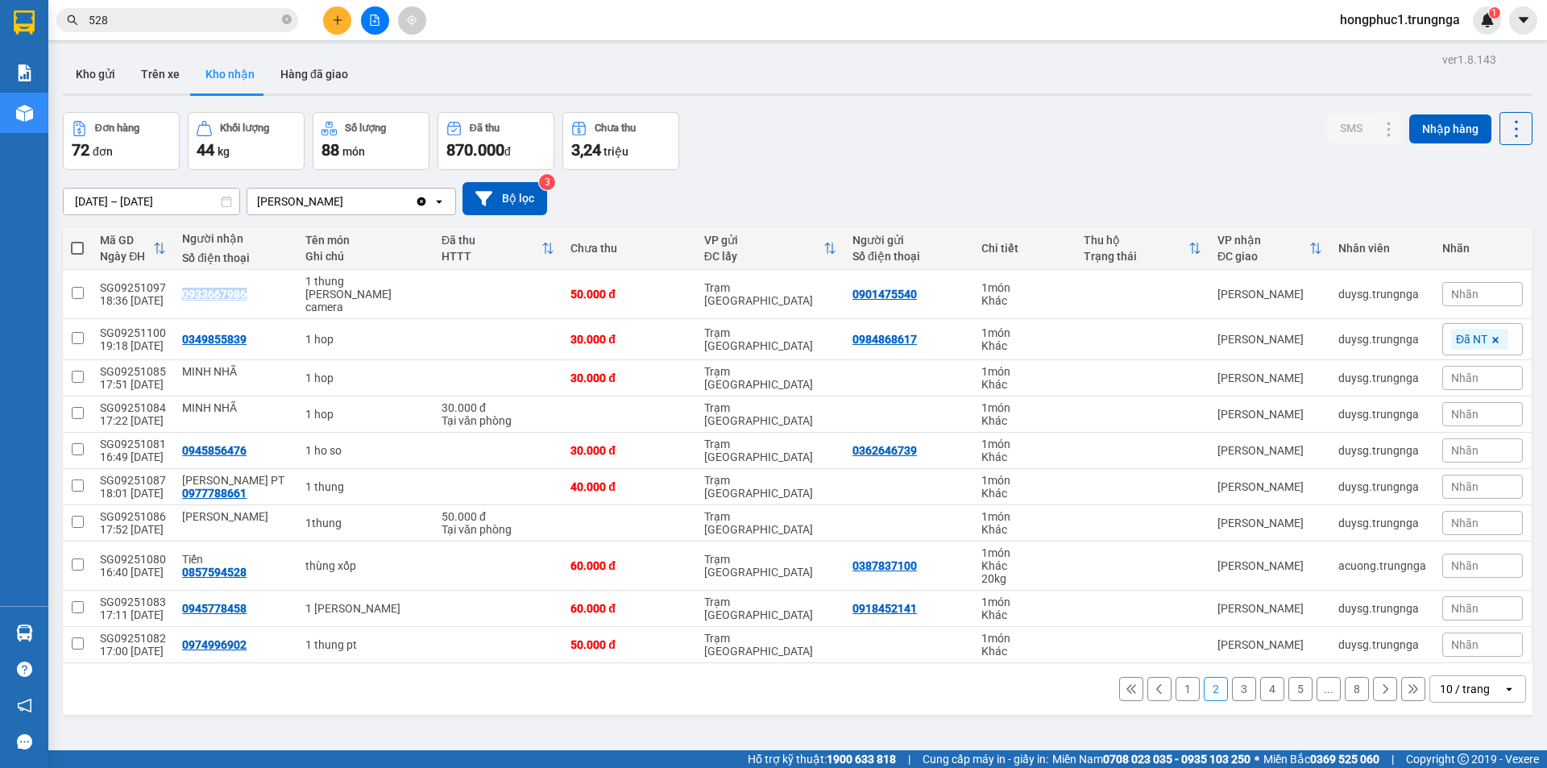
click at [1127, 677] on button at bounding box center [1131, 689] width 24 height 24
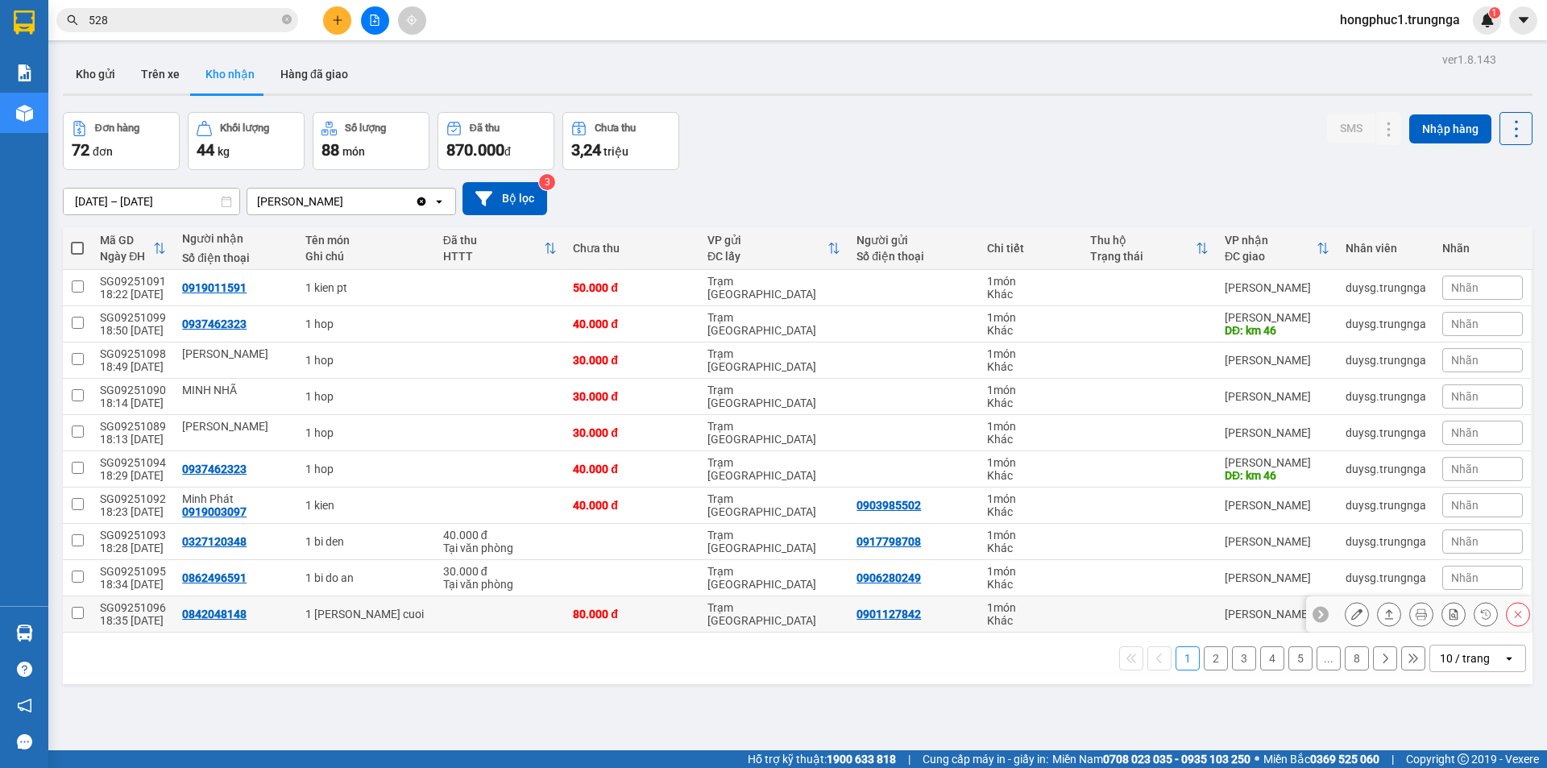
click at [214, 613] on div "0842048148" at bounding box center [214, 614] width 64 height 13
copy div "0842048148"
click at [231, 575] on div "0862496591" at bounding box center [214, 577] width 64 height 13
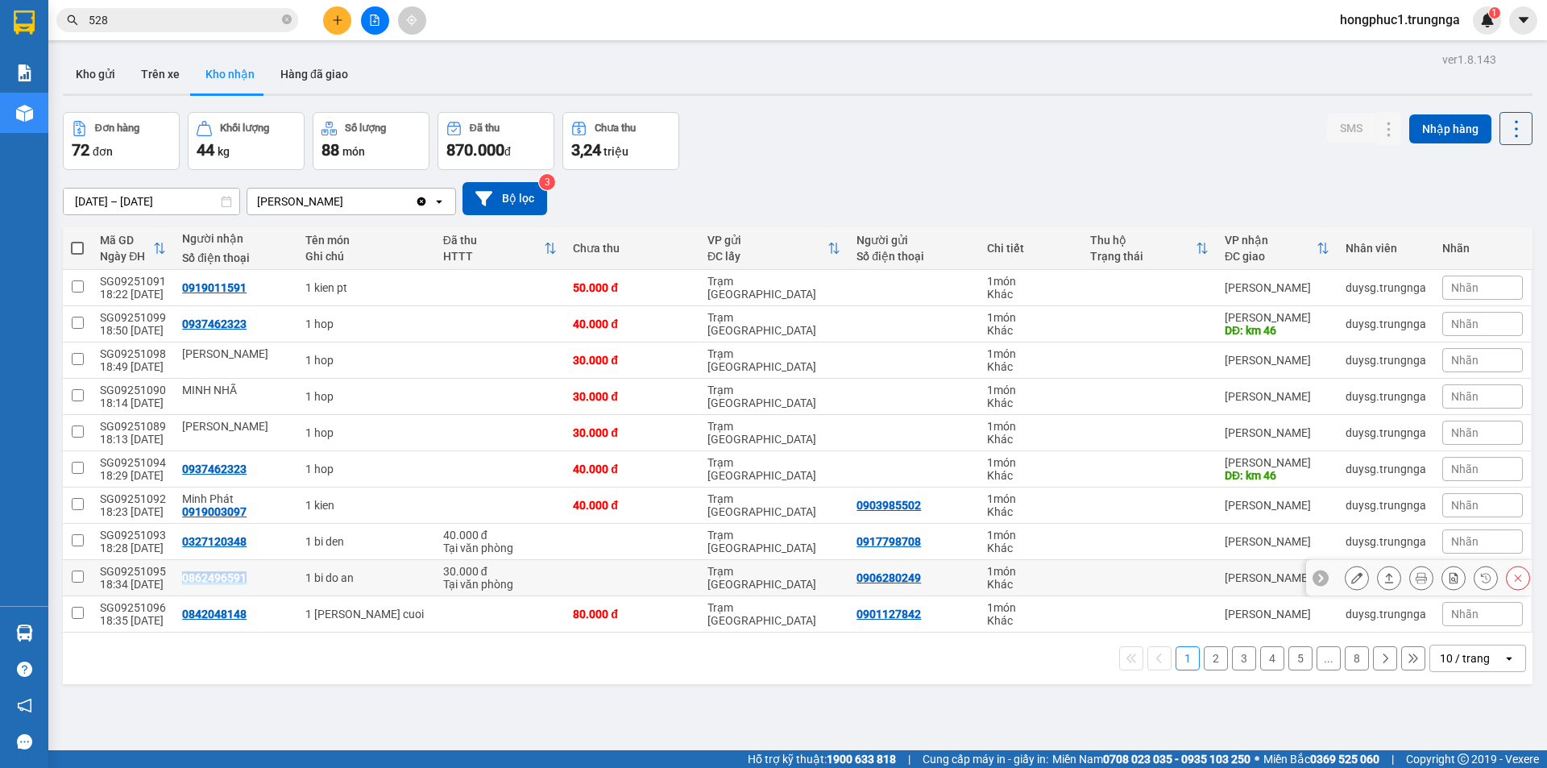
copy div "0862496591"
click at [214, 544] on div "0327120348" at bounding box center [214, 541] width 64 height 13
copy div "0327120348"
click at [228, 512] on div "0919003097" at bounding box center [214, 511] width 64 height 13
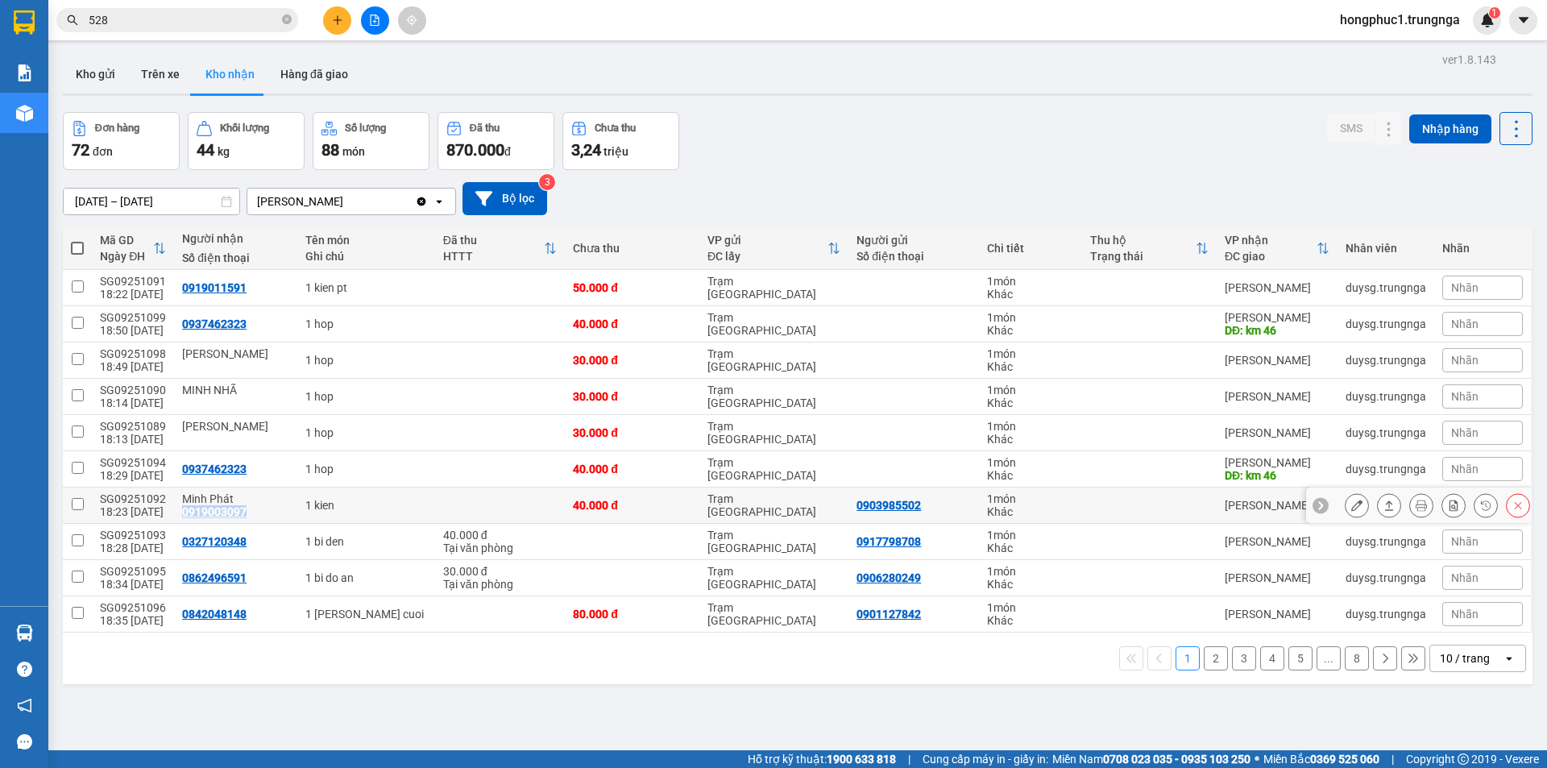
click at [228, 512] on div "0919003097" at bounding box center [214, 511] width 64 height 13
copy div "0919003097"
click at [233, 472] on div "0937462323" at bounding box center [214, 469] width 64 height 13
copy div "0937462323"
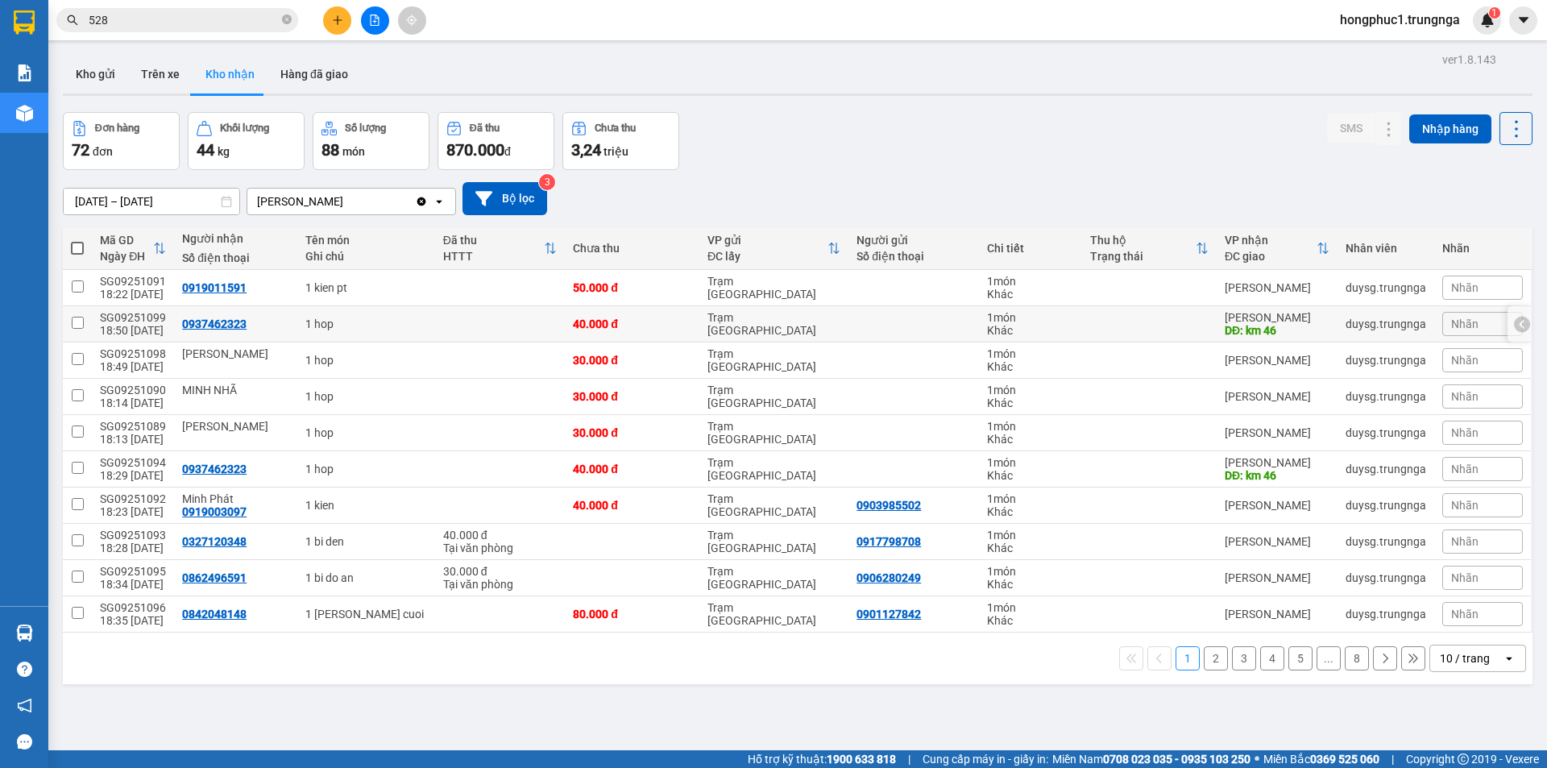
click at [228, 322] on div "0937462323" at bounding box center [214, 324] width 64 height 13
copy div "0937462323"
click at [243, 285] on div "0919011591" at bounding box center [235, 287] width 107 height 13
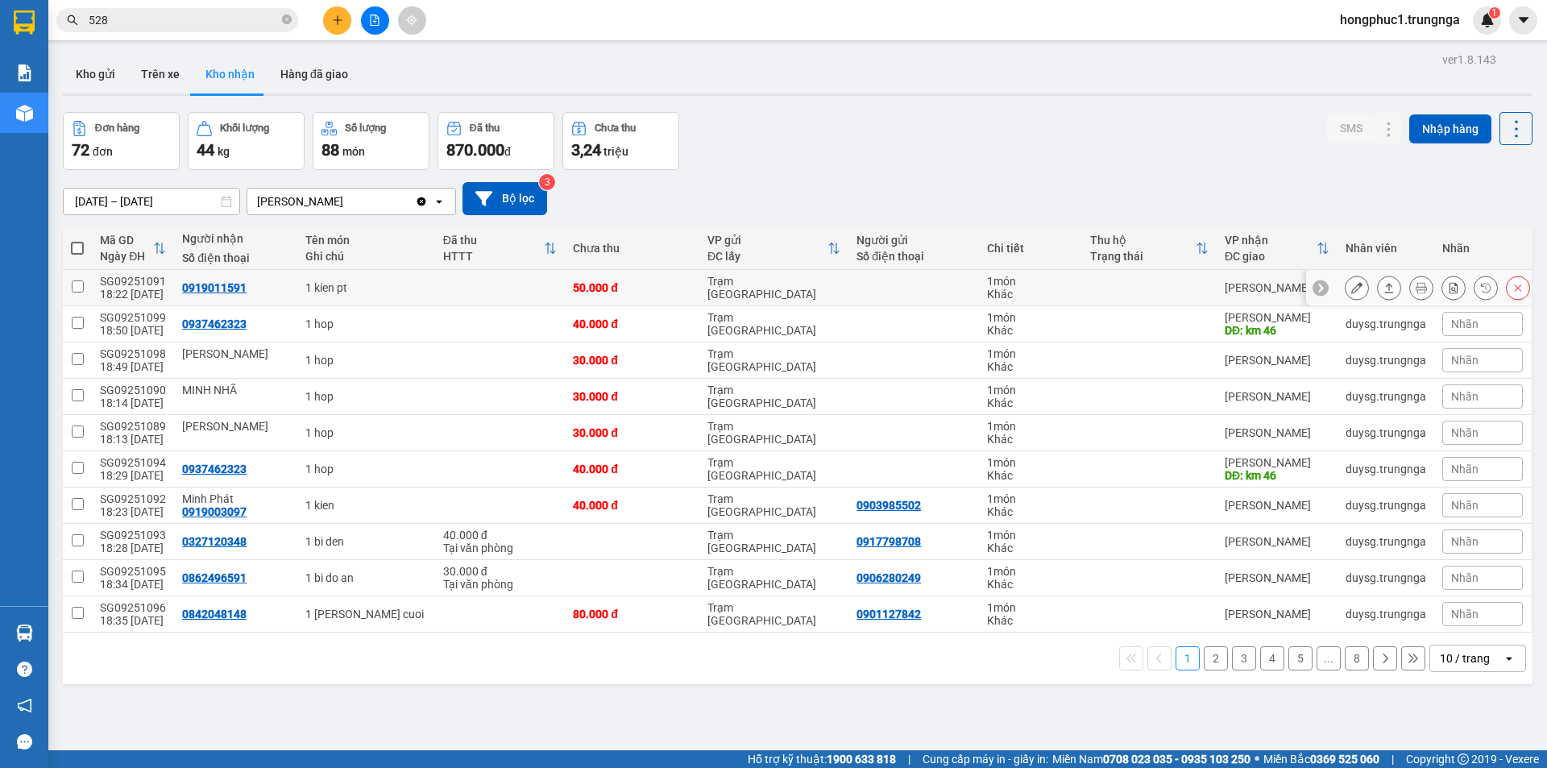
checkbox input "false"
click at [217, 289] on div "0919011591" at bounding box center [214, 287] width 64 height 13
copy div "0919011591"
click at [1459, 287] on span "Nhãn" at bounding box center [1465, 287] width 27 height 13
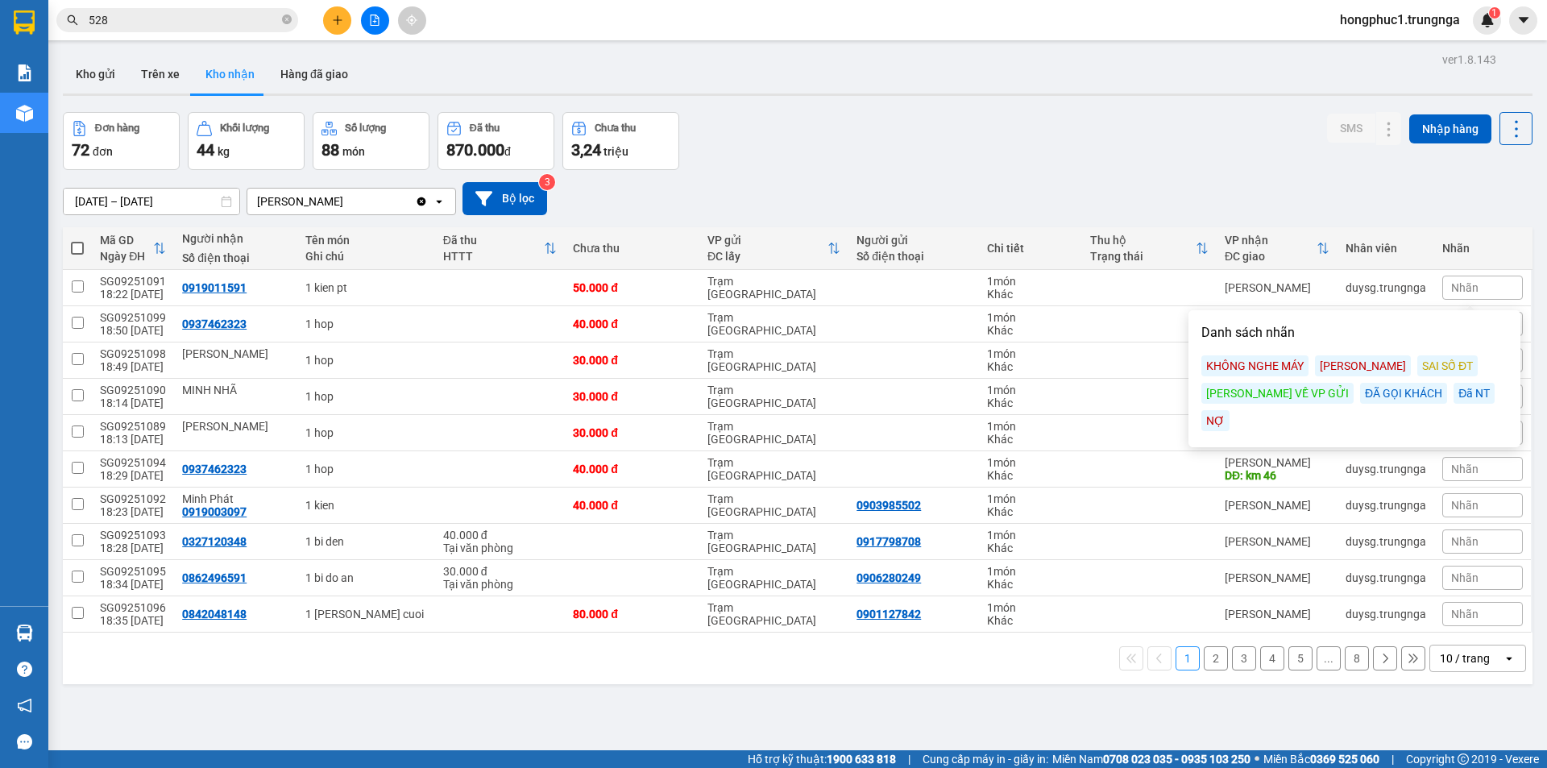
click at [1454, 395] on div "Đã NT" at bounding box center [1474, 393] width 41 height 21
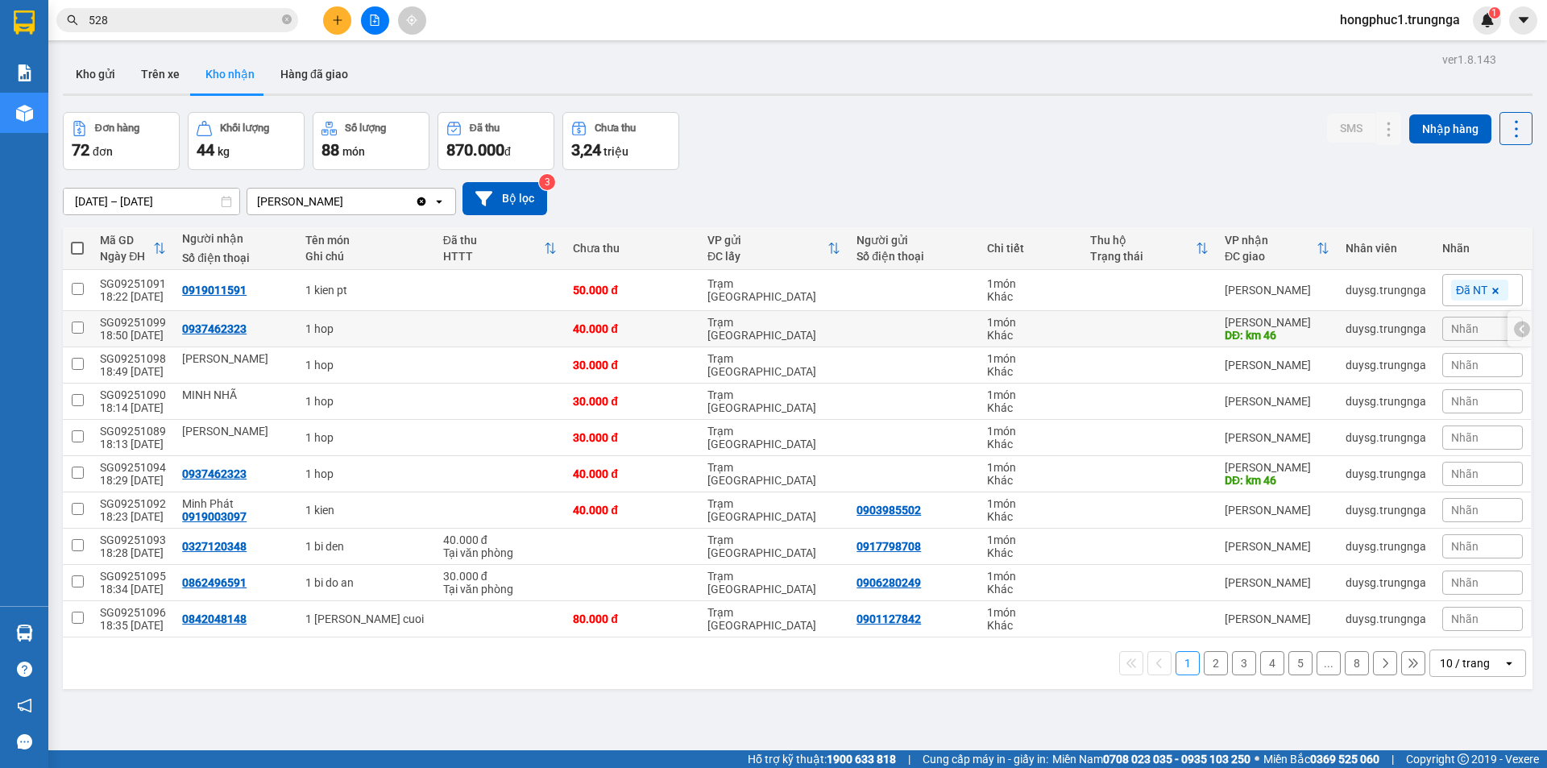
click at [1154, 326] on td at bounding box center [1149, 329] width 135 height 36
checkbox input "true"
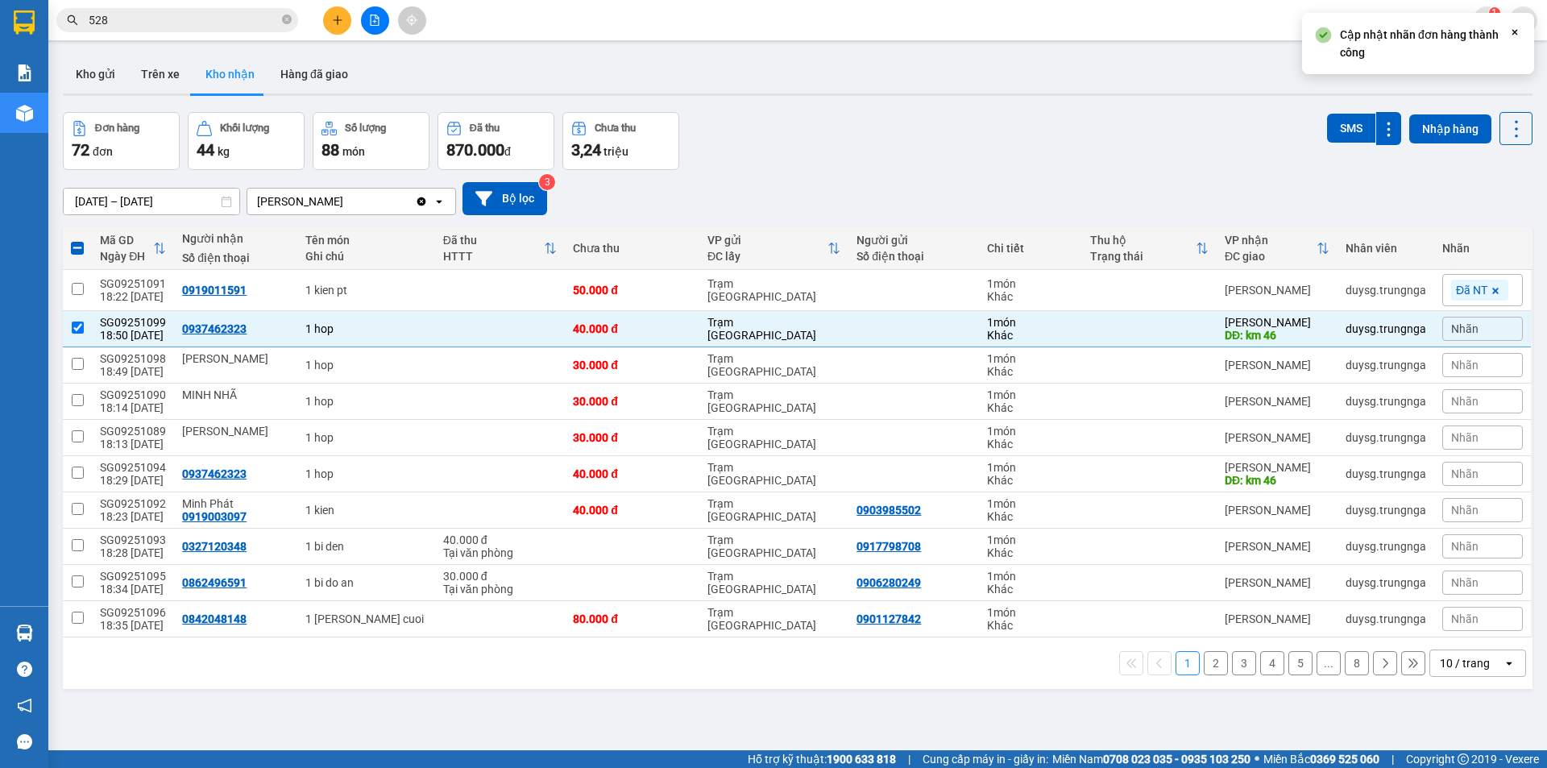
click at [1457, 322] on span "Nhãn" at bounding box center [1465, 328] width 27 height 13
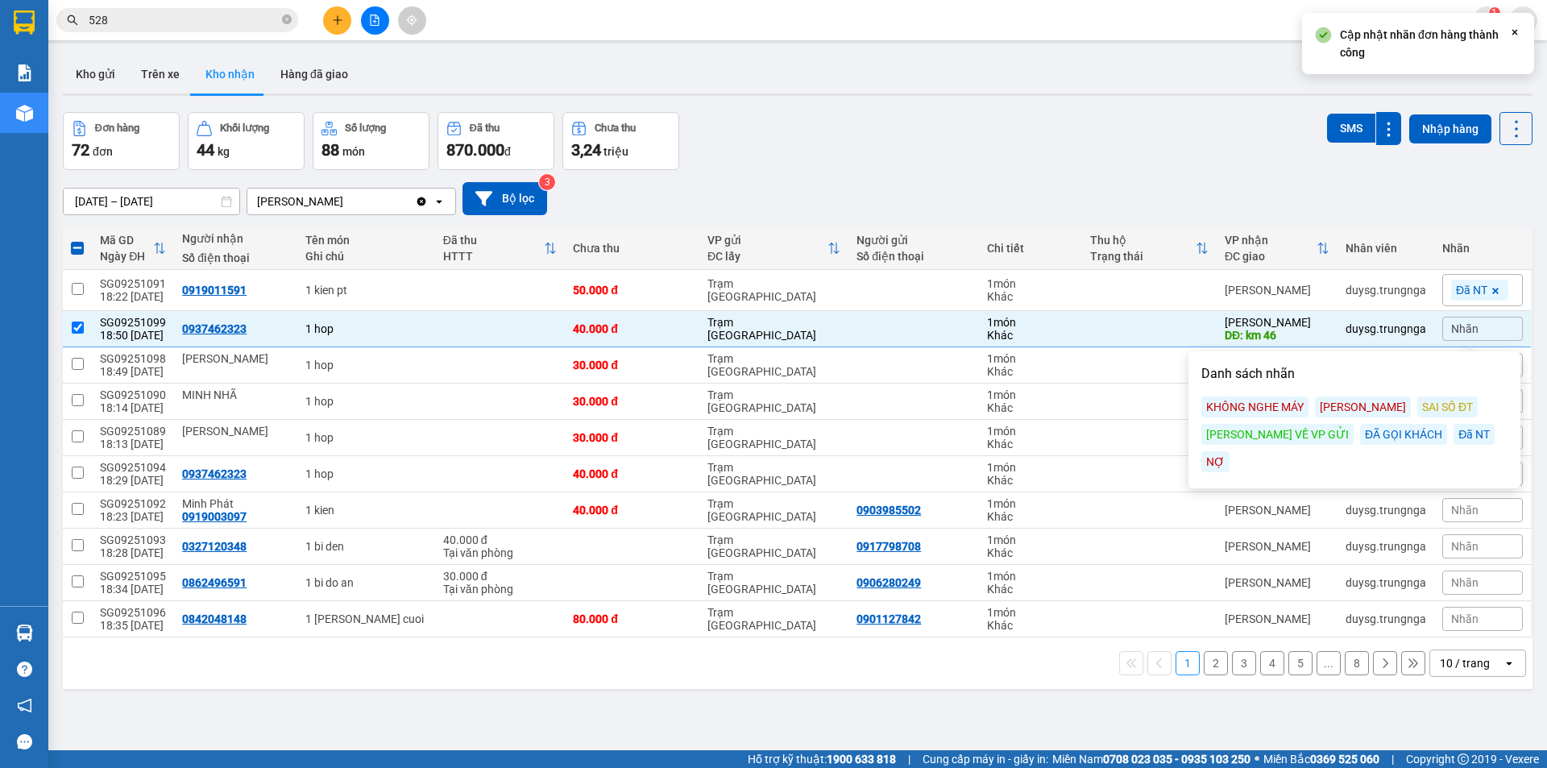
click at [1454, 437] on div "Đã NT" at bounding box center [1474, 434] width 41 height 21
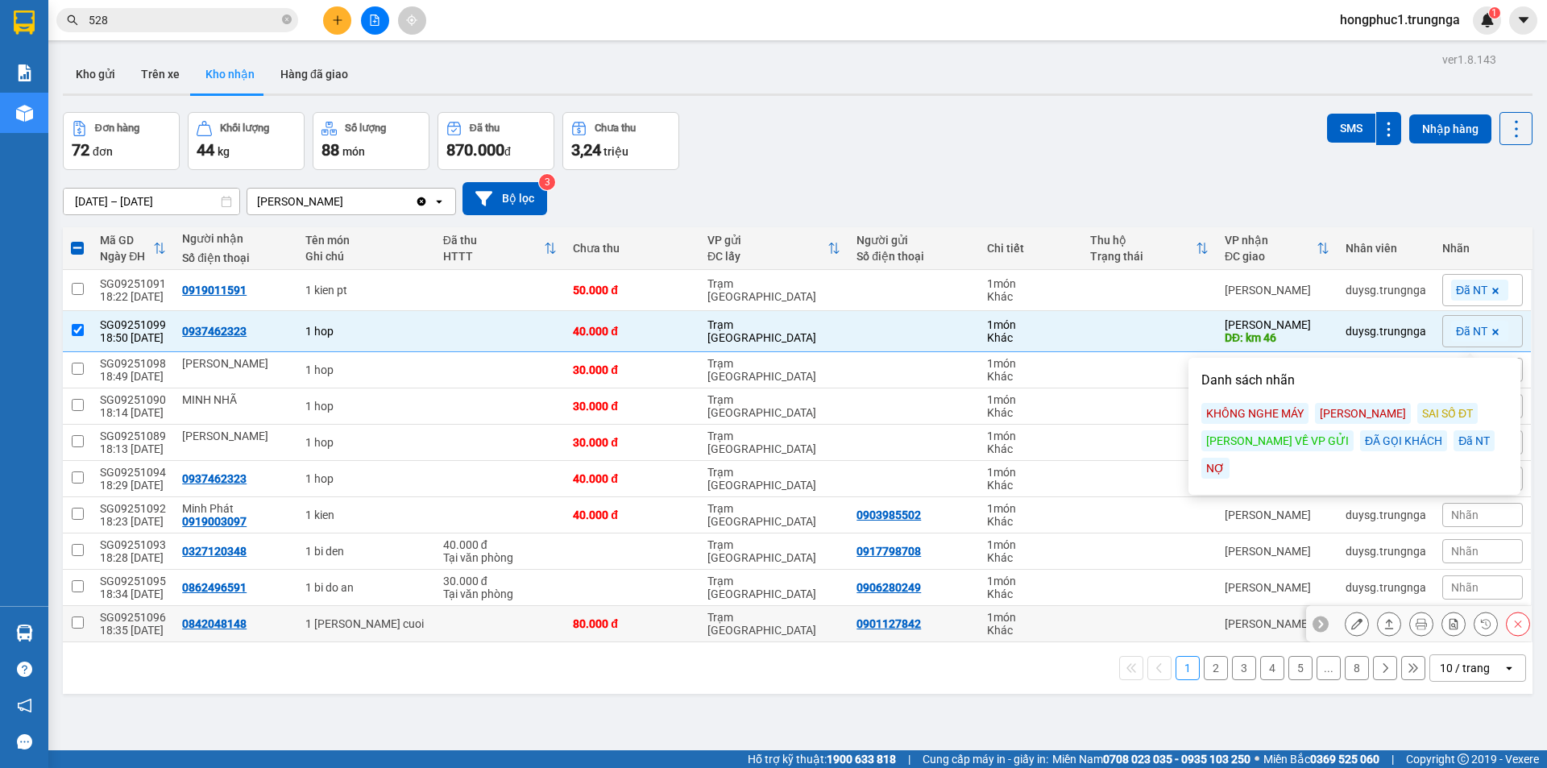
click at [1244, 627] on div "Phan Thiết" at bounding box center [1277, 623] width 105 height 13
checkbox input "true"
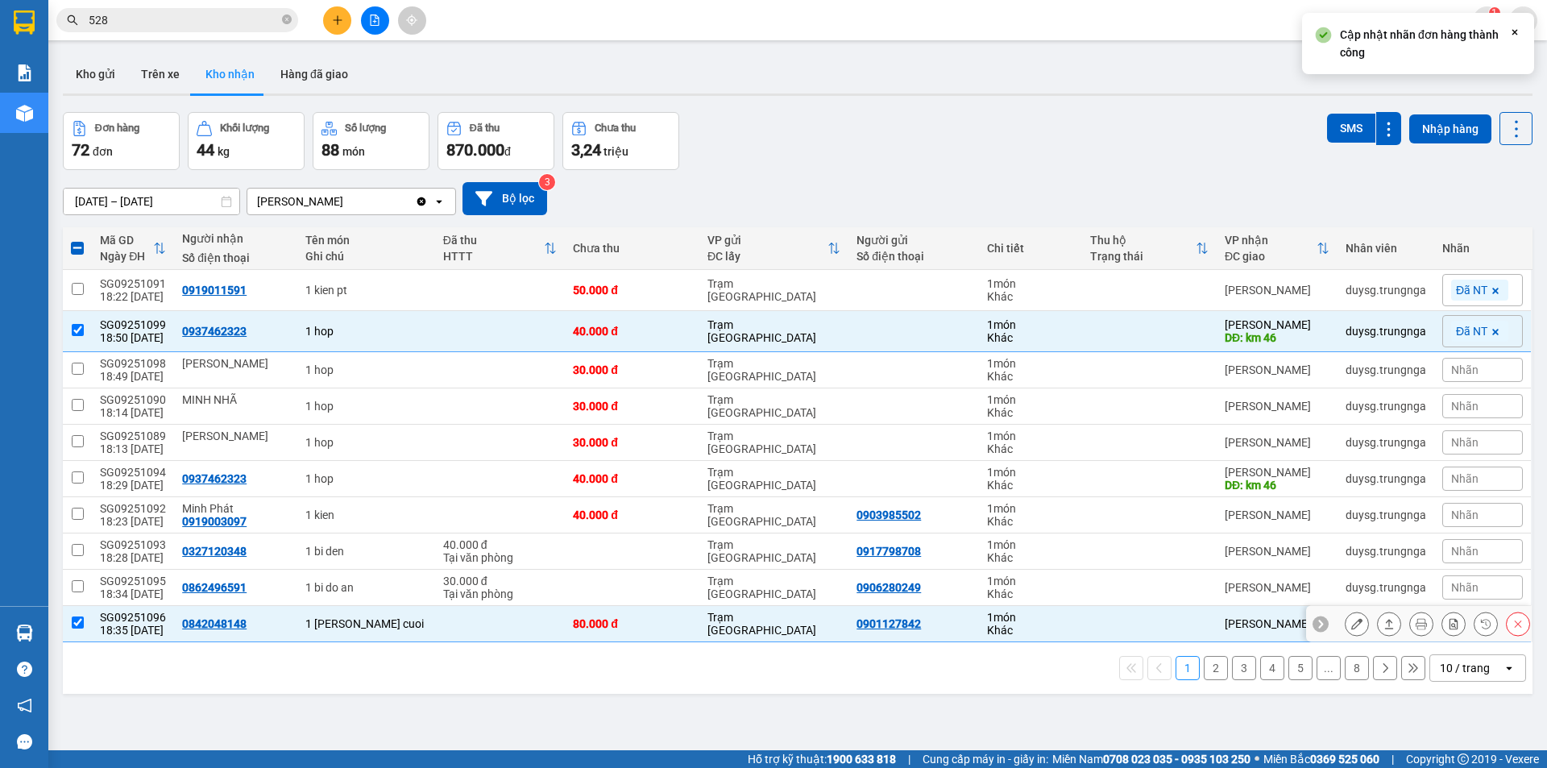
click at [1315, 622] on icon at bounding box center [1320, 623] width 11 height 11
click at [1466, 621] on span "Nhãn" at bounding box center [1465, 623] width 27 height 13
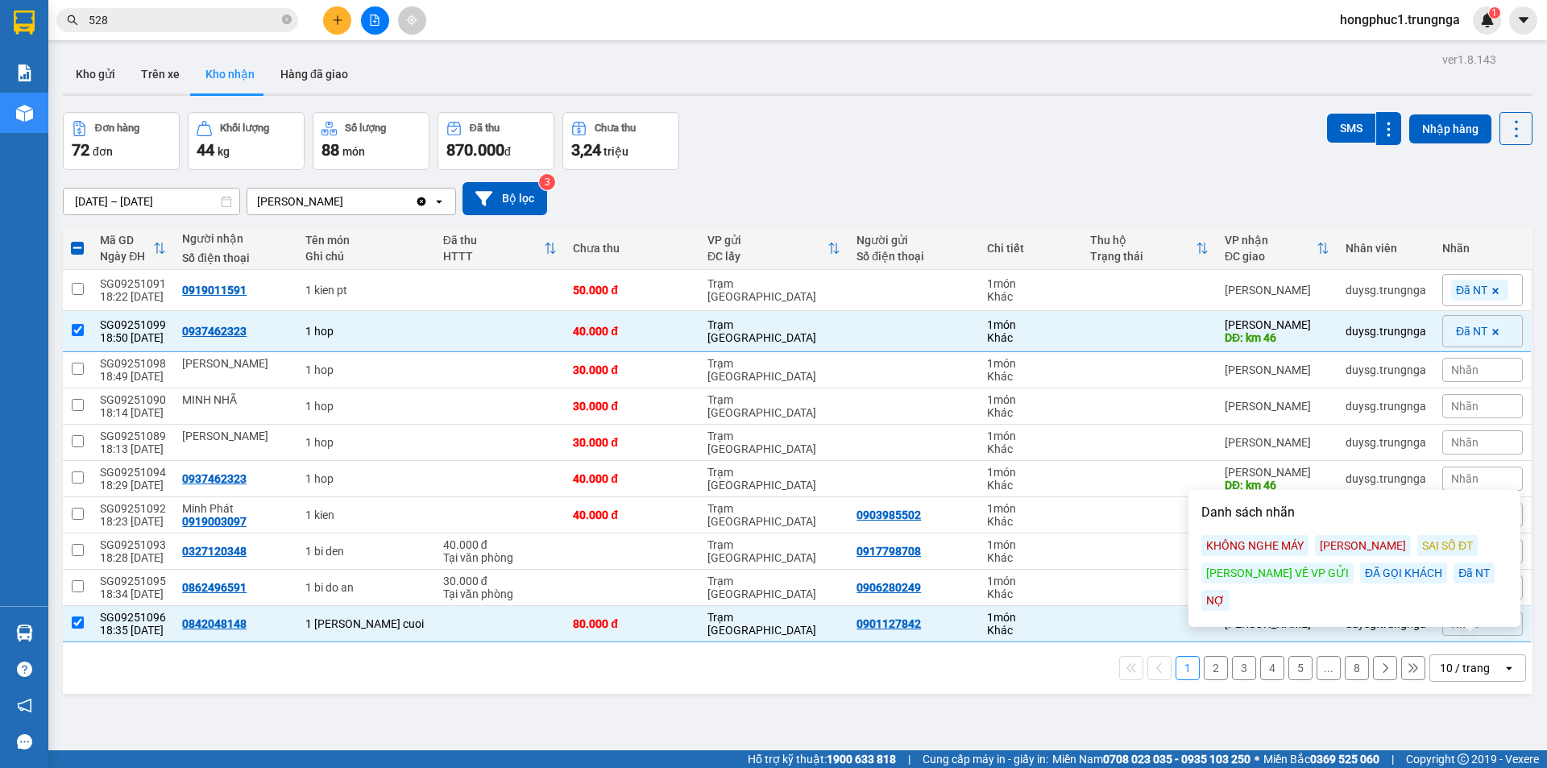
click at [1454, 575] on div "Đã NT" at bounding box center [1474, 573] width 41 height 21
click at [1134, 596] on td at bounding box center [1149, 588] width 135 height 36
checkbox input "true"
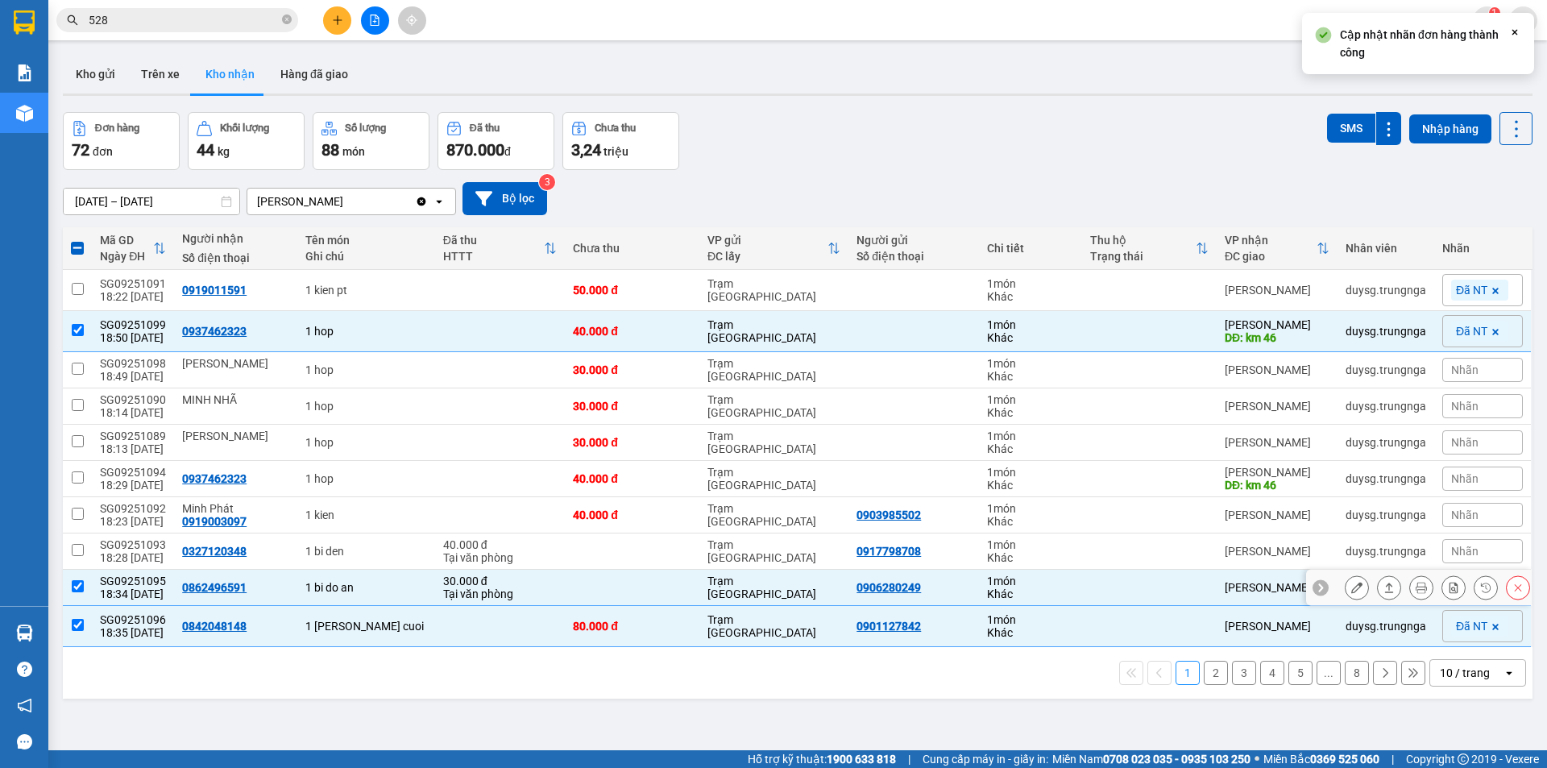
click at [1315, 588] on icon at bounding box center [1320, 587] width 11 height 11
click at [1452, 588] on span "Nhãn" at bounding box center [1465, 587] width 27 height 13
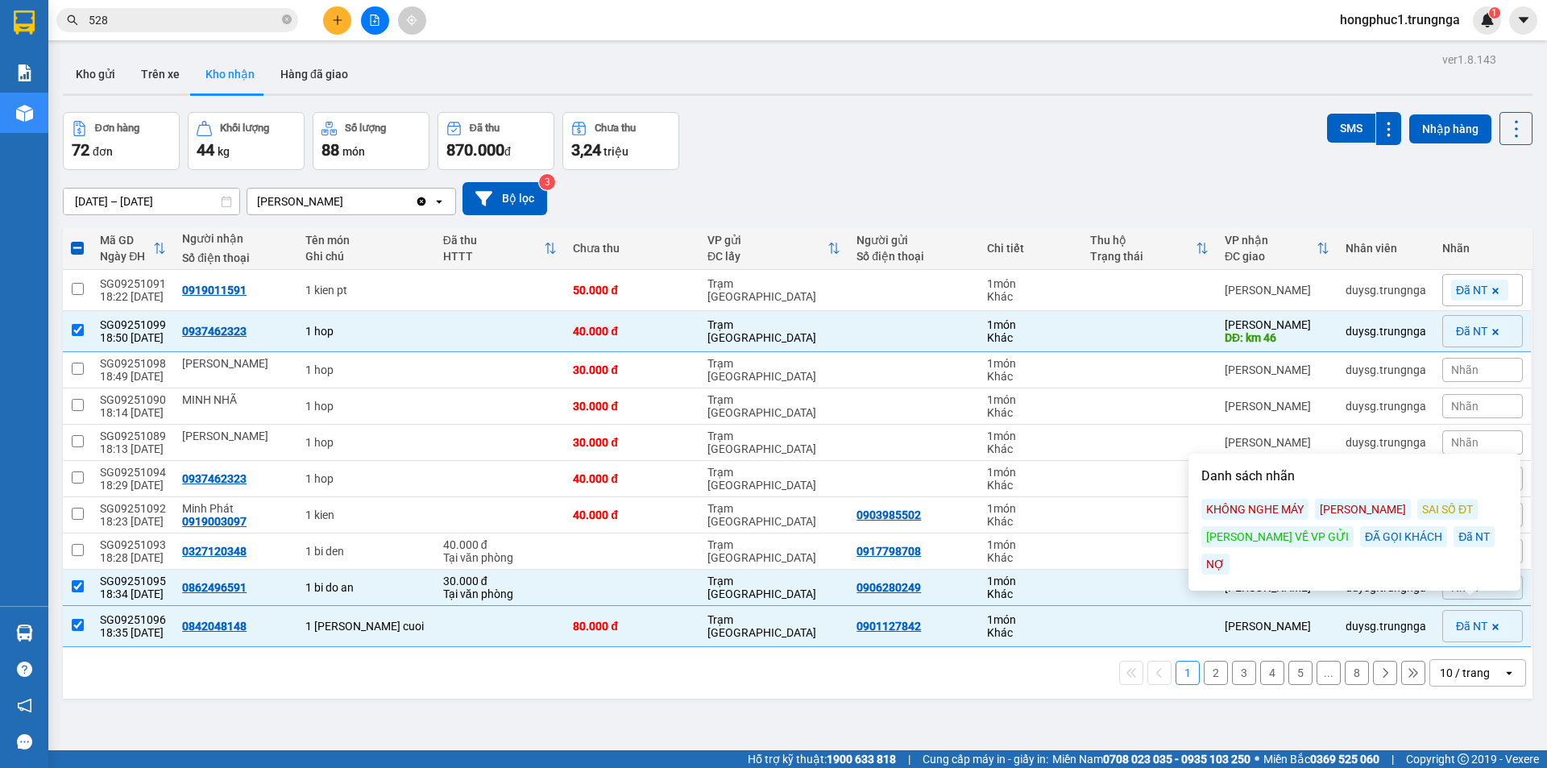
click at [1454, 532] on div "Đã NT" at bounding box center [1474, 536] width 41 height 21
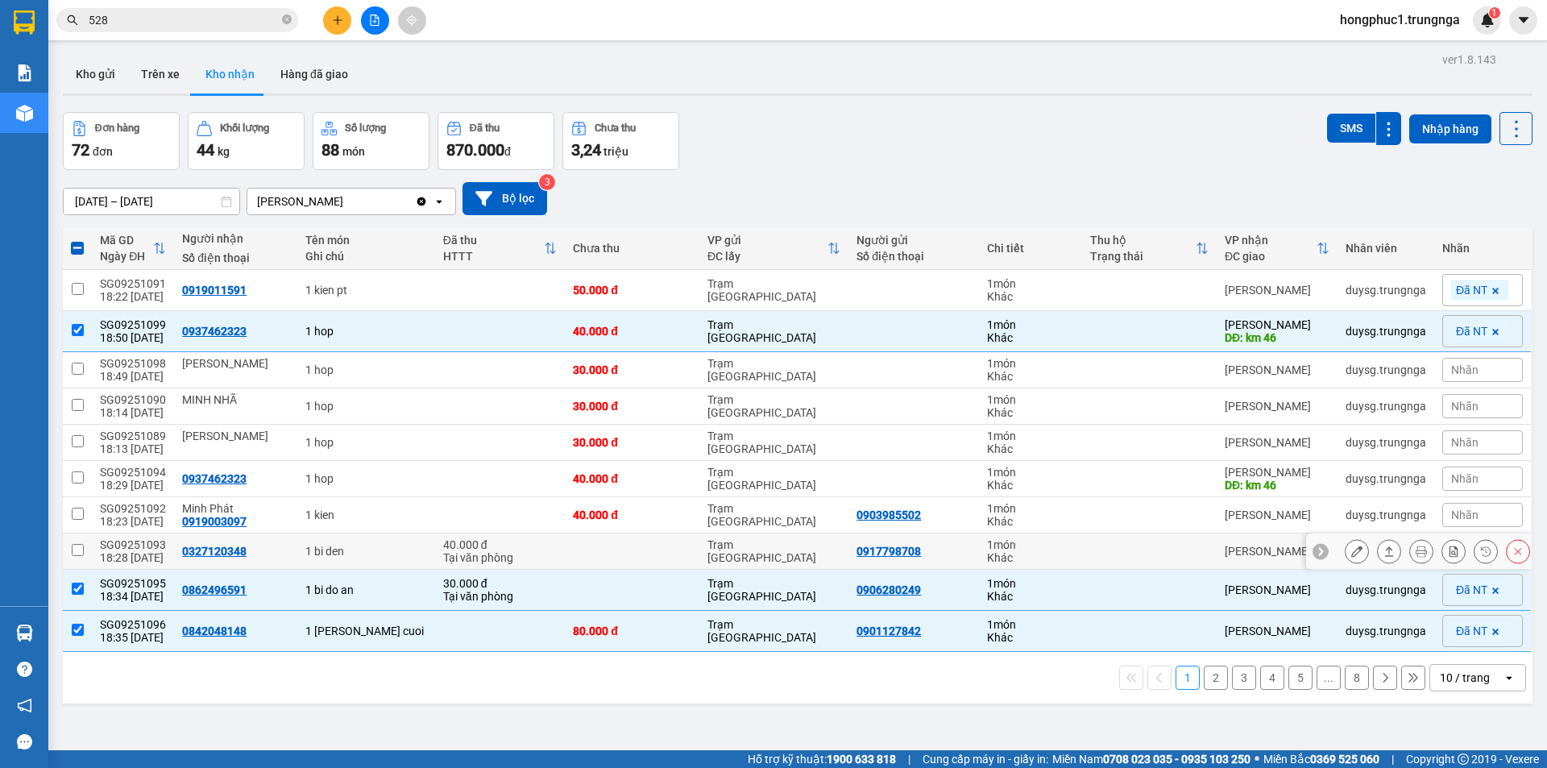
click at [1128, 542] on td at bounding box center [1149, 552] width 135 height 36
checkbox input "true"
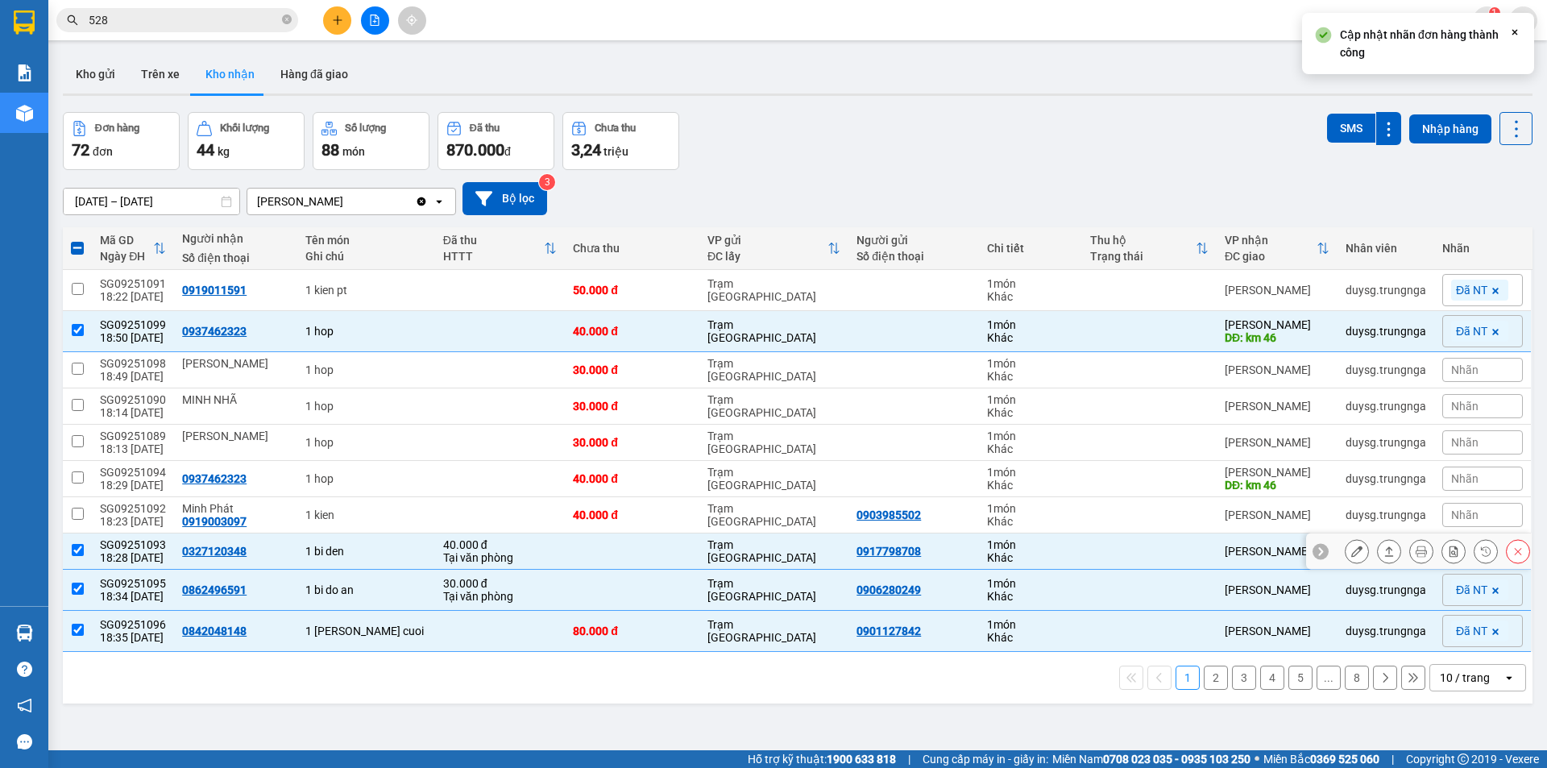
click at [1315, 551] on div at bounding box center [1321, 551] width 16 height 16
click at [1452, 554] on span "Nhãn" at bounding box center [1465, 551] width 27 height 13
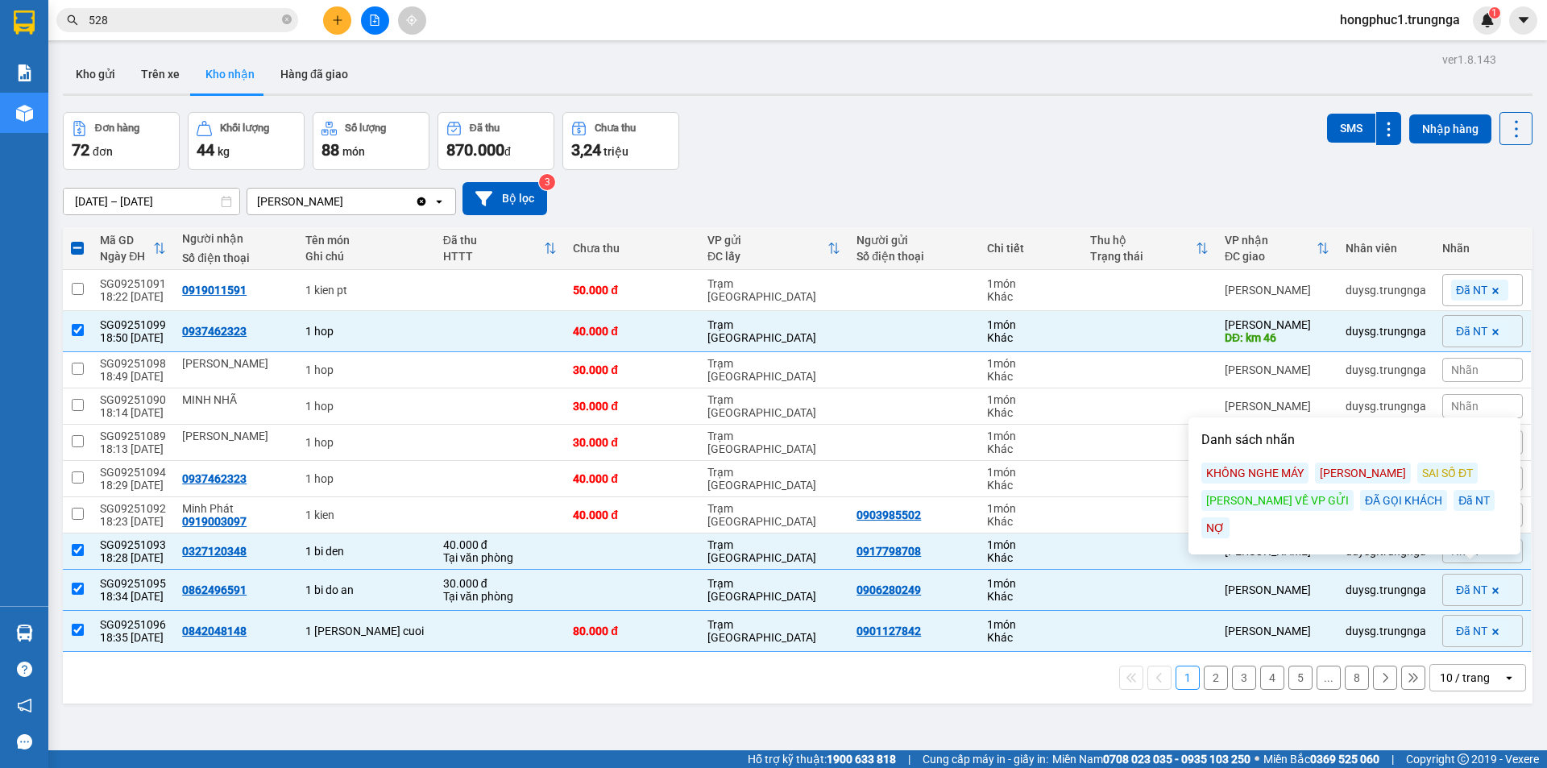
click at [1454, 501] on div "Đã NT" at bounding box center [1474, 500] width 41 height 21
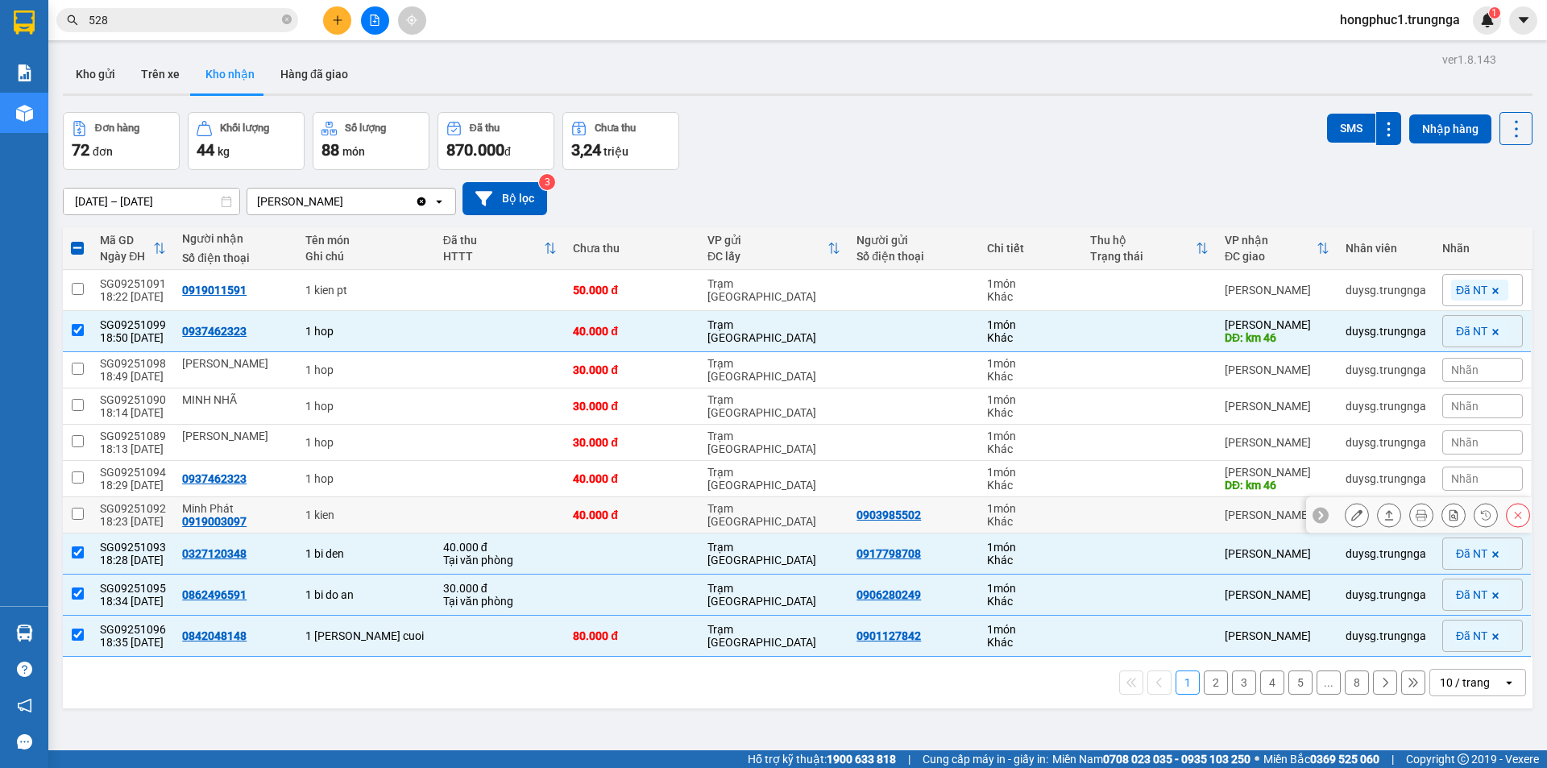
click at [1158, 520] on td at bounding box center [1149, 515] width 135 height 36
checkbox input "true"
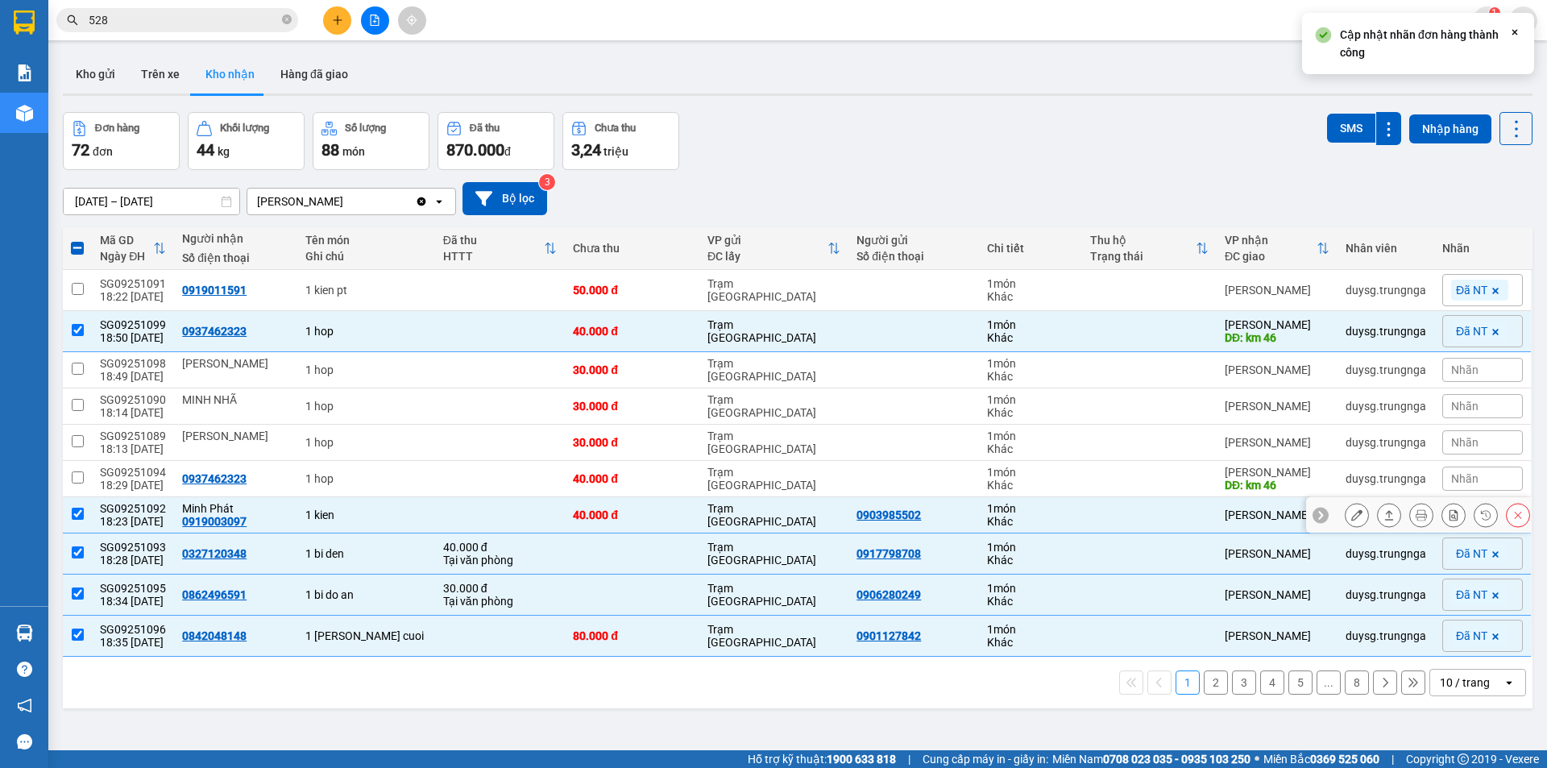
click at [1315, 513] on icon at bounding box center [1320, 514] width 11 height 11
click at [1452, 511] on span "Nhãn" at bounding box center [1465, 515] width 27 height 13
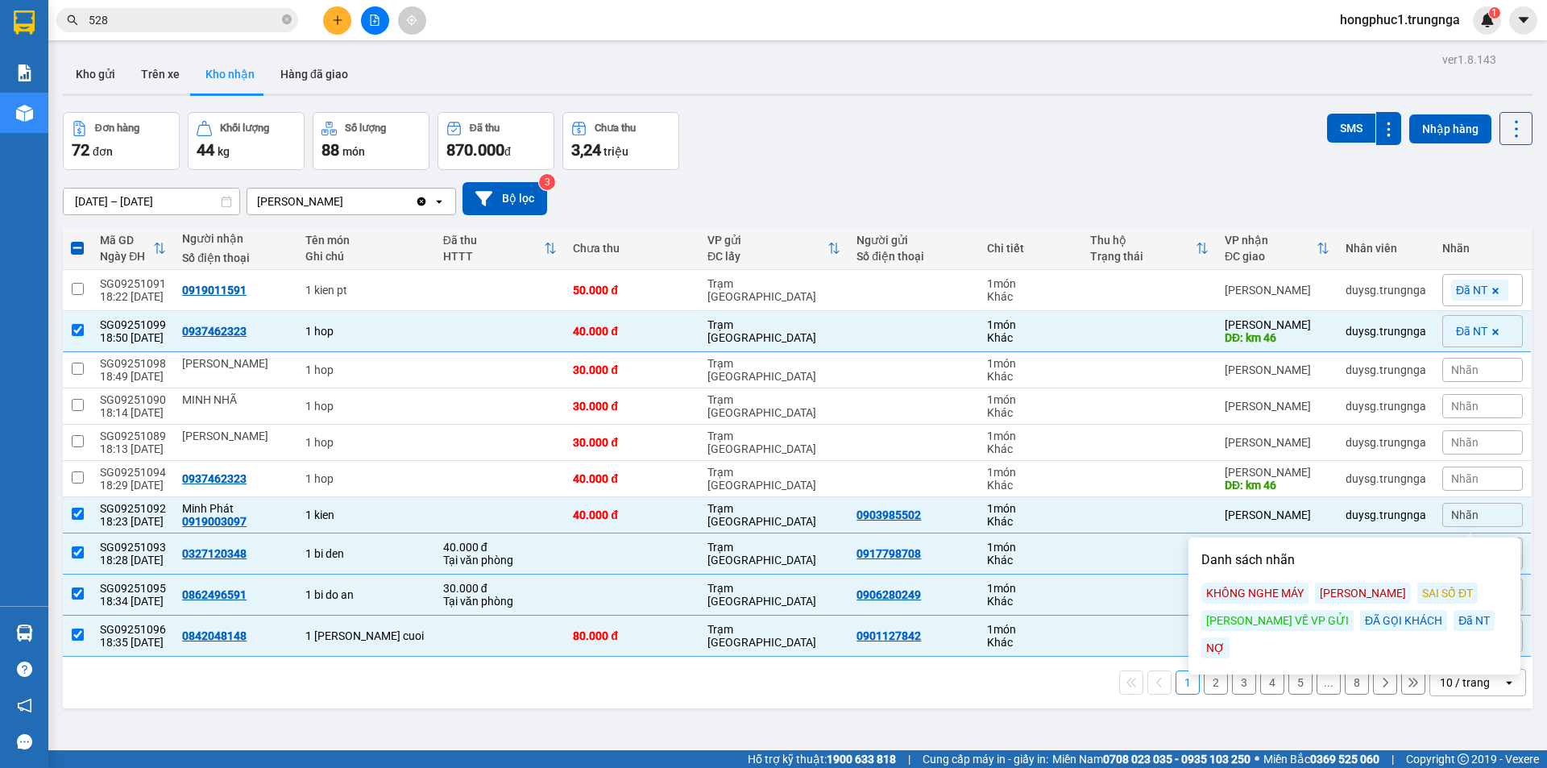
click at [1454, 624] on div "Đã NT" at bounding box center [1474, 620] width 41 height 21
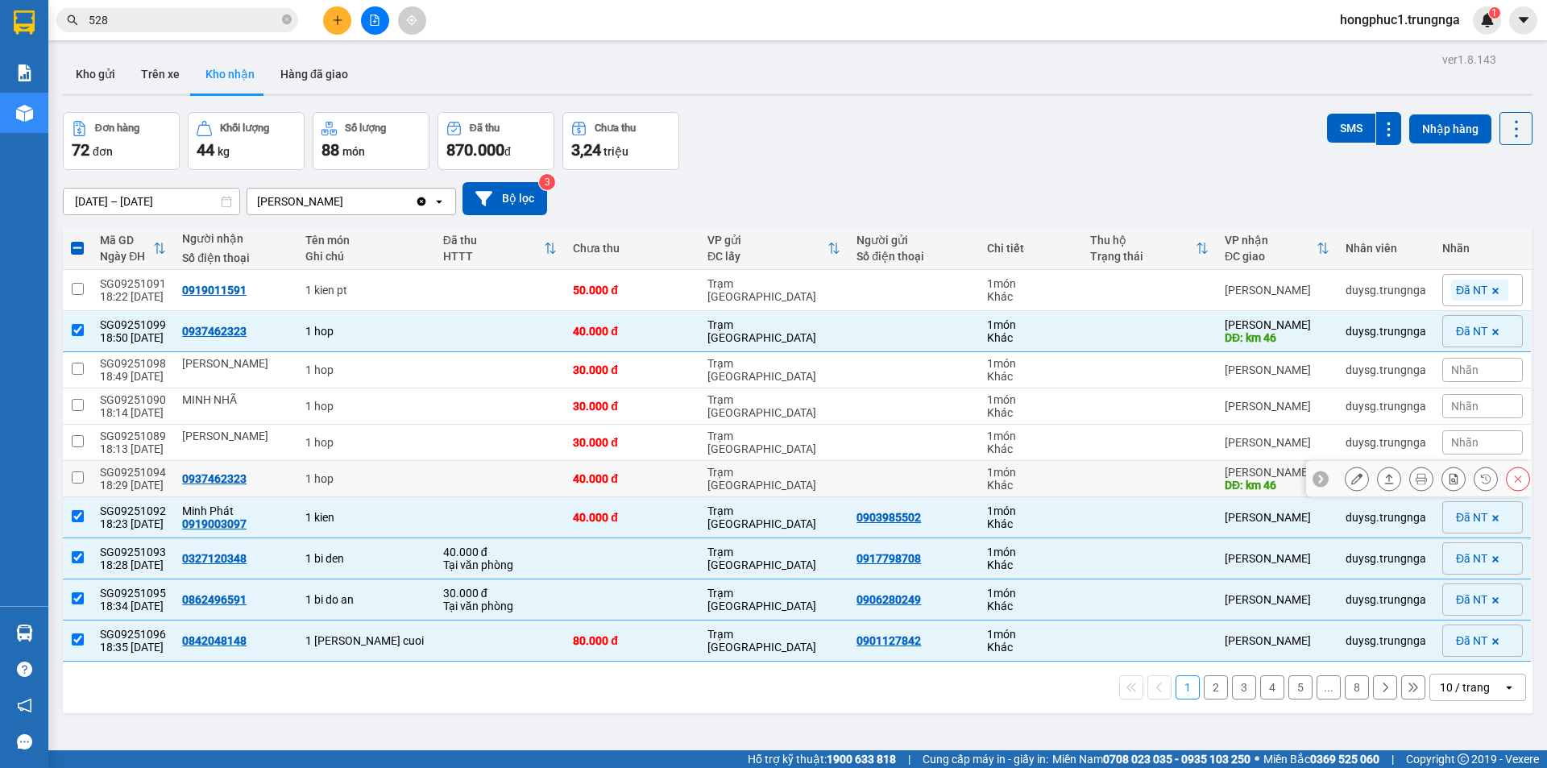
click at [1315, 478] on icon at bounding box center [1320, 478] width 11 height 11
click at [1458, 478] on span "Nhãn" at bounding box center [1465, 478] width 27 height 13
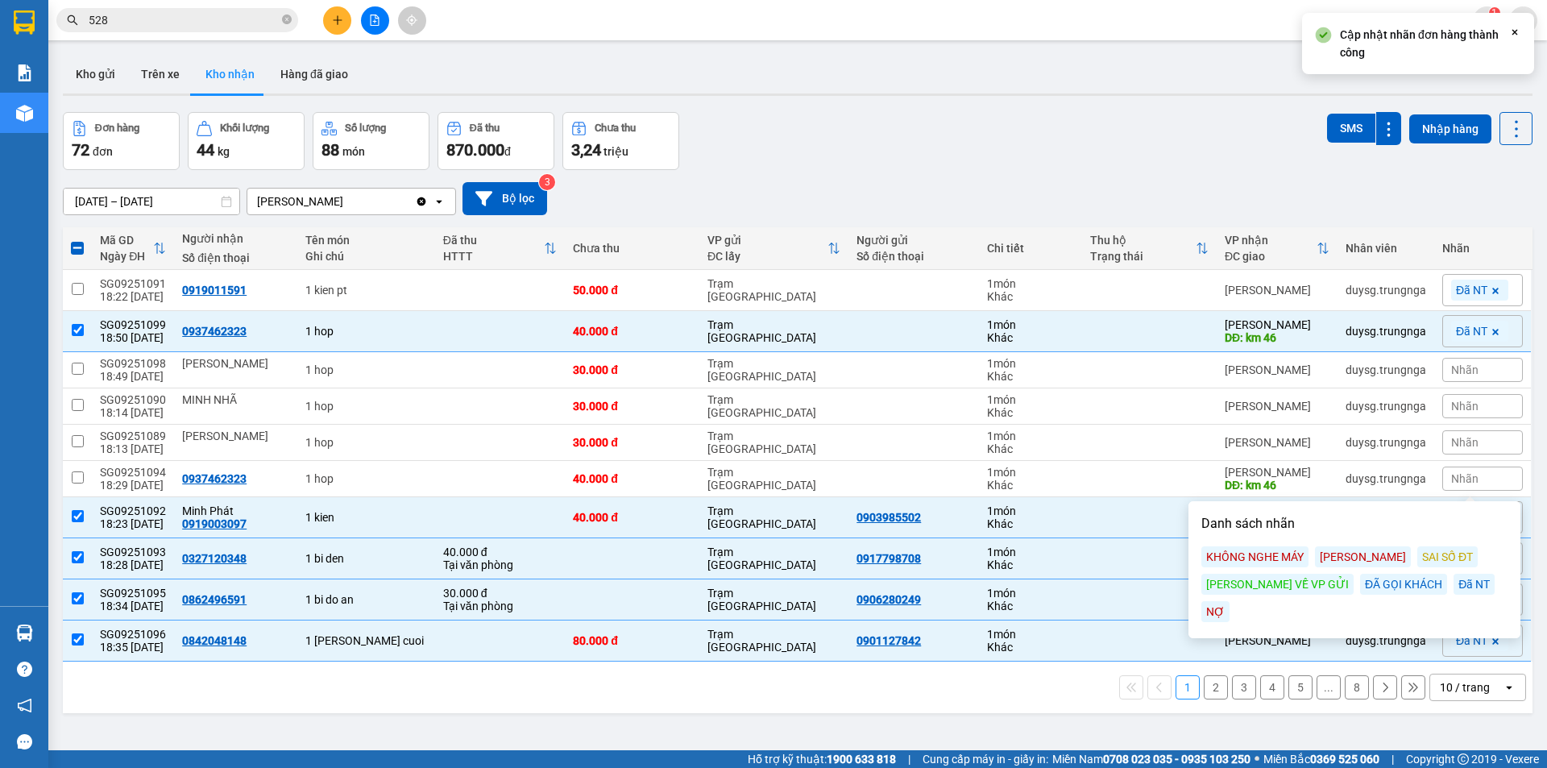
click at [1454, 586] on div "Đã NT" at bounding box center [1474, 584] width 41 height 21
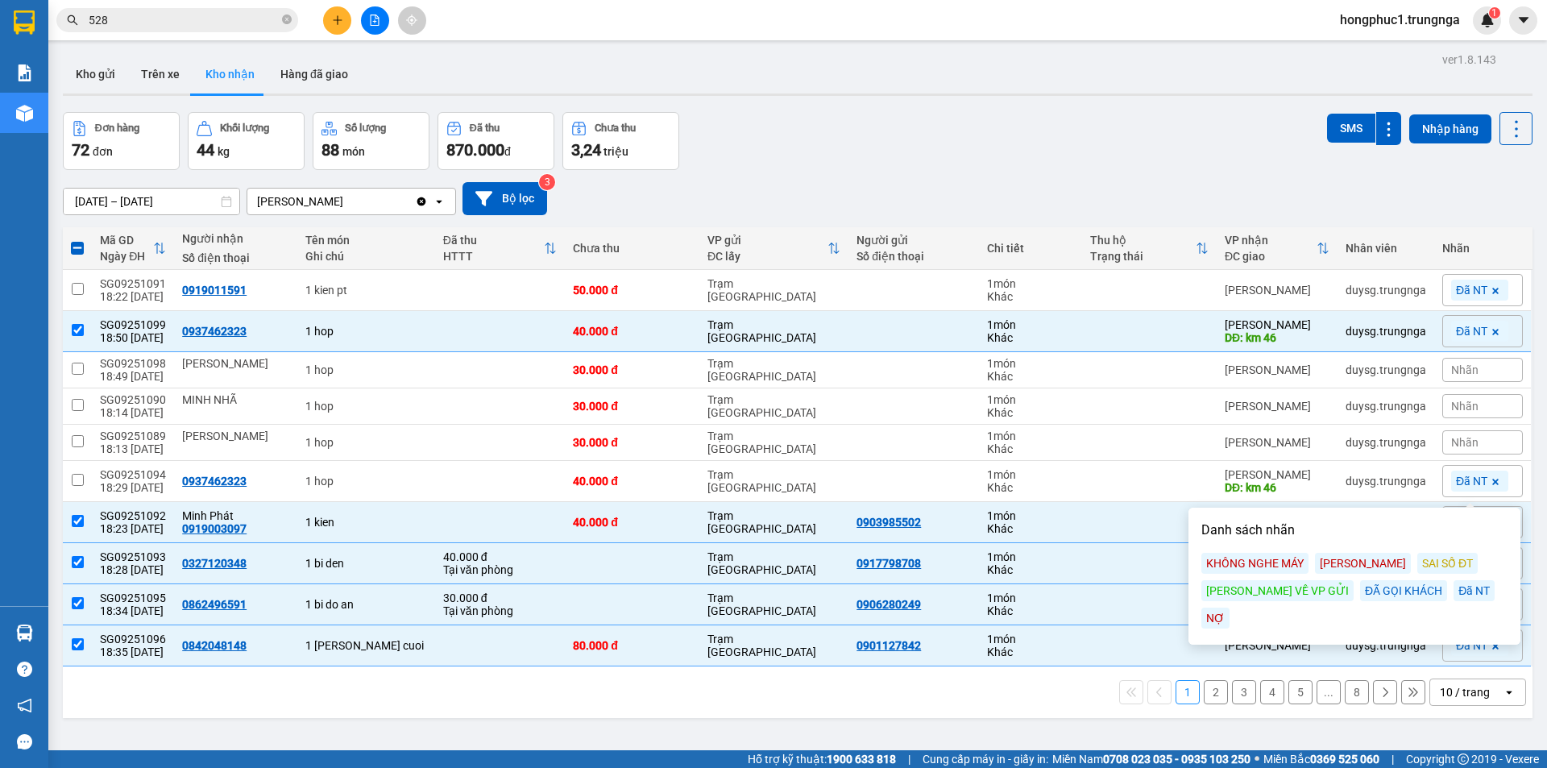
click at [1204, 690] on button "2" at bounding box center [1216, 692] width 24 height 24
checkbox input "false"
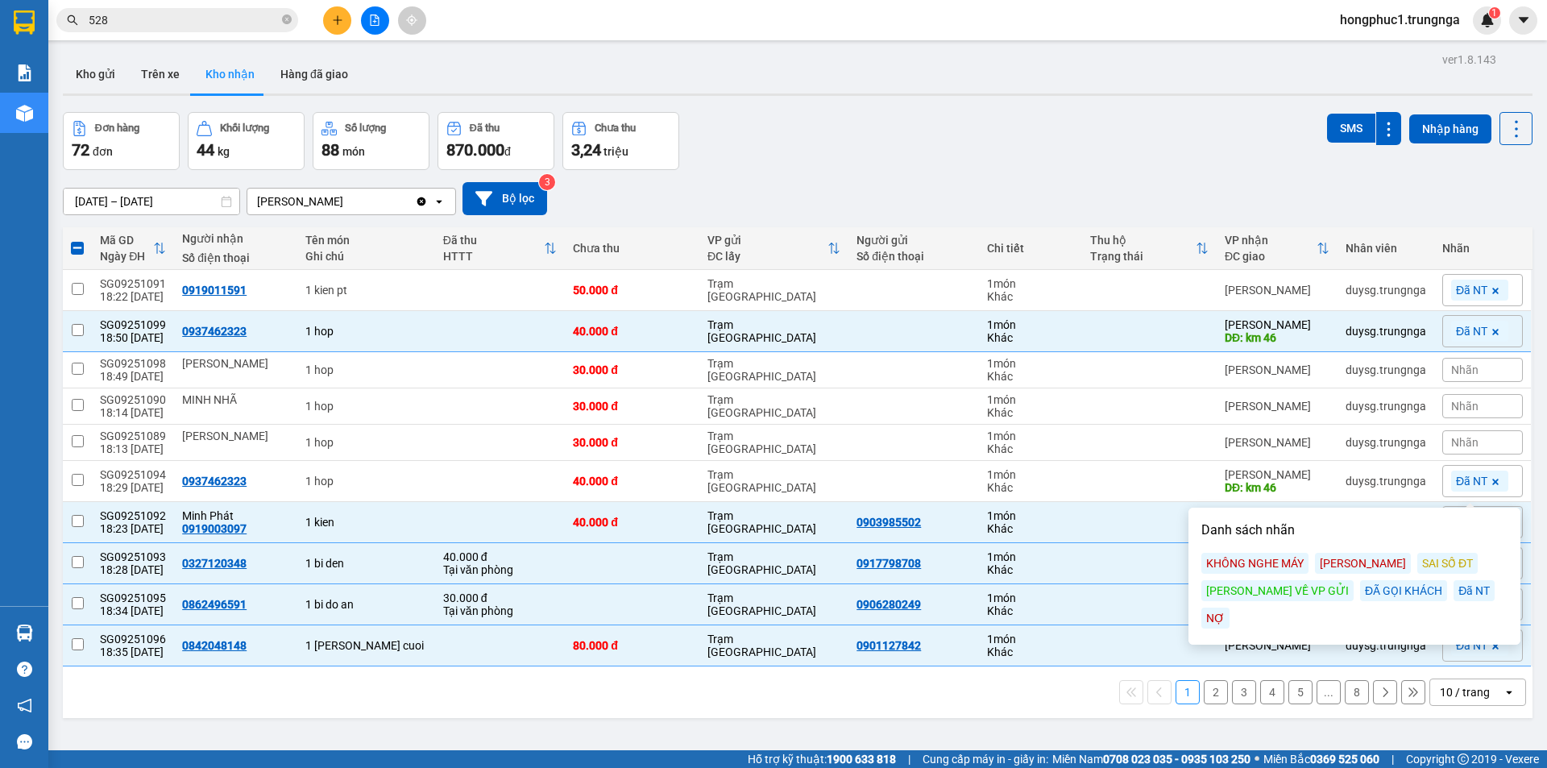
checkbox input "false"
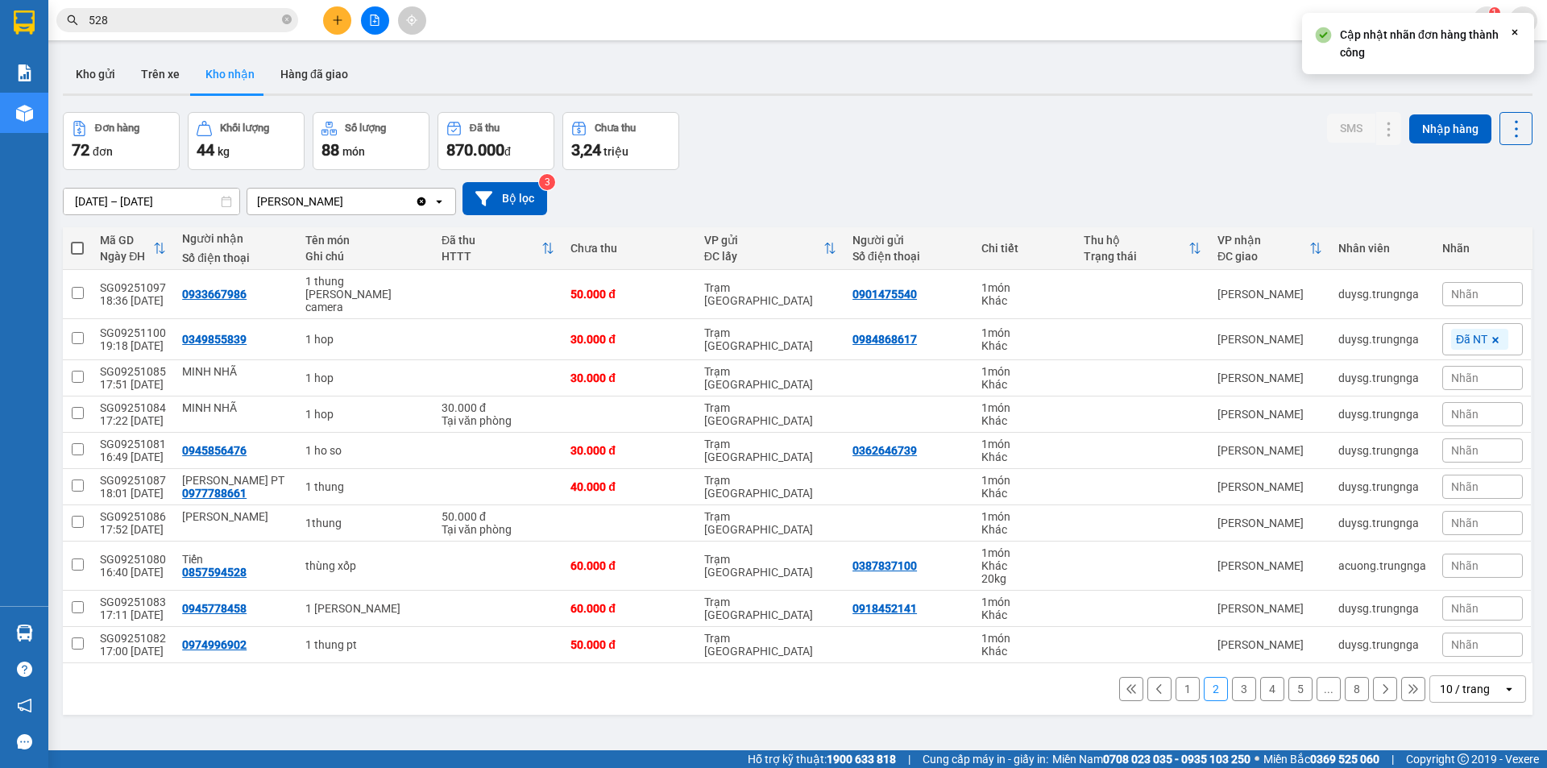
click at [1452, 289] on span "Nhãn" at bounding box center [1465, 294] width 27 height 13
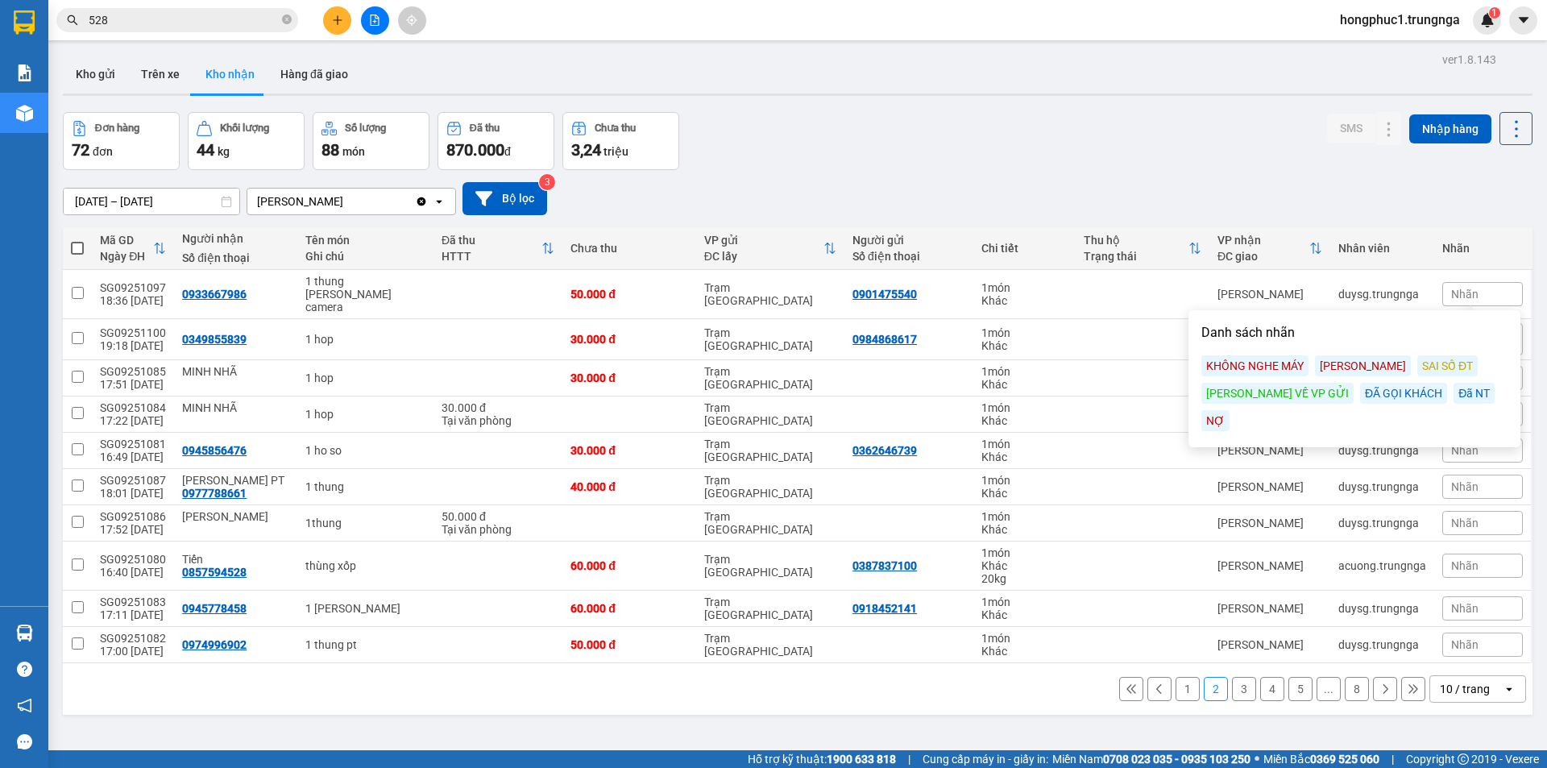
click at [1454, 388] on div "Đã NT" at bounding box center [1474, 393] width 41 height 21
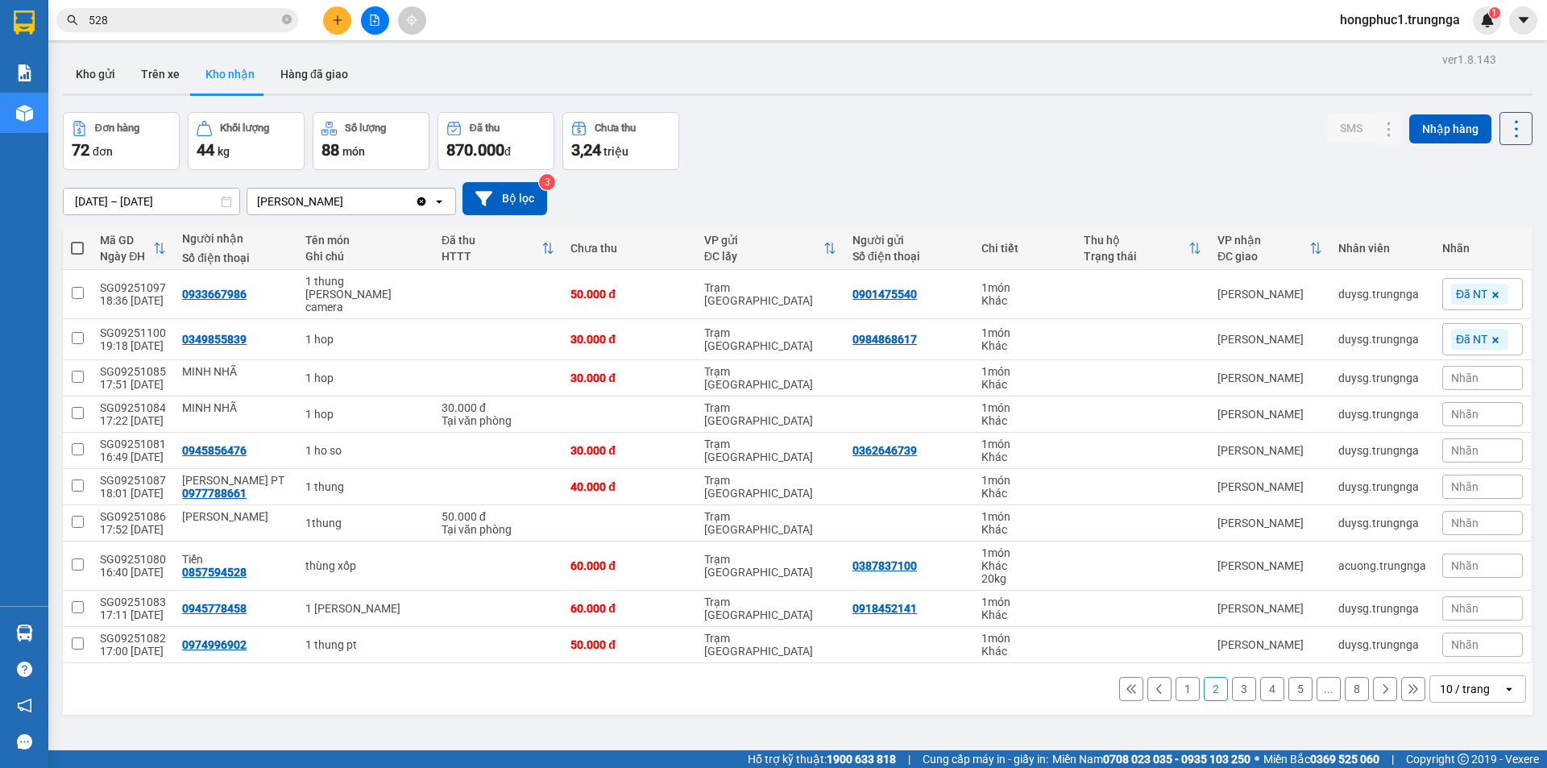
click at [1210, 102] on div "ver 1.8.143 Kho gửi Trên xe Kho nhận Hàng đã giao Đơn hàng 72 đơn Khối lượng 44…" at bounding box center [797, 432] width 1483 height 768
click at [1119, 683] on button at bounding box center [1131, 689] width 24 height 24
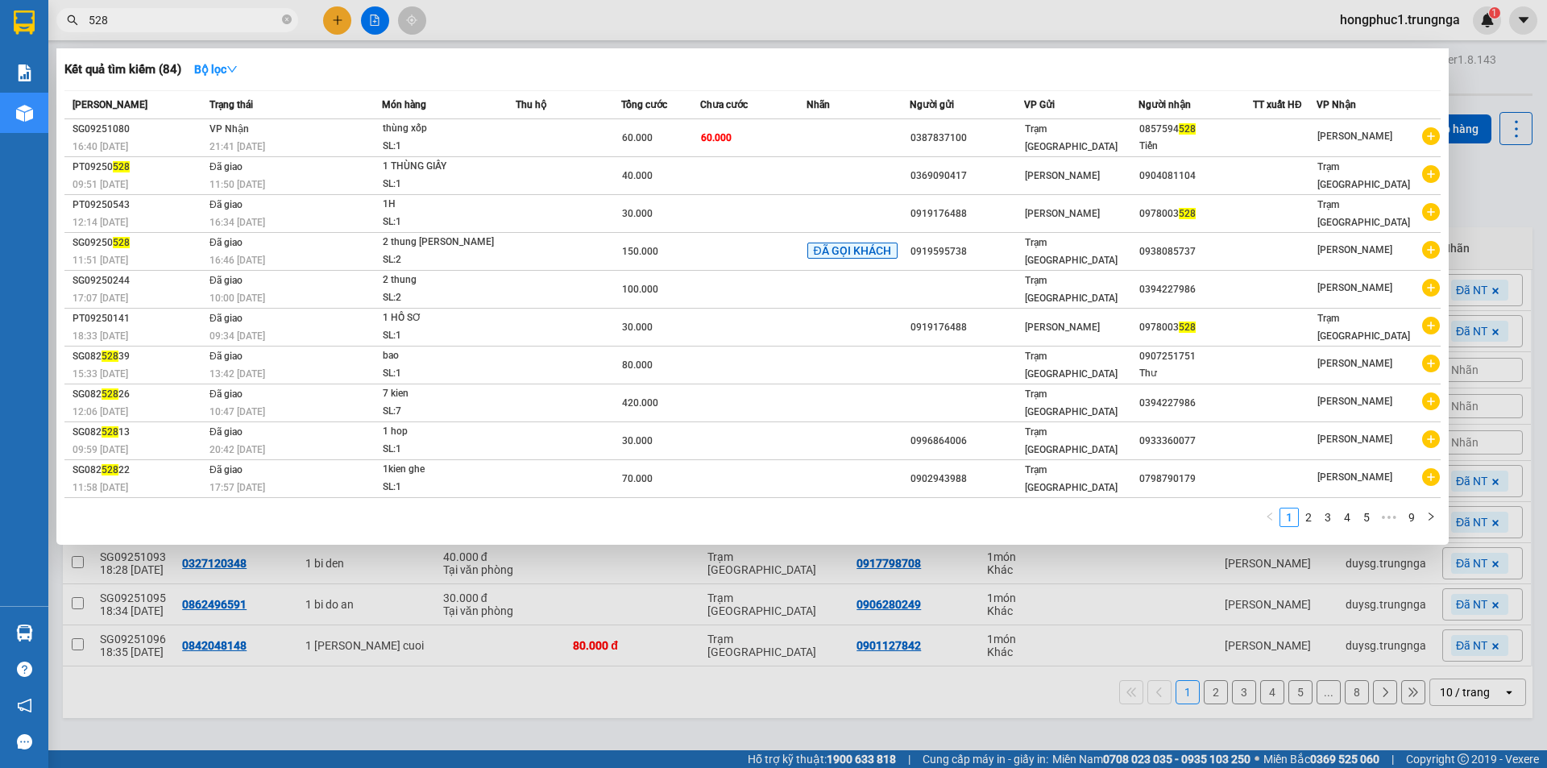
click at [221, 18] on input "528" at bounding box center [184, 20] width 190 height 18
type input "5"
type input "1089"
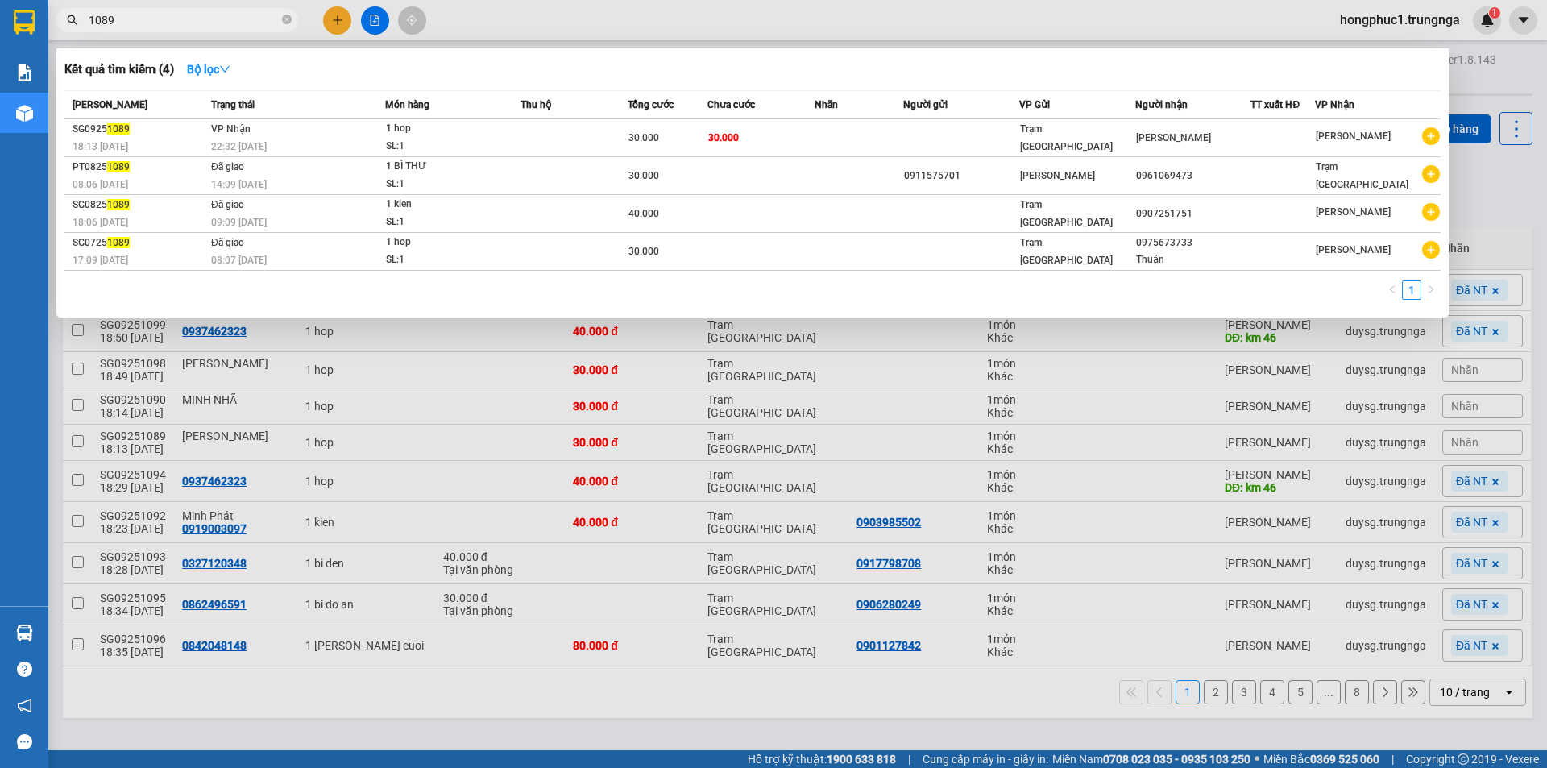
click at [1493, 188] on div at bounding box center [773, 384] width 1547 height 768
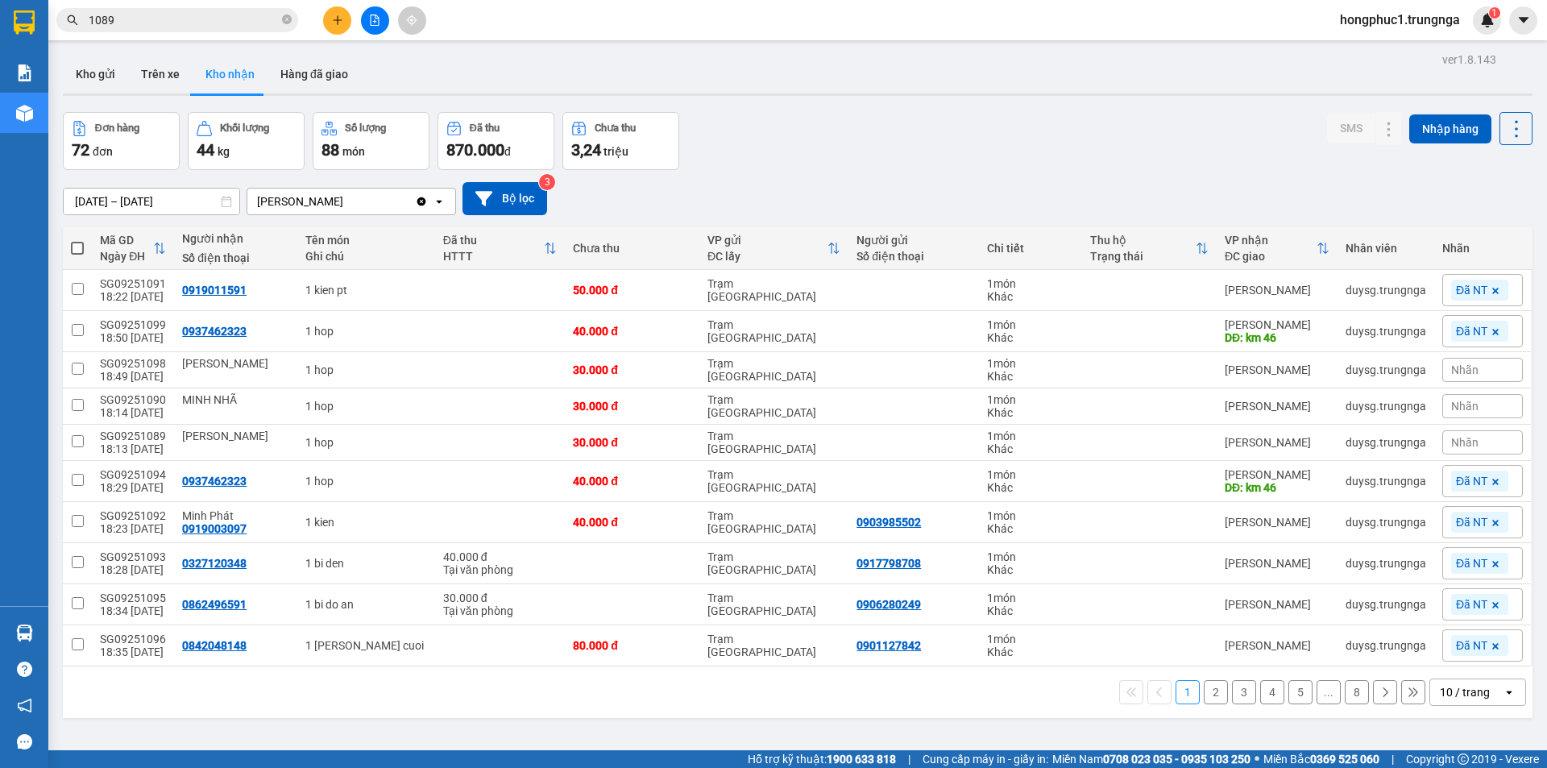
click at [1375, 19] on span "hongphuc1.trungnga" at bounding box center [1400, 20] width 146 height 20
click at [1377, 56] on span "Đăng xuất" at bounding box center [1406, 50] width 114 height 18
